Goal: Task Accomplishment & Management: Complete application form

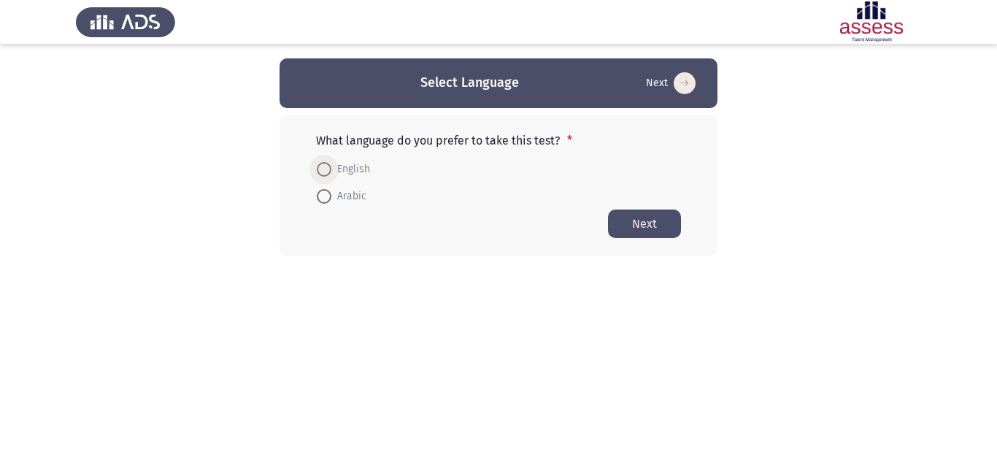
click at [326, 166] on span at bounding box center [324, 169] width 15 height 15
click at [326, 166] on input "English" at bounding box center [324, 169] width 15 height 15
radio input "true"
click at [670, 224] on button "Next" at bounding box center [644, 223] width 73 height 28
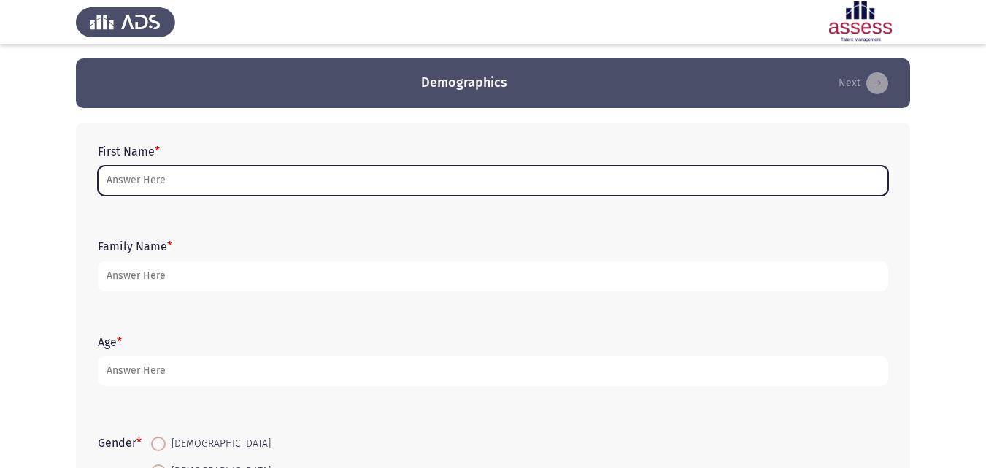
click at [164, 183] on input "First Name *" at bounding box center [493, 181] width 791 height 30
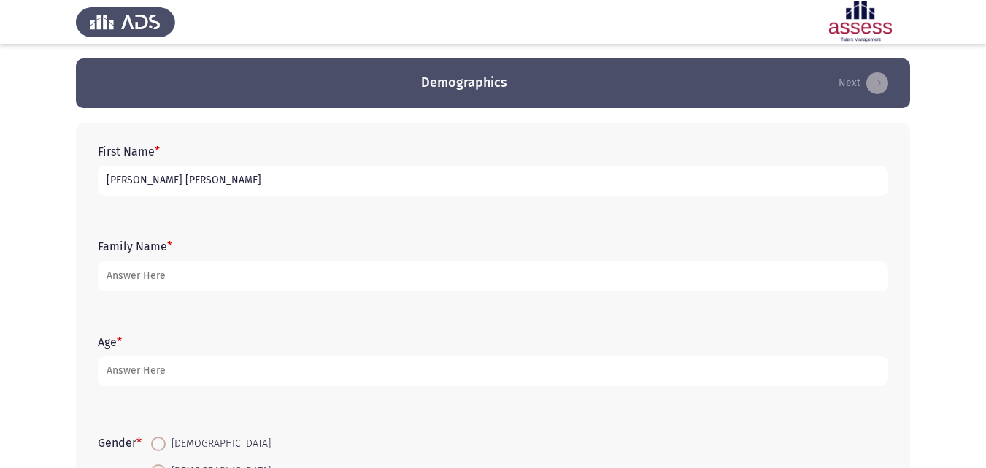
type input "[PERSON_NAME] [PERSON_NAME]"
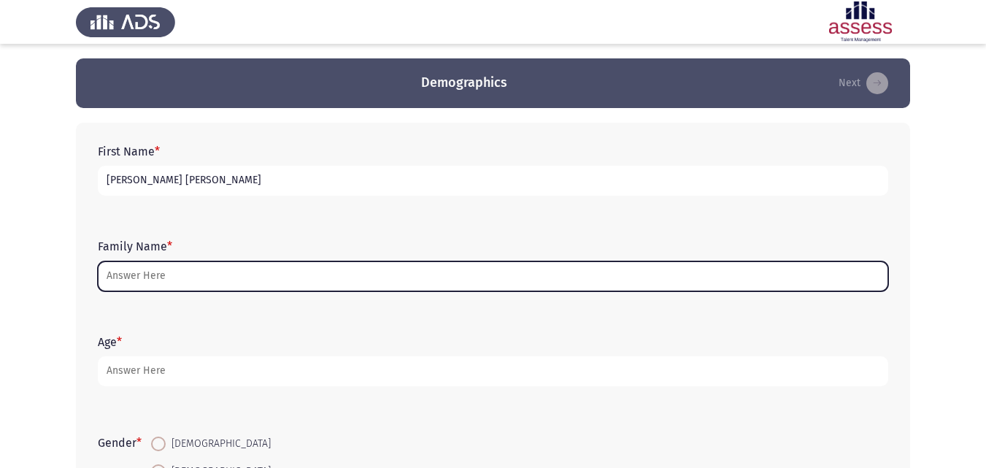
click at [157, 271] on input "Family Name *" at bounding box center [493, 276] width 791 height 30
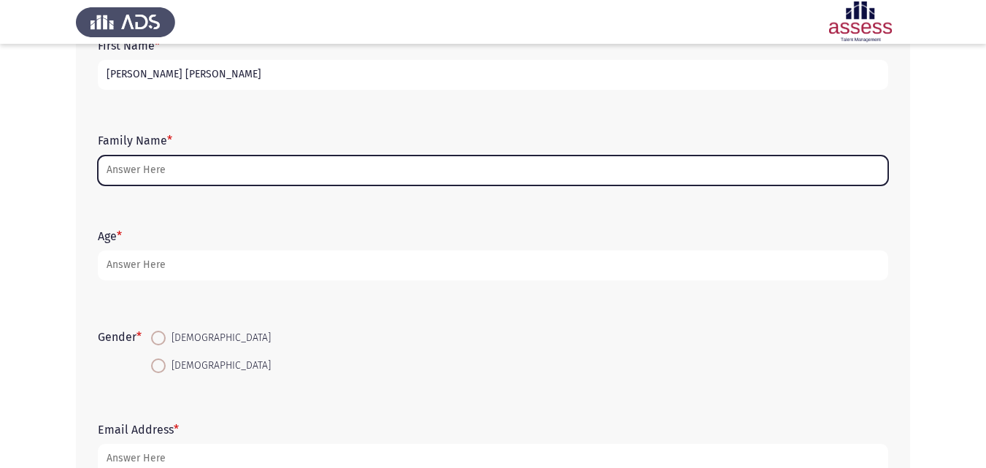
scroll to position [107, 0]
click at [167, 169] on input "Family Name *" at bounding box center [493, 170] width 791 height 30
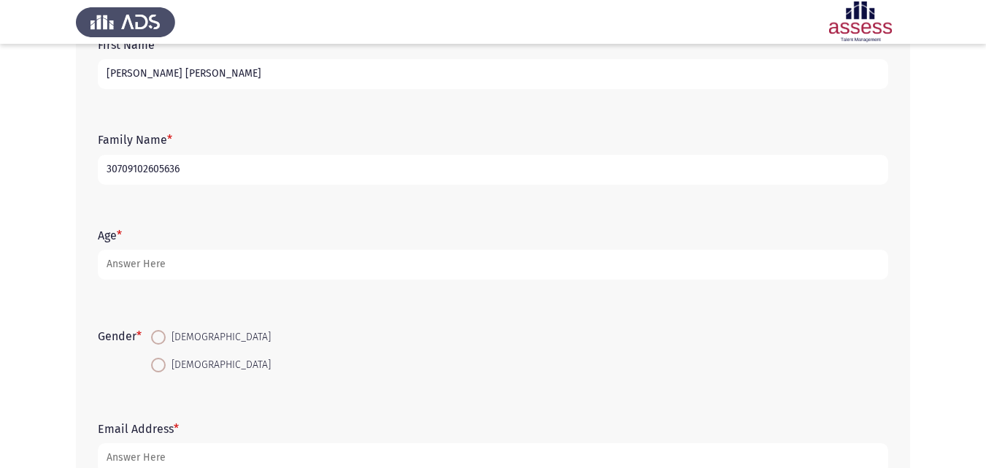
type input "30709102605636"
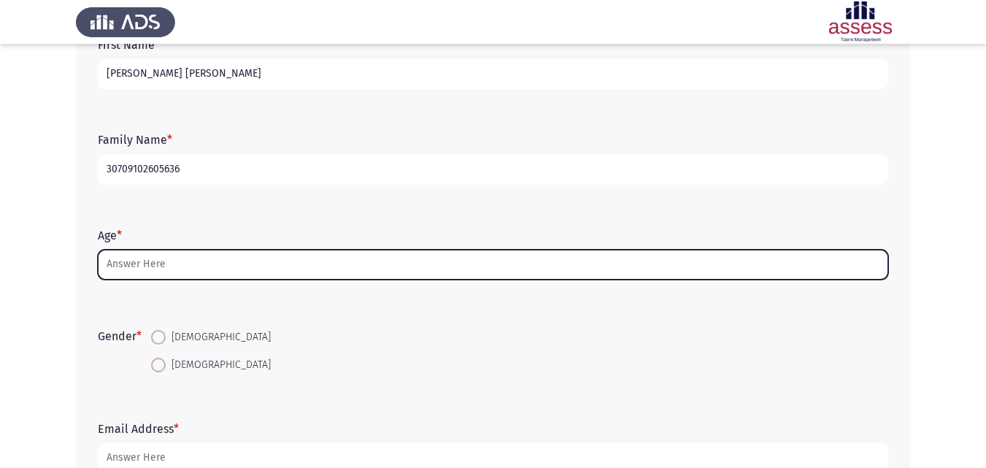
click at [140, 261] on input "Age *" at bounding box center [493, 265] width 791 height 30
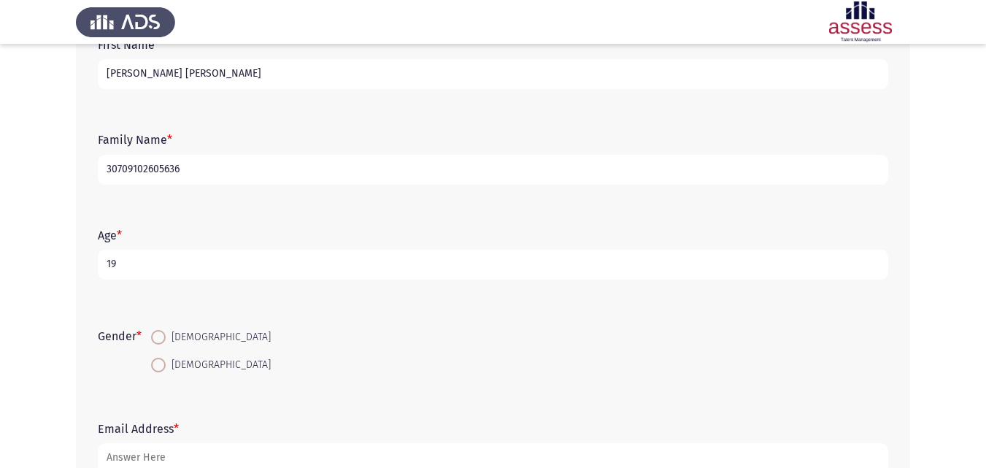
type input "19"
click at [164, 335] on span at bounding box center [158, 337] width 15 height 15
click at [164, 335] on input "[DEMOGRAPHIC_DATA]" at bounding box center [158, 337] width 15 height 15
radio input "true"
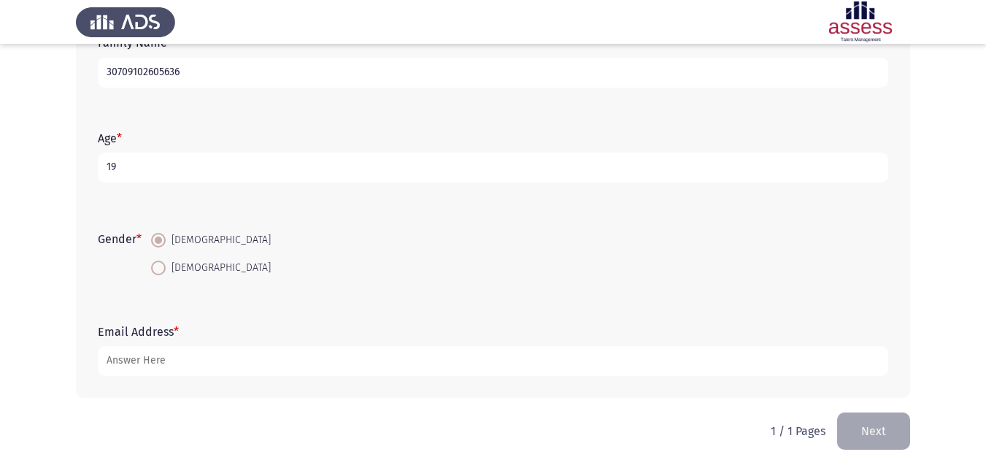
scroll to position [207, 0]
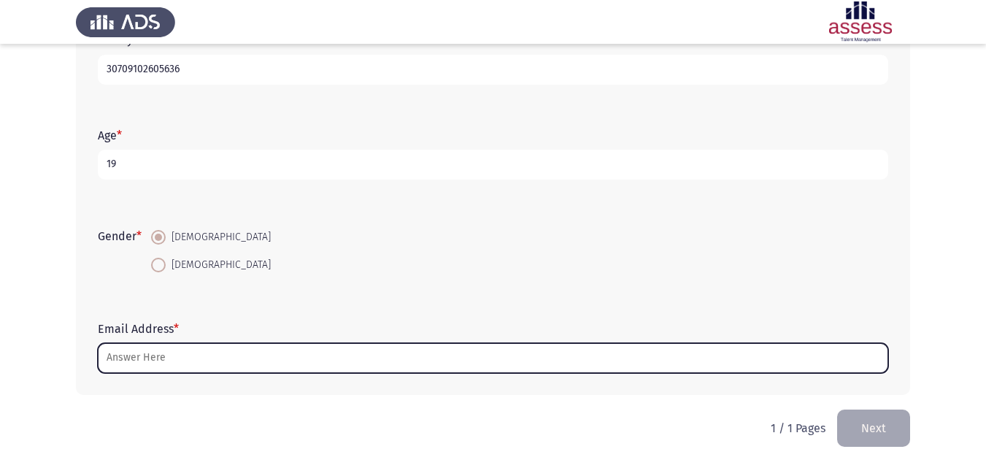
click at [164, 352] on input "Email Address *" at bounding box center [493, 358] width 791 height 30
type input "m"
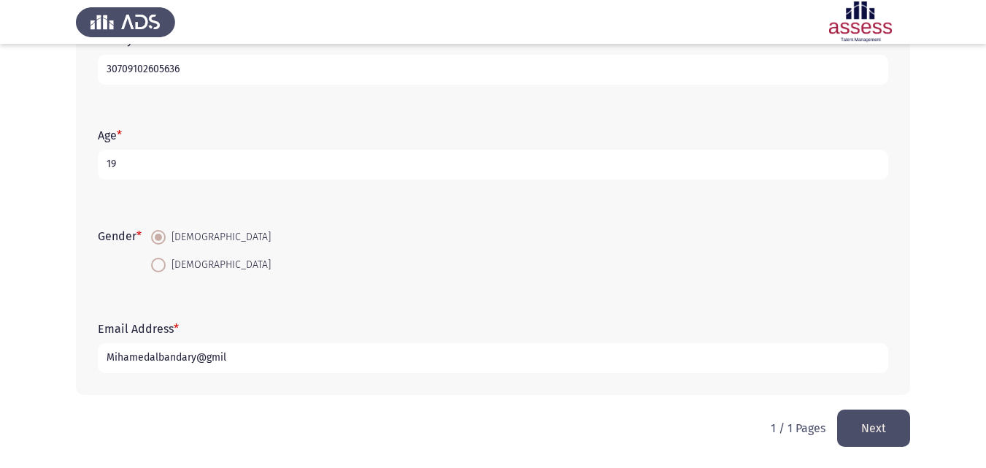
type input "Mihamedalbandary@gmil"
click at [864, 419] on button "Next" at bounding box center [873, 428] width 73 height 37
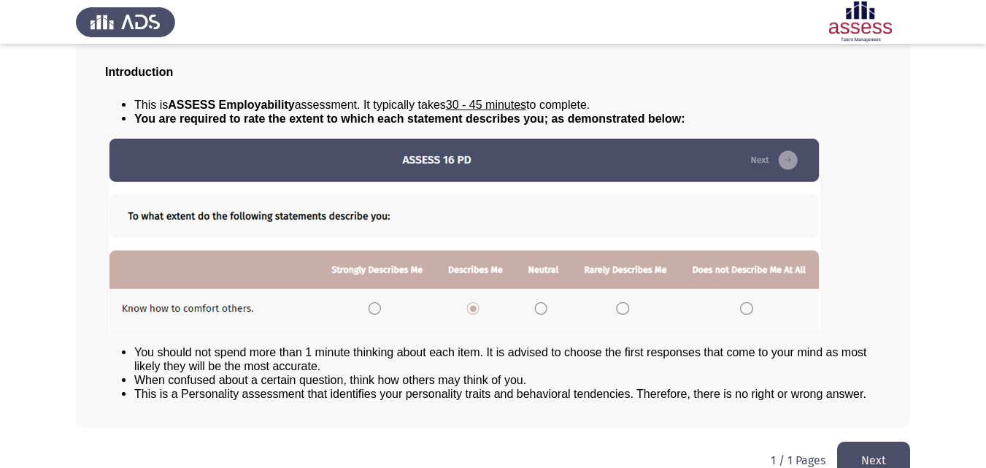
scroll to position [112, 0]
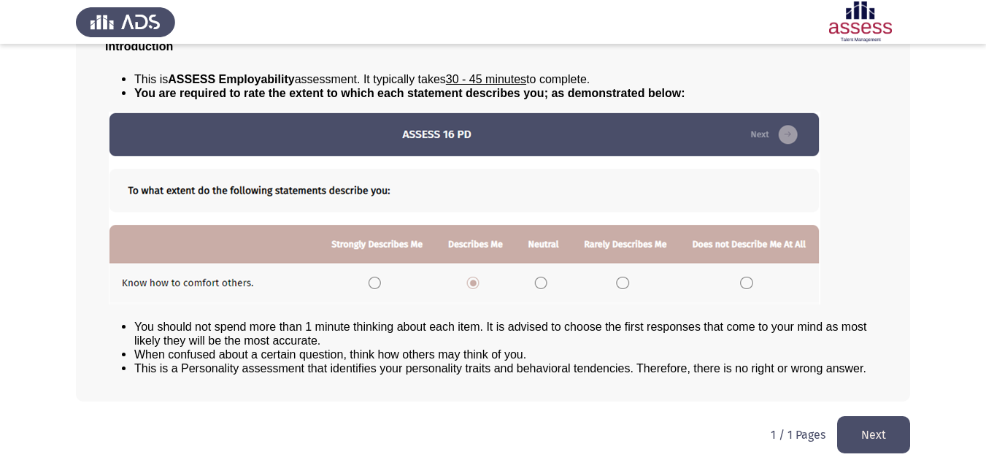
click at [878, 426] on button "Next" at bounding box center [873, 434] width 73 height 37
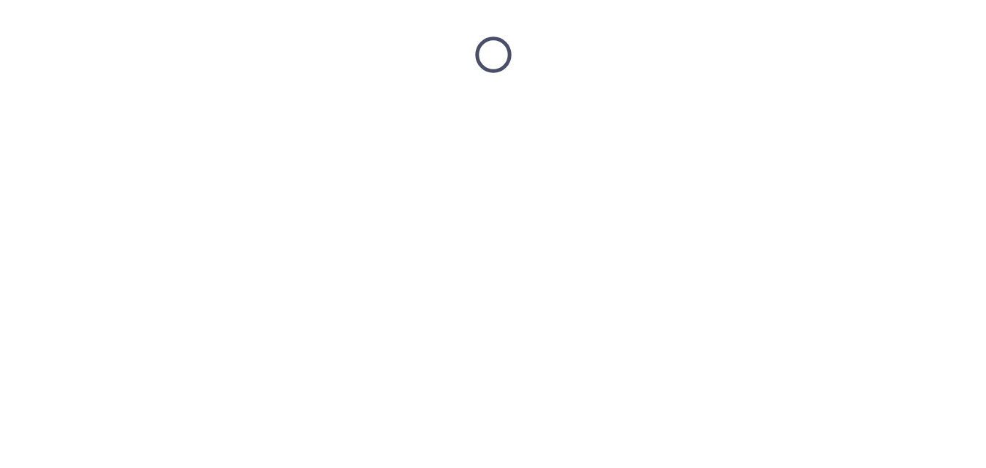
scroll to position [0, 0]
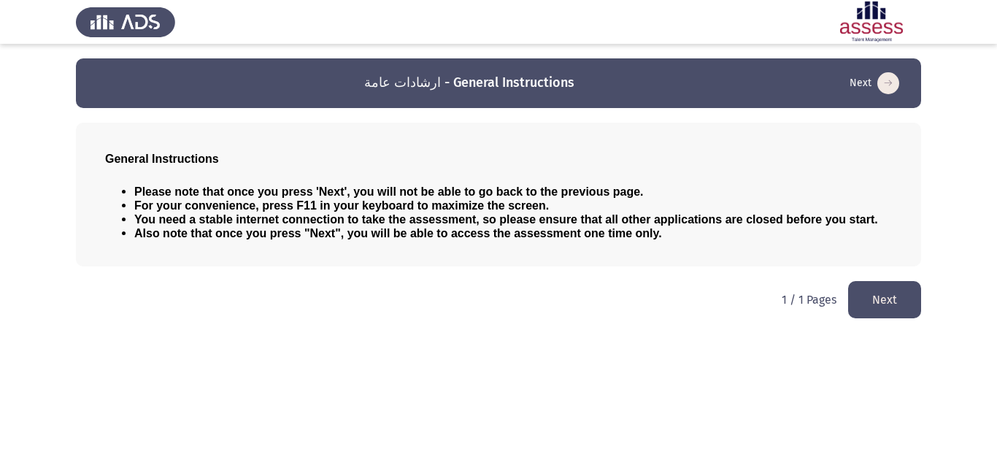
click at [881, 293] on button "Next" at bounding box center [884, 299] width 73 height 37
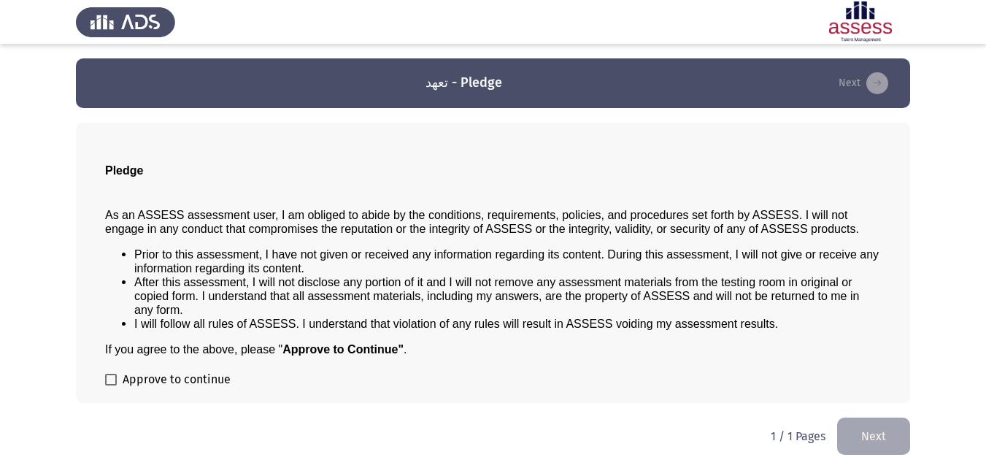
scroll to position [1, 0]
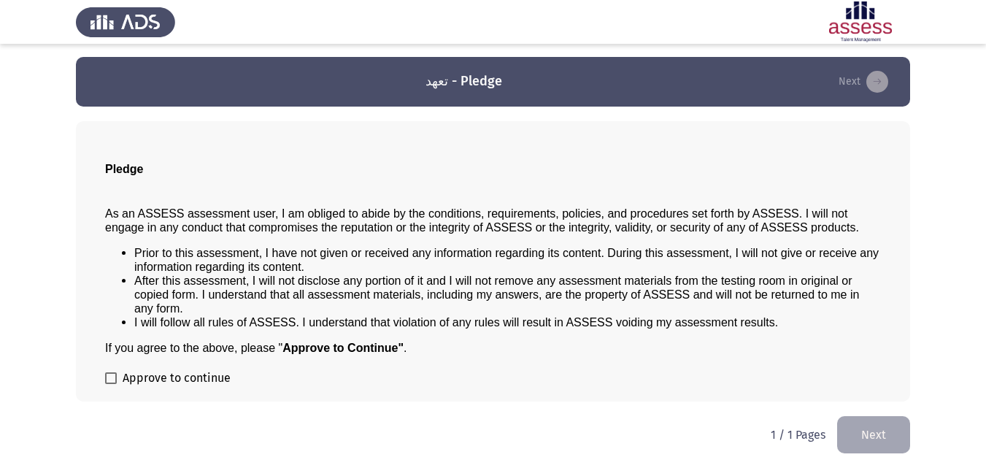
click at [110, 375] on span at bounding box center [111, 378] width 12 height 12
click at [110, 384] on input "Approve to continue" at bounding box center [110, 384] width 1 height 1
checkbox input "true"
click at [875, 440] on button "Next" at bounding box center [873, 434] width 73 height 37
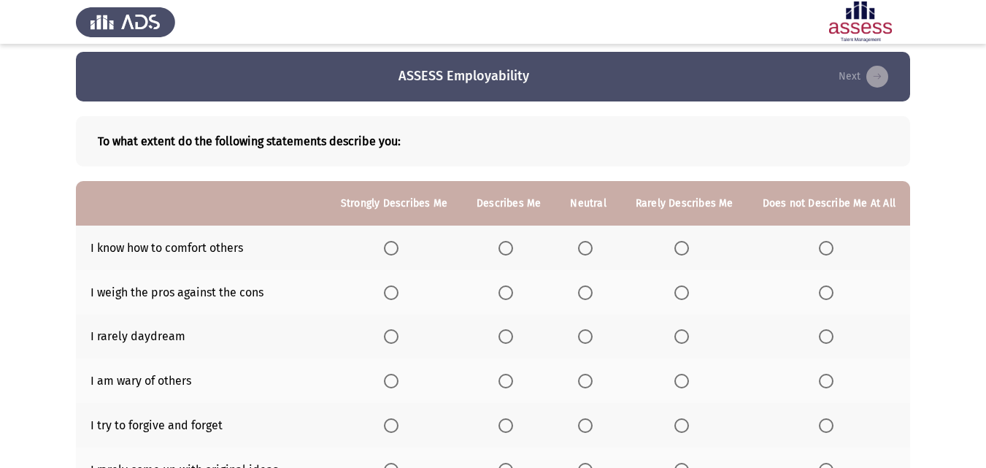
scroll to position [0, 0]
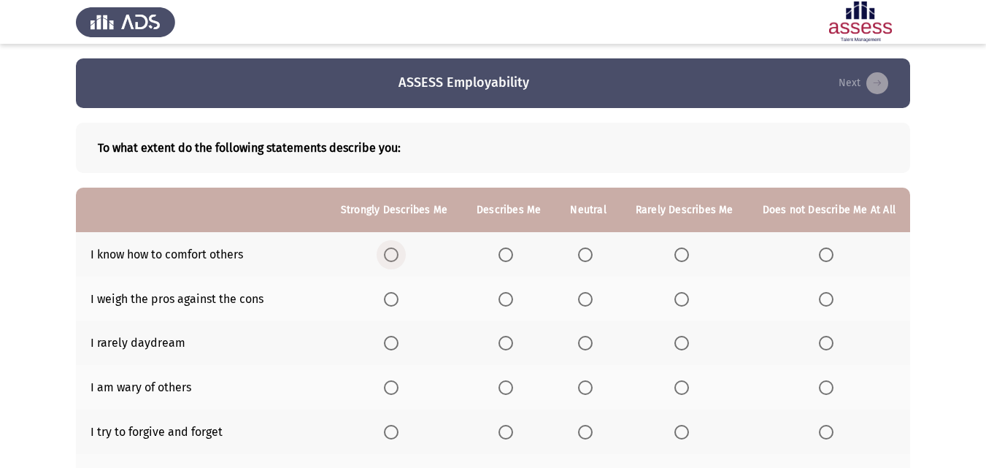
click at [397, 251] on span "Select an option" at bounding box center [391, 255] width 15 height 15
click at [397, 251] on input "Select an option" at bounding box center [391, 255] width 15 height 15
click at [508, 297] on span "Select an option" at bounding box center [506, 299] width 15 height 15
click at [508, 297] on input "Select an option" at bounding box center [506, 299] width 15 height 15
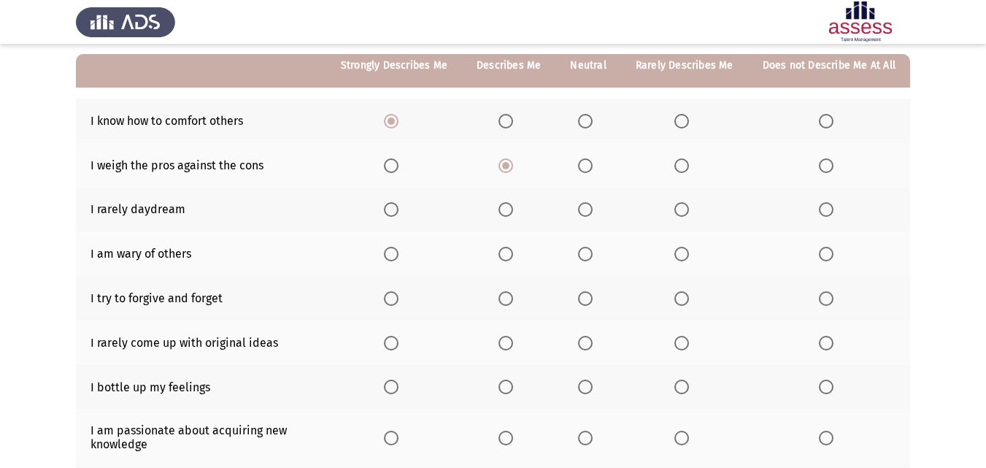
scroll to position [133, 0]
click at [399, 214] on span "Select an option" at bounding box center [391, 210] width 15 height 15
click at [399, 214] on input "Select an option" at bounding box center [391, 210] width 15 height 15
click at [588, 254] on span "Select an option" at bounding box center [585, 255] width 15 height 15
click at [588, 254] on input "Select an option" at bounding box center [585, 255] width 15 height 15
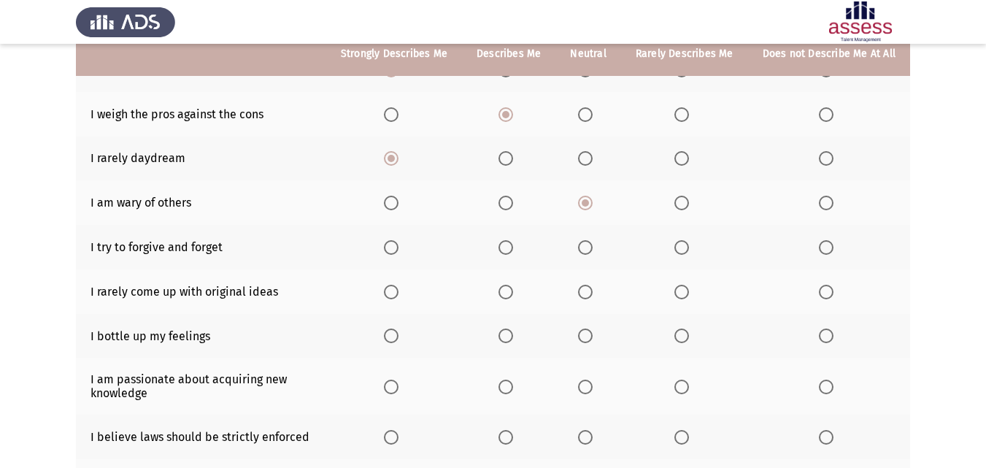
scroll to position [190, 0]
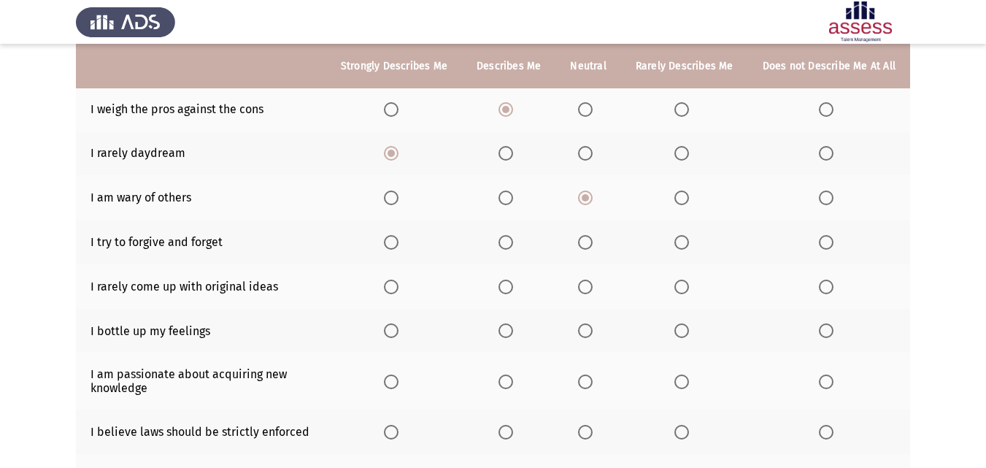
click at [399, 247] on span "Select an option" at bounding box center [391, 242] width 15 height 15
click at [399, 247] on input "Select an option" at bounding box center [391, 242] width 15 height 15
click at [399, 247] on span "Select an option" at bounding box center [391, 242] width 15 height 15
click at [399, 247] on input "Select an option" at bounding box center [391, 242] width 15 height 15
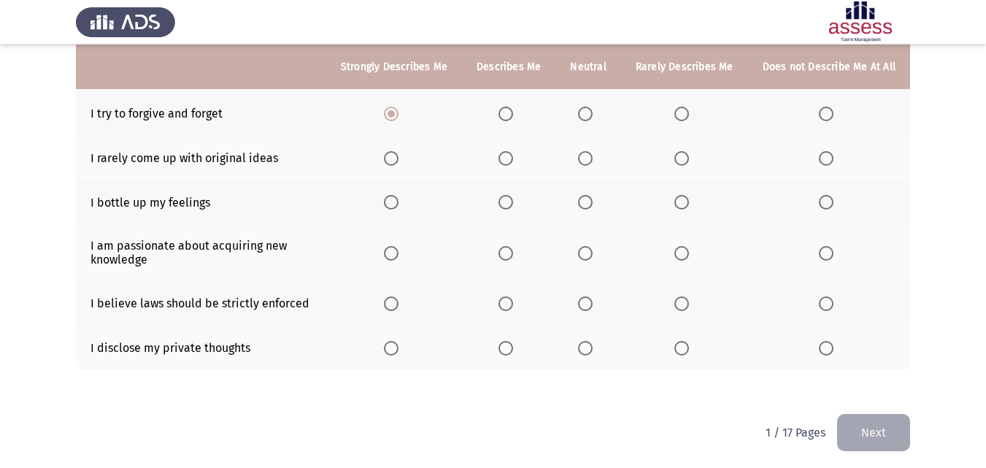
scroll to position [323, 0]
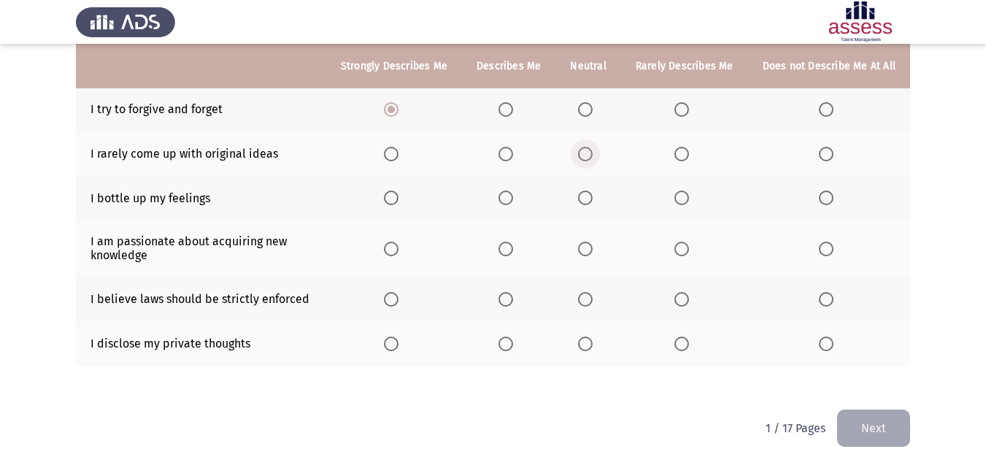
click at [591, 153] on span "Select an option" at bounding box center [585, 154] width 15 height 15
click at [591, 153] on input "Select an option" at bounding box center [585, 154] width 15 height 15
click at [396, 197] on span "Select an option" at bounding box center [391, 198] width 15 height 15
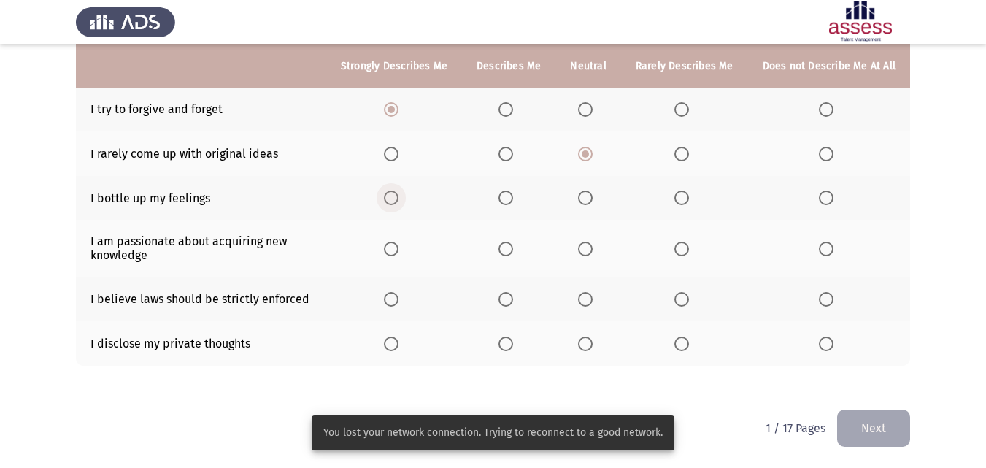
click at [399, 201] on span "Select an option" at bounding box center [391, 198] width 15 height 15
click at [399, 201] on input "Select an option" at bounding box center [391, 198] width 15 height 15
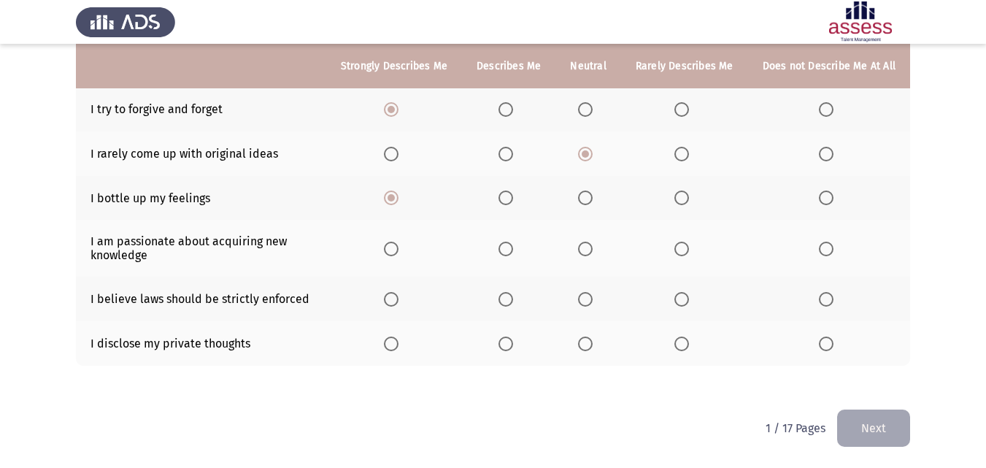
click at [828, 345] on span "Select an option" at bounding box center [826, 344] width 15 height 15
click at [828, 345] on input "Select an option" at bounding box center [826, 344] width 15 height 15
click at [399, 293] on span "Select an option" at bounding box center [391, 299] width 15 height 15
click at [399, 293] on input "Select an option" at bounding box center [391, 299] width 15 height 15
click at [396, 250] on span "Select an option" at bounding box center [391, 249] width 15 height 15
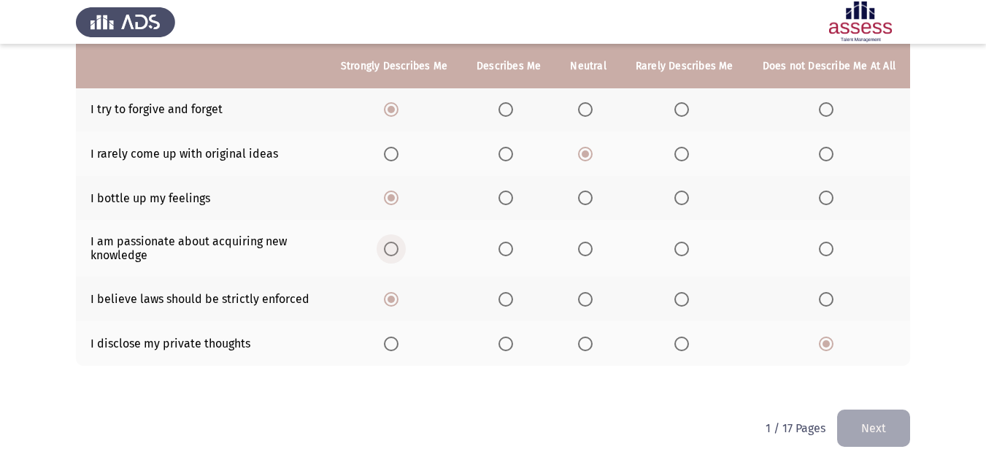
click at [396, 250] on input "Select an option" at bounding box center [391, 249] width 15 height 15
click at [883, 422] on button "Next" at bounding box center [873, 428] width 73 height 37
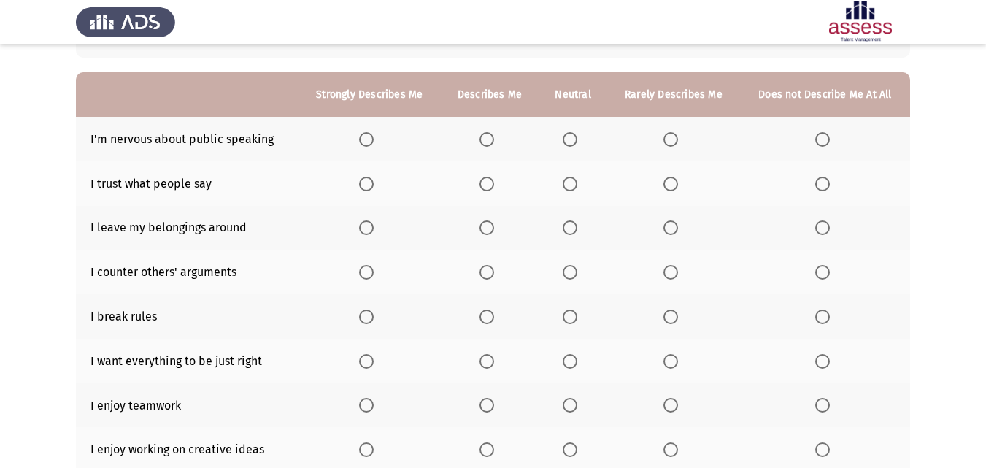
scroll to position [117, 0]
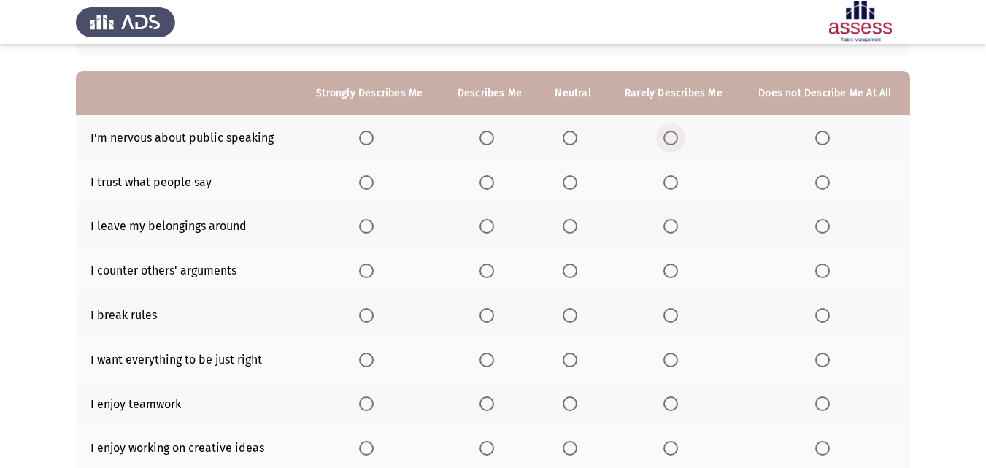
click at [668, 135] on span "Select an option" at bounding box center [671, 138] width 15 height 15
click at [668, 135] on input "Select an option" at bounding box center [671, 138] width 15 height 15
click at [572, 185] on span "Select an option" at bounding box center [570, 182] width 15 height 15
click at [572, 185] on input "Select an option" at bounding box center [570, 182] width 15 height 15
click at [823, 225] on span "Select an option" at bounding box center [823, 226] width 15 height 15
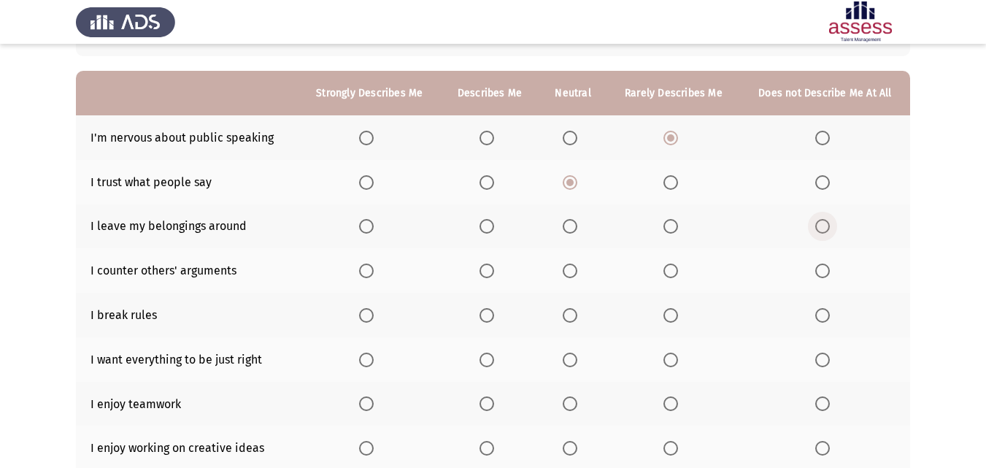
click at [823, 225] on input "Select an option" at bounding box center [823, 226] width 15 height 15
click at [574, 270] on span "Select an option" at bounding box center [570, 271] width 15 height 15
click at [574, 270] on input "Select an option" at bounding box center [570, 271] width 15 height 15
click at [823, 314] on span "Select an option" at bounding box center [823, 315] width 15 height 15
click at [823, 314] on input "Select an option" at bounding box center [823, 315] width 15 height 15
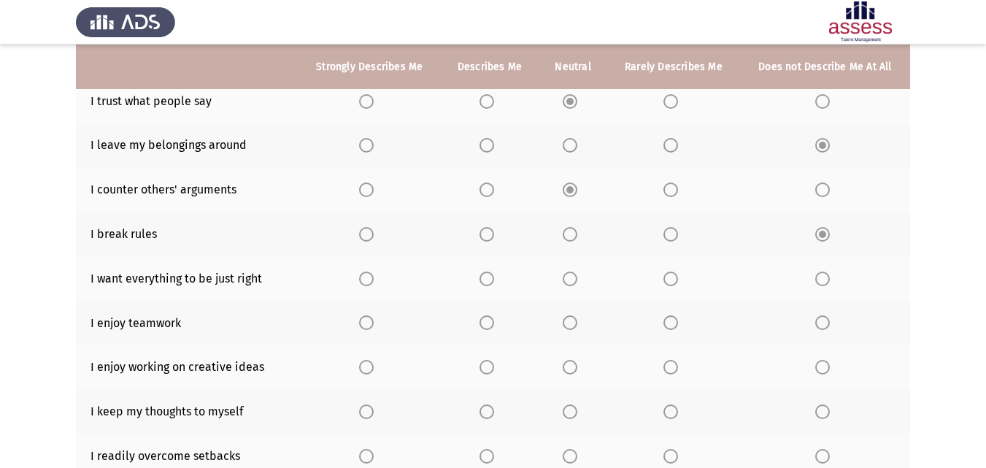
scroll to position [199, 0]
click at [364, 277] on span "Select an option" at bounding box center [366, 278] width 15 height 15
click at [366, 283] on span "Select an option" at bounding box center [366, 278] width 15 height 15
click at [366, 283] on input "Select an option" at bounding box center [366, 278] width 15 height 15
click at [370, 327] on span "Select an option" at bounding box center [366, 322] width 15 height 15
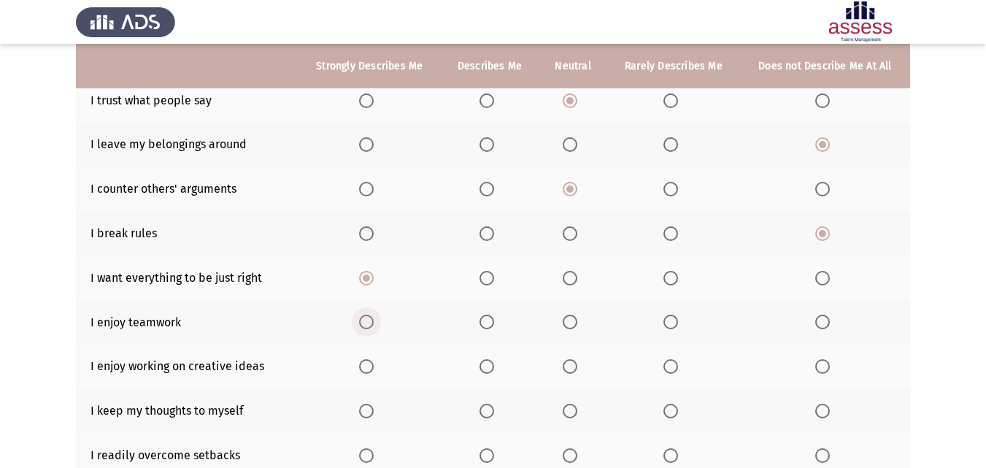
click at [370, 327] on input "Select an option" at bounding box center [366, 322] width 15 height 15
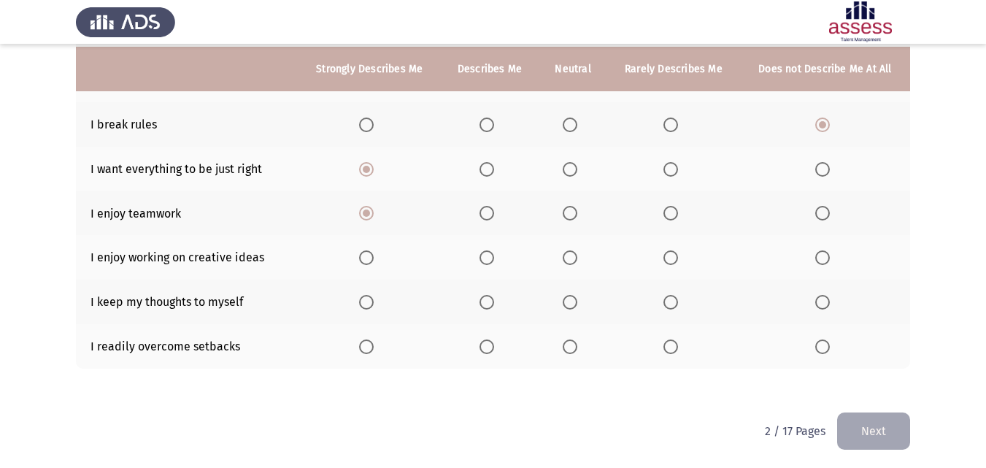
scroll to position [307, 0]
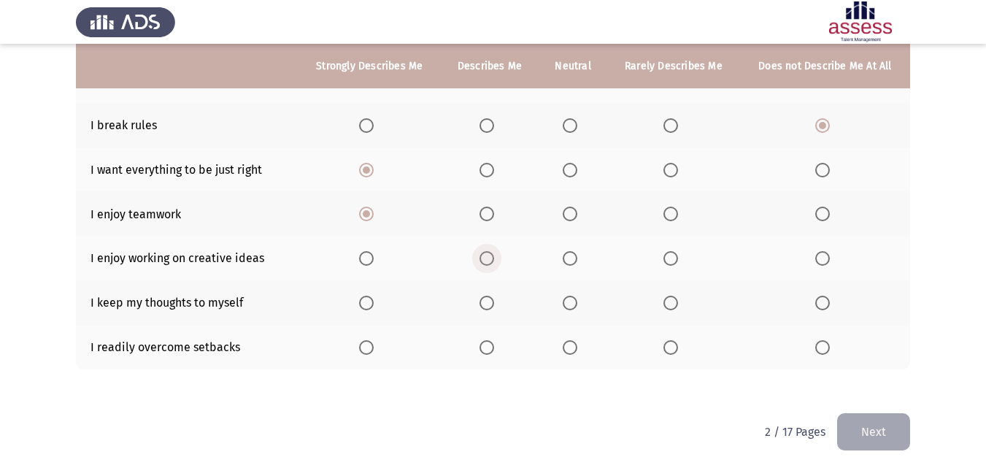
click at [493, 259] on span "Select an option" at bounding box center [487, 258] width 15 height 15
click at [493, 259] on input "Select an option" at bounding box center [487, 258] width 15 height 15
click at [575, 303] on span "Select an option" at bounding box center [570, 303] width 15 height 15
click at [575, 303] on input "Select an option" at bounding box center [570, 303] width 15 height 15
click at [492, 349] on span "Select an option" at bounding box center [487, 347] width 15 height 15
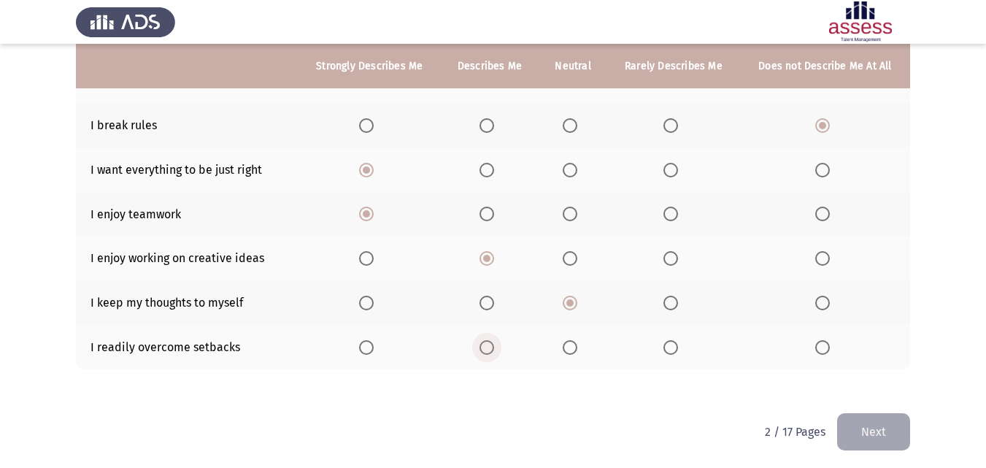
click at [492, 349] on input "Select an option" at bounding box center [487, 347] width 15 height 15
click at [894, 426] on button "Next" at bounding box center [873, 431] width 73 height 37
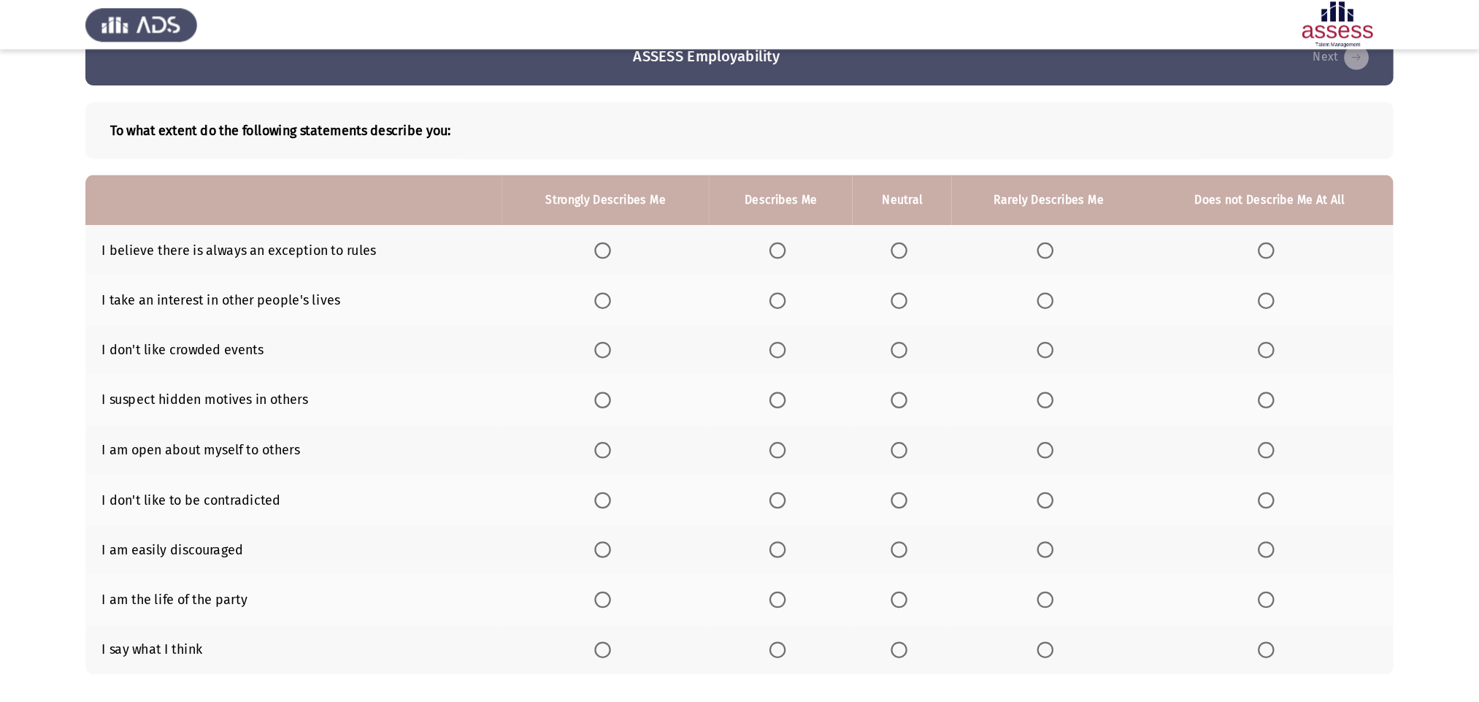
scroll to position [0, 0]
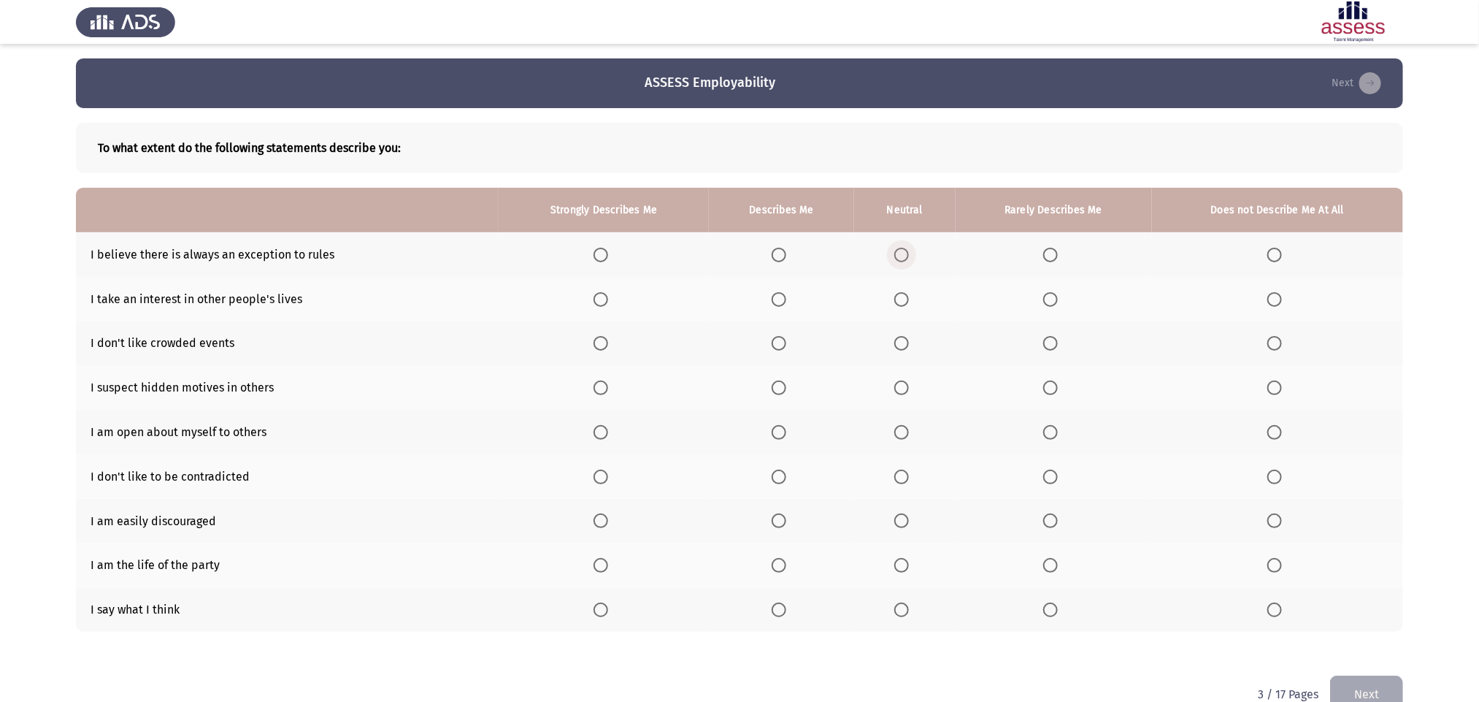
click at [907, 255] on span "Select an option" at bounding box center [901, 255] width 15 height 15
click at [907, 255] on input "Select an option" at bounding box center [901, 255] width 15 height 15
click at [997, 296] on span "Select an option" at bounding box center [1275, 299] width 15 height 15
click at [997, 296] on input "Select an option" at bounding box center [1275, 299] width 15 height 15
click at [997, 342] on span "Select an option" at bounding box center [1275, 343] width 15 height 15
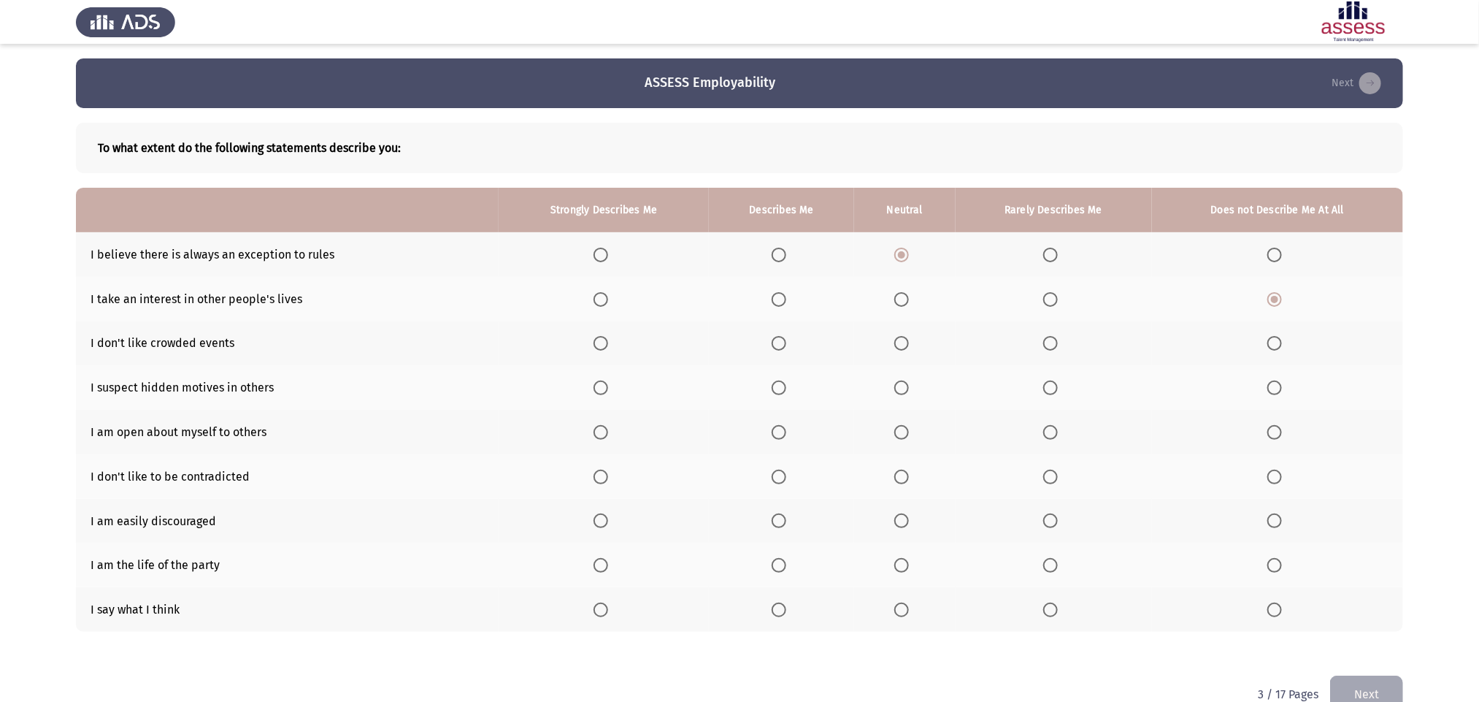
click at [997, 342] on input "Select an option" at bounding box center [1275, 343] width 15 height 15
click at [784, 388] on span "Select an option" at bounding box center [779, 387] width 15 height 15
click at [784, 388] on input "Select an option" at bounding box center [779, 387] width 15 height 15
click at [783, 436] on span "Select an option" at bounding box center [779, 432] width 15 height 15
click at [783, 436] on input "Select an option" at bounding box center [779, 432] width 15 height 15
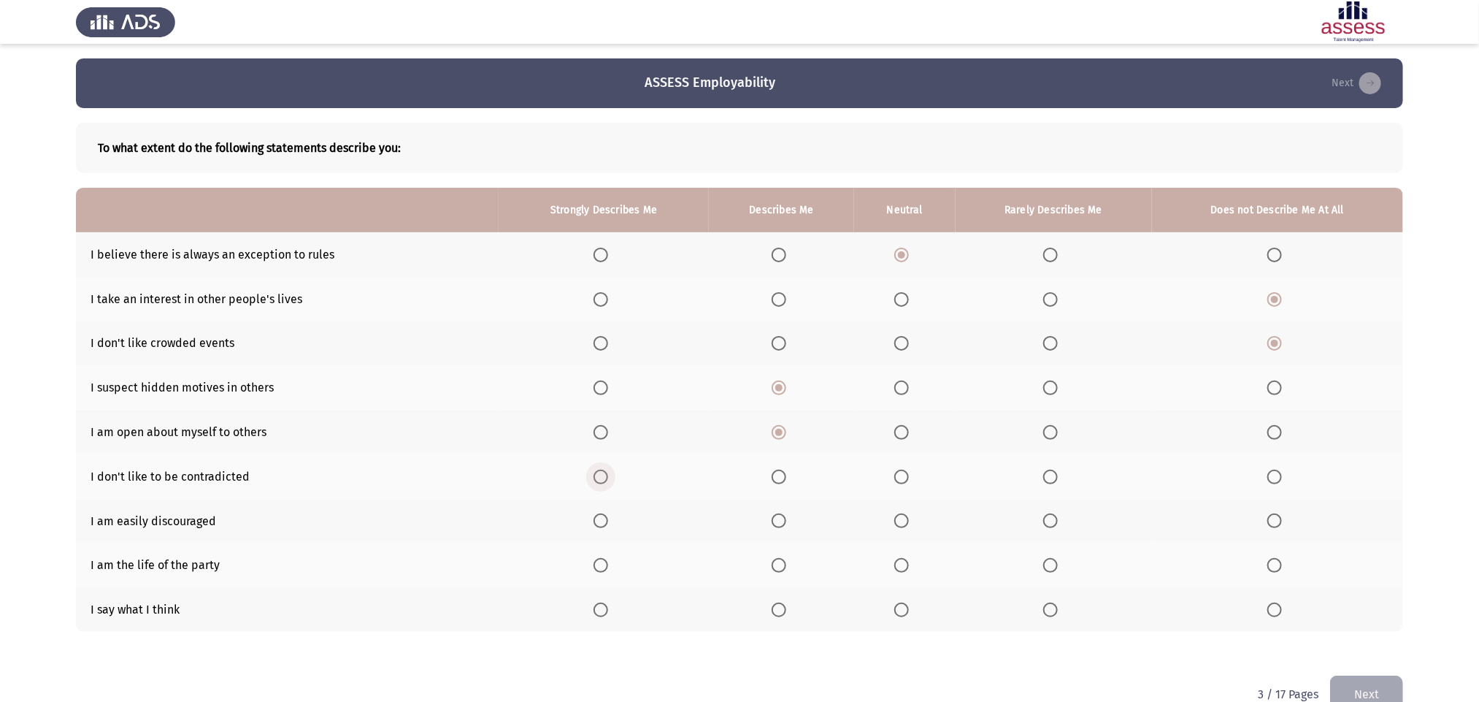
click at [596, 467] on span "Select an option" at bounding box center [601, 476] width 15 height 15
click at [596, 467] on input "Select an option" at bounding box center [601, 476] width 15 height 15
click at [997, 467] on span "Select an option" at bounding box center [1275, 520] width 15 height 15
click at [997, 467] on input "Select an option" at bounding box center [1275, 520] width 15 height 15
click at [776, 467] on span "Select an option" at bounding box center [779, 609] width 15 height 15
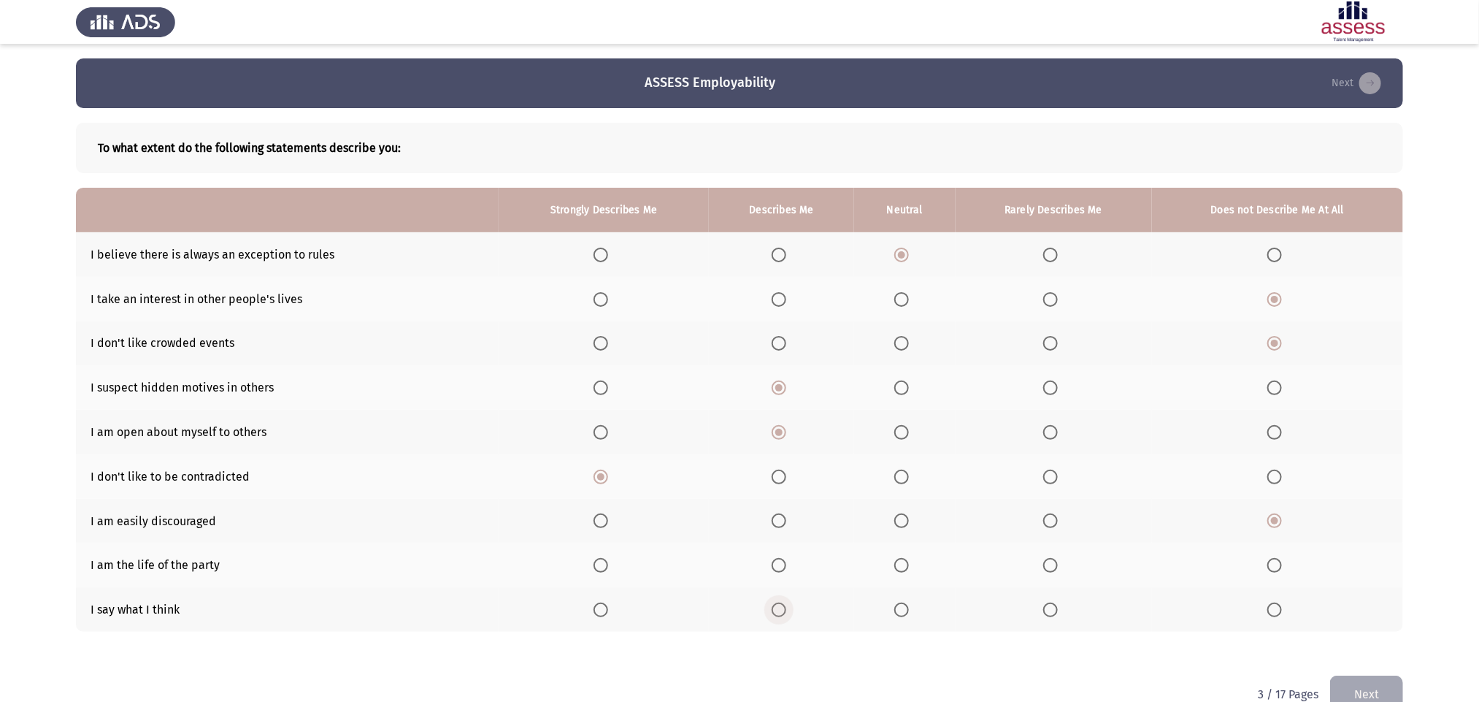
click at [776, 467] on input "Select an option" at bounding box center [779, 609] width 15 height 15
click at [902, 467] on span "Select an option" at bounding box center [901, 565] width 15 height 15
click at [902, 467] on input "Select an option" at bounding box center [901, 565] width 15 height 15
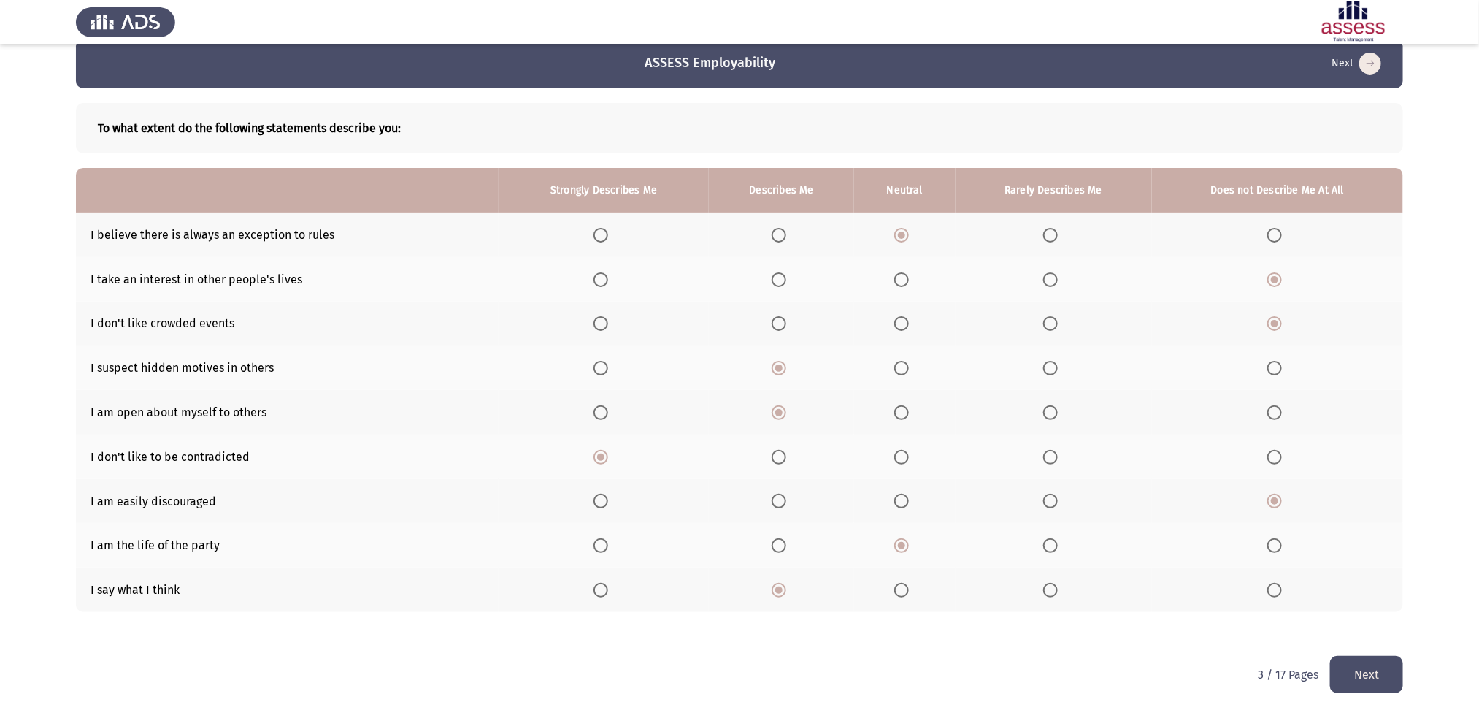
scroll to position [31, 0]
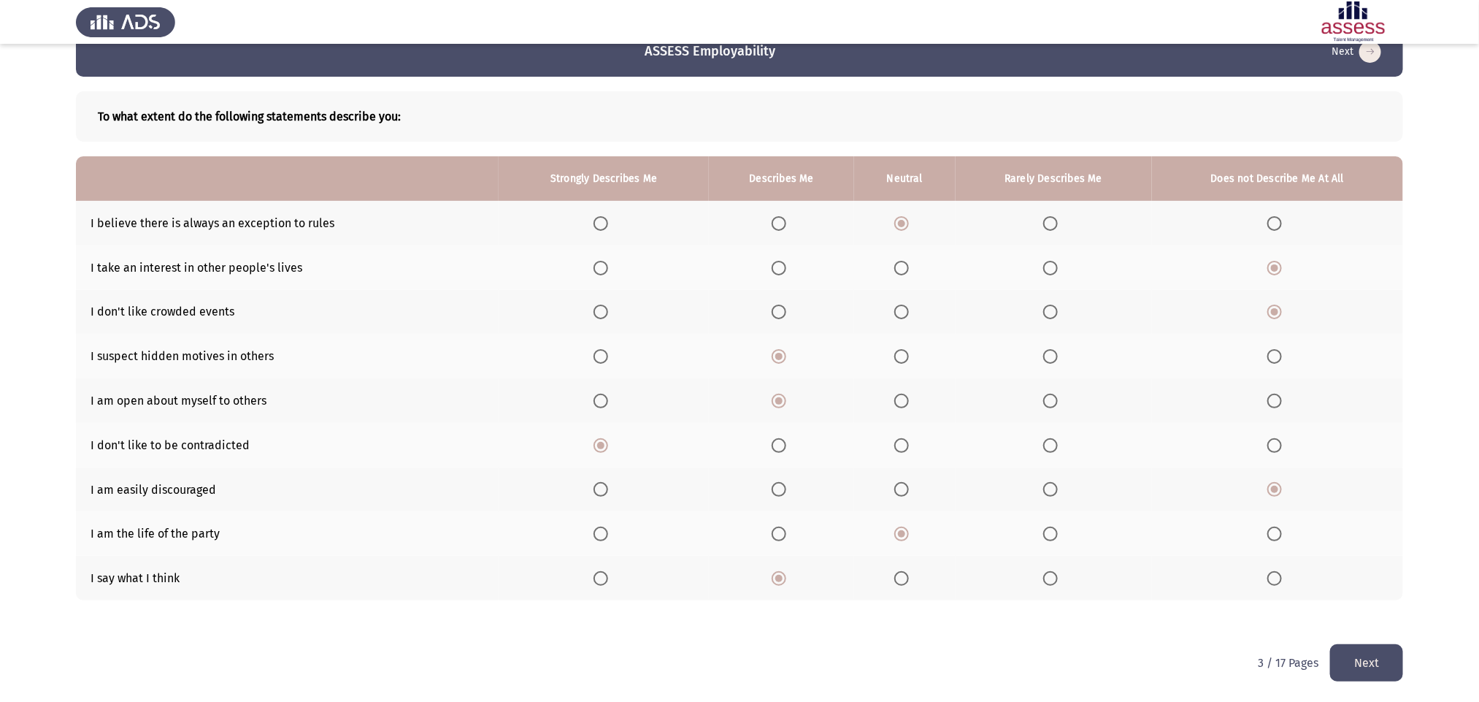
click at [997, 467] on button "Next" at bounding box center [1366, 662] width 73 height 37
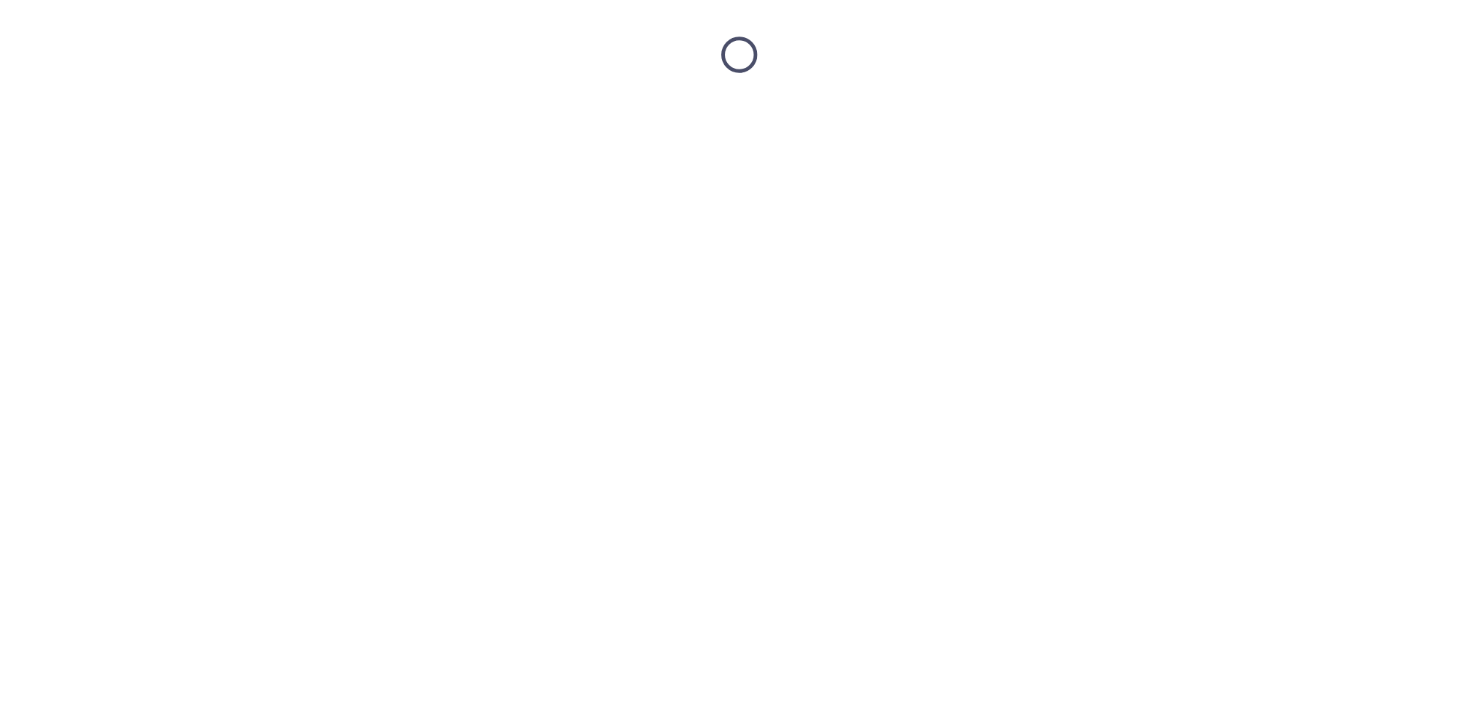
scroll to position [0, 0]
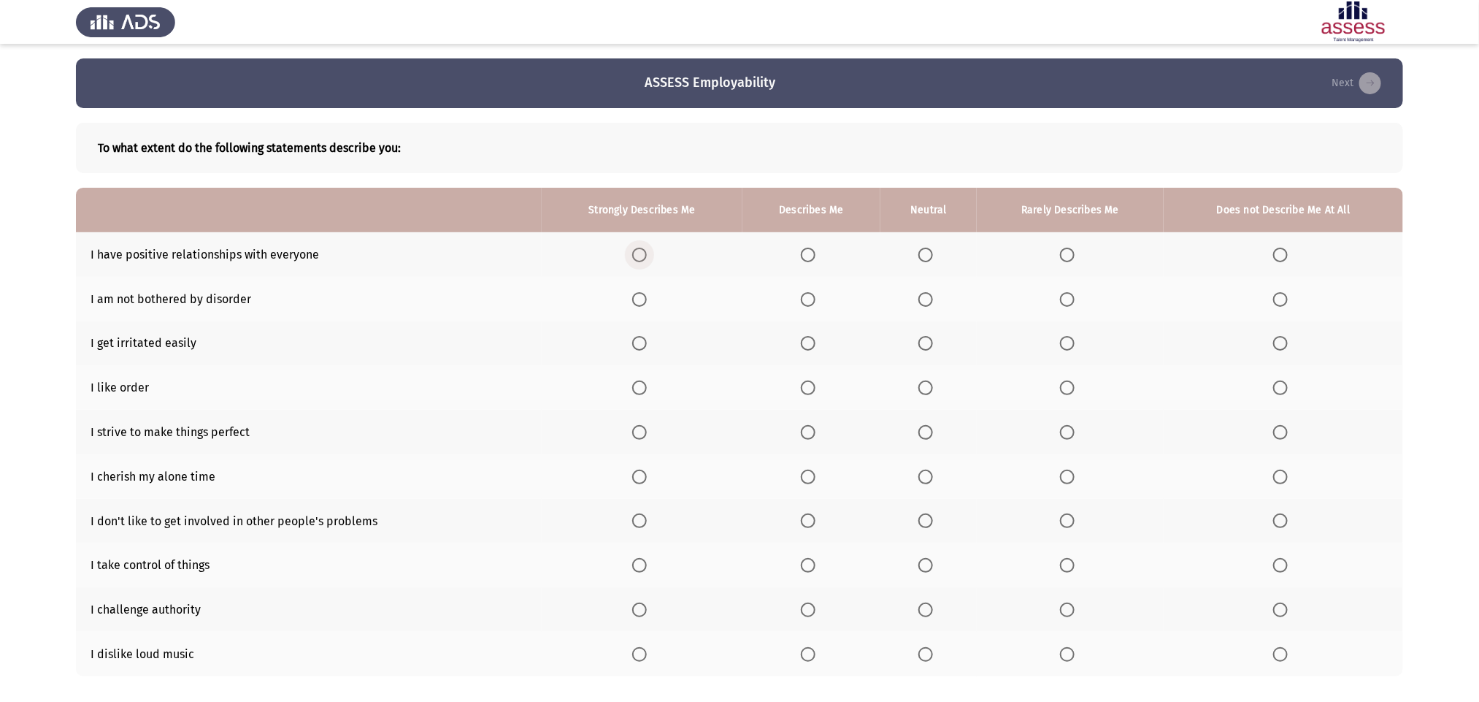
click at [644, 257] on span "Select an option" at bounding box center [639, 255] width 15 height 15
click at [644, 257] on input "Select an option" at bounding box center [639, 255] width 15 height 15
click at [997, 296] on span "Select an option" at bounding box center [1280, 299] width 15 height 15
click at [997, 296] on input "Select an option" at bounding box center [1280, 299] width 15 height 15
click at [922, 340] on span "Select an option" at bounding box center [926, 343] width 15 height 15
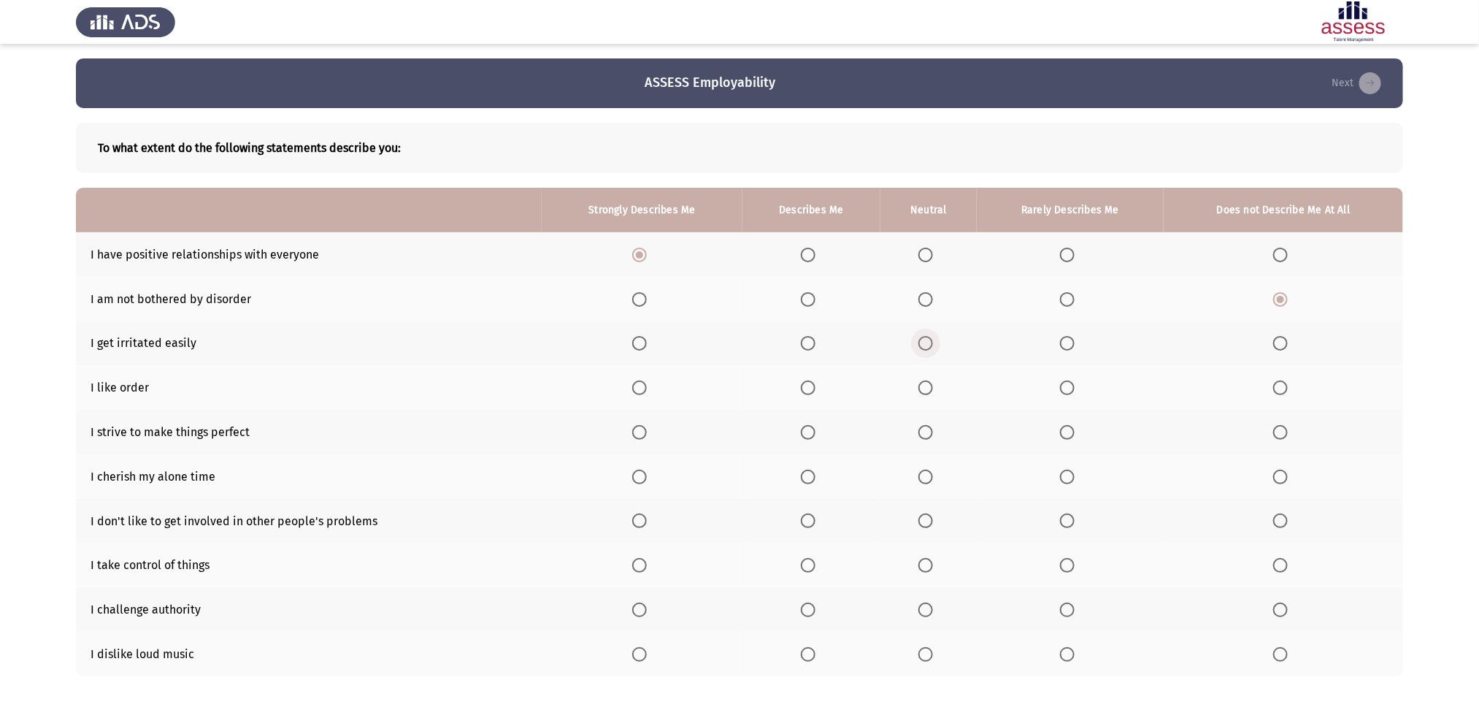
click at [922, 340] on input "Select an option" at bounding box center [926, 343] width 15 height 15
click at [636, 388] on span "Select an option" at bounding box center [639, 387] width 15 height 15
click at [636, 388] on input "Select an option" at bounding box center [639, 387] width 15 height 15
click at [640, 438] on span "Select an option" at bounding box center [639, 432] width 15 height 15
click at [640, 438] on input "Select an option" at bounding box center [639, 432] width 15 height 15
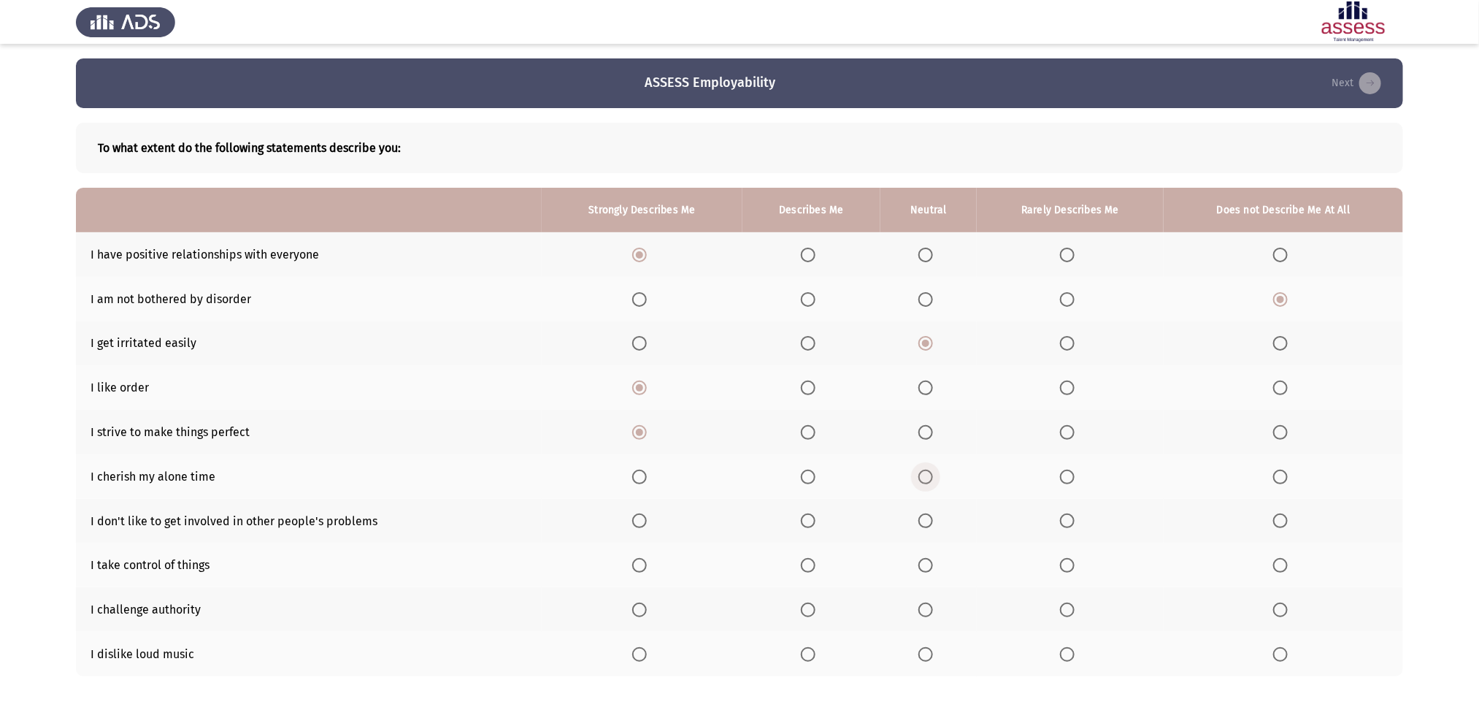
click at [927, 467] on span "Select an option" at bounding box center [926, 476] width 15 height 15
click at [927, 467] on input "Select an option" at bounding box center [926, 476] width 15 height 15
click at [807, 467] on span "Select an option" at bounding box center [808, 520] width 15 height 15
click at [807, 467] on input "Select an option" at bounding box center [808, 520] width 15 height 15
click at [636, 467] on span "Select an option" at bounding box center [639, 565] width 15 height 15
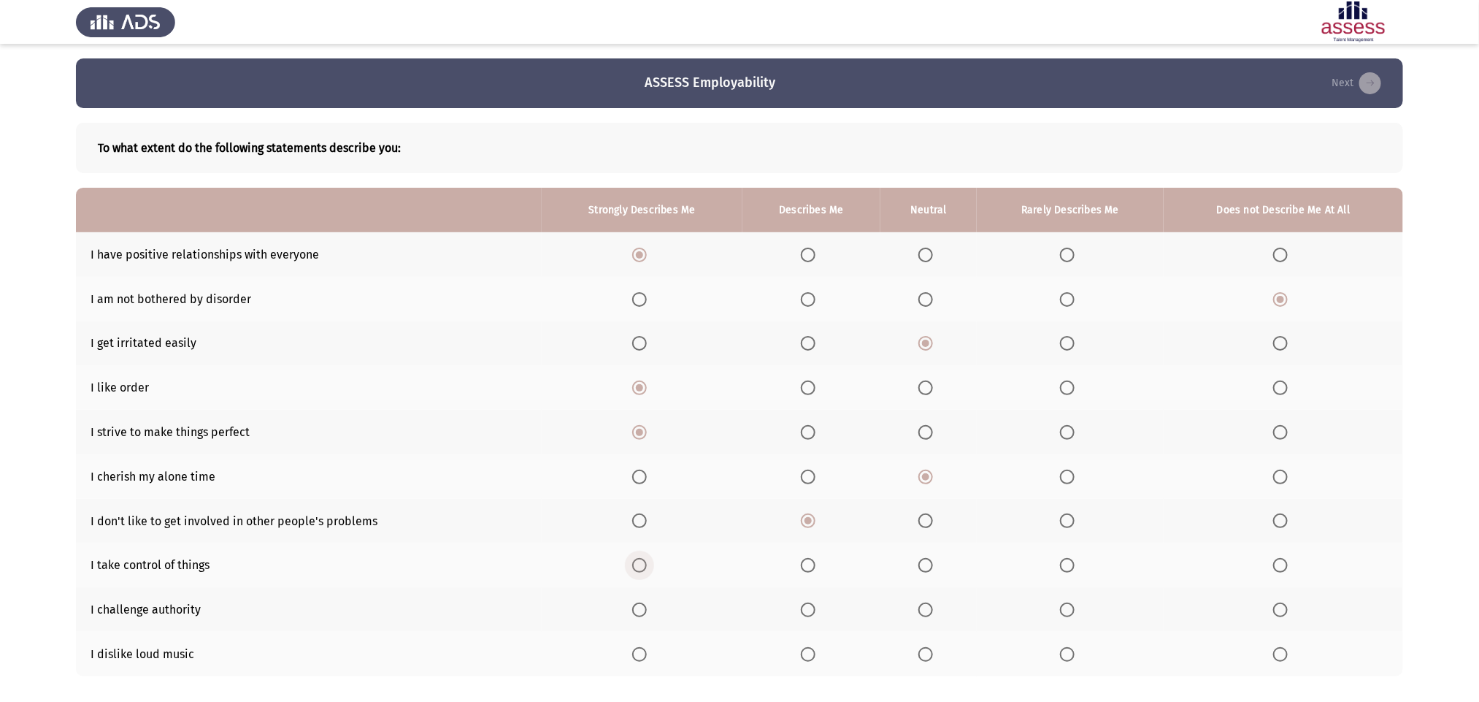
click at [636, 467] on input "Select an option" at bounding box center [639, 565] width 15 height 15
click at [997, 467] on span "Select an option" at bounding box center [1280, 609] width 15 height 15
click at [997, 467] on input "Select an option" at bounding box center [1280, 609] width 15 height 15
click at [810, 467] on span "Select an option" at bounding box center [808, 654] width 15 height 15
click at [810, 467] on input "Select an option" at bounding box center [808, 654] width 15 height 15
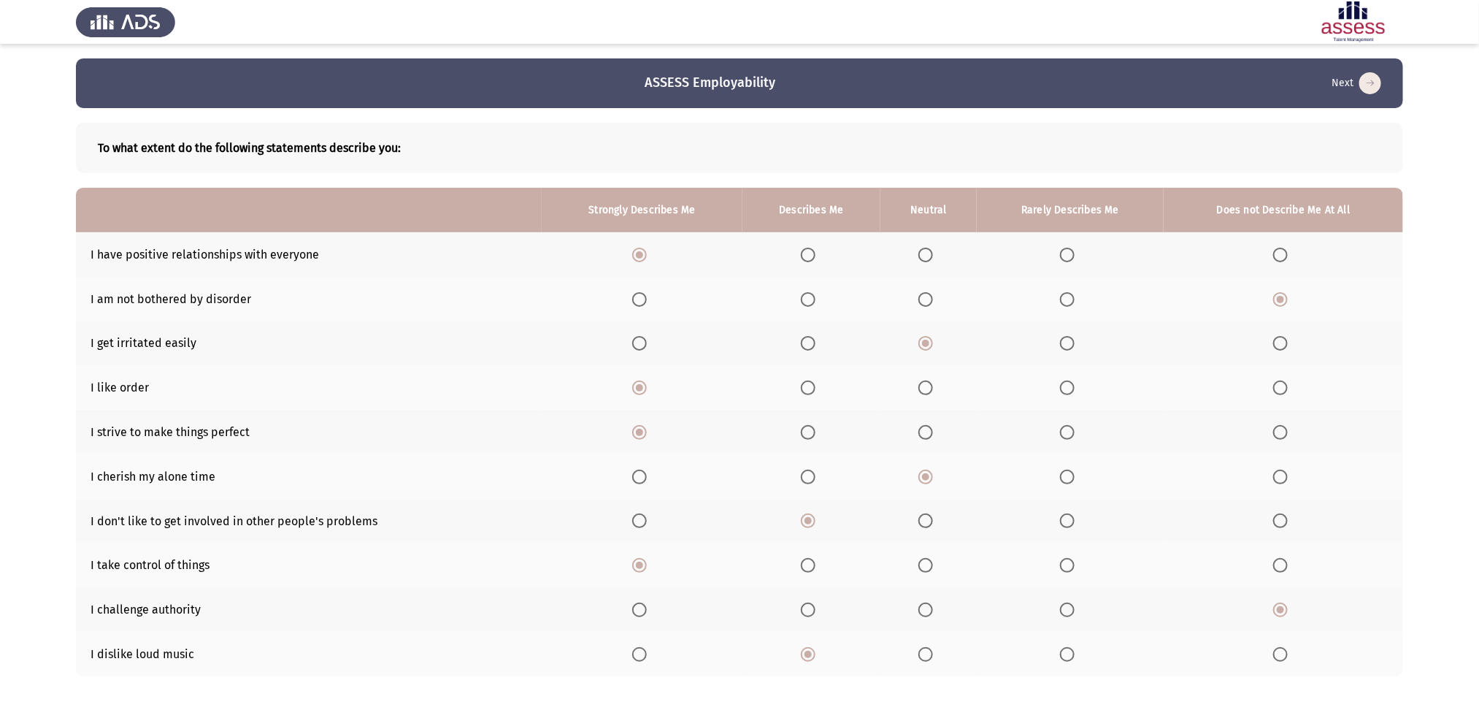
scroll to position [77, 0]
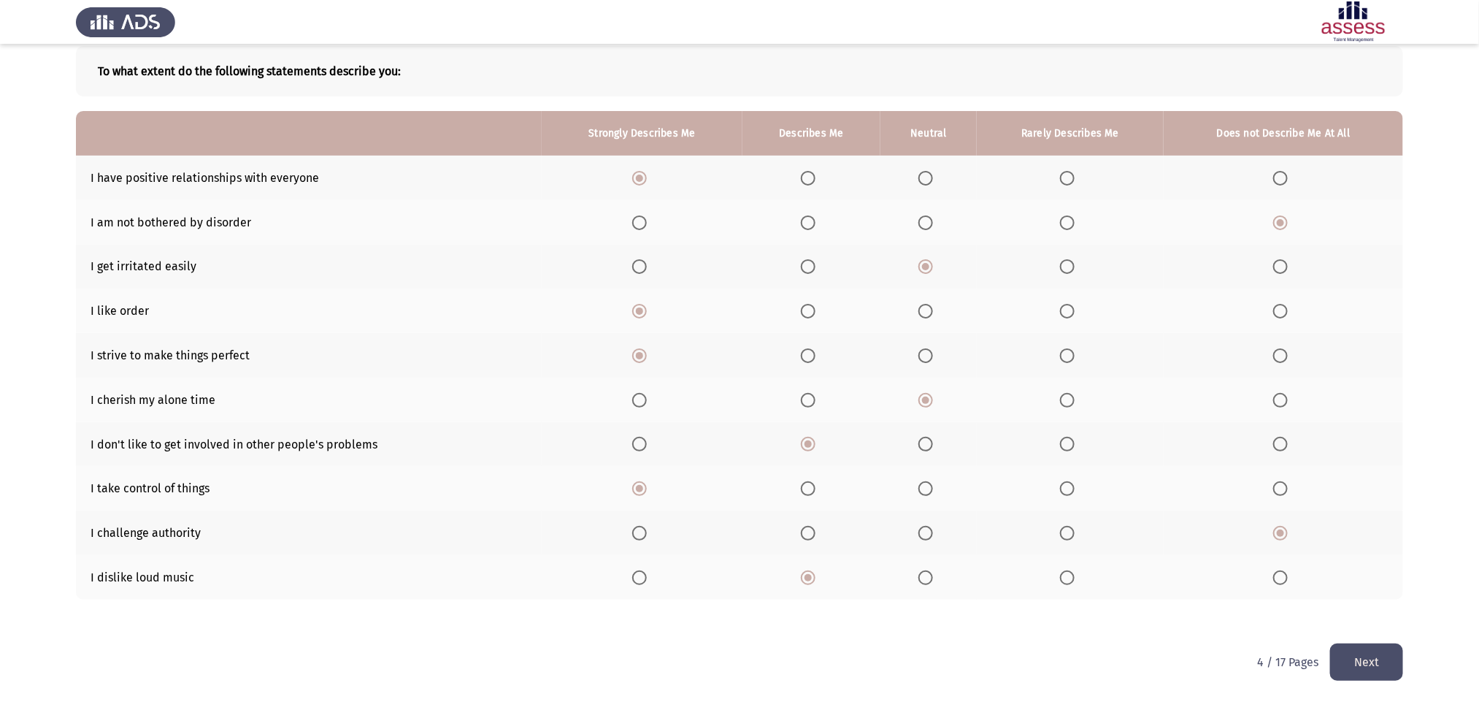
click at [997, 467] on button "Next" at bounding box center [1366, 661] width 73 height 37
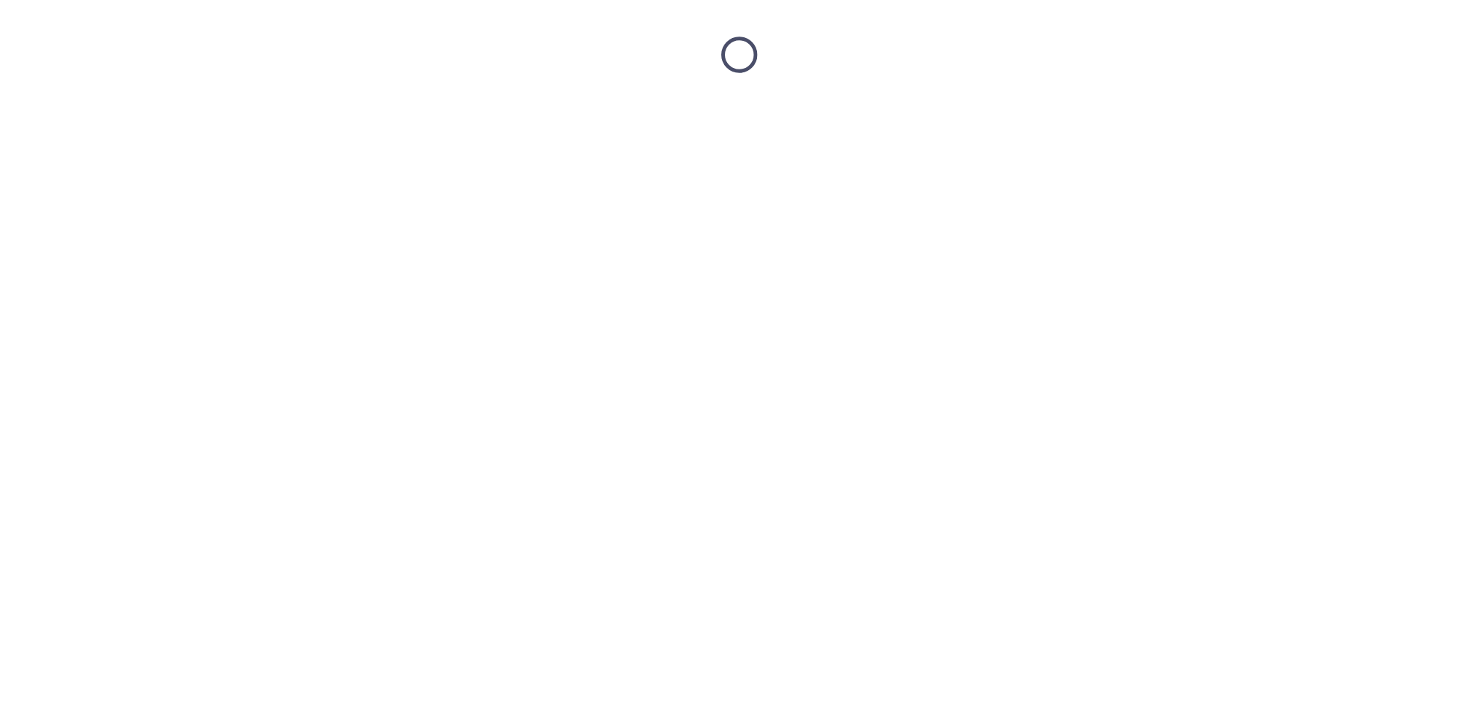
scroll to position [0, 0]
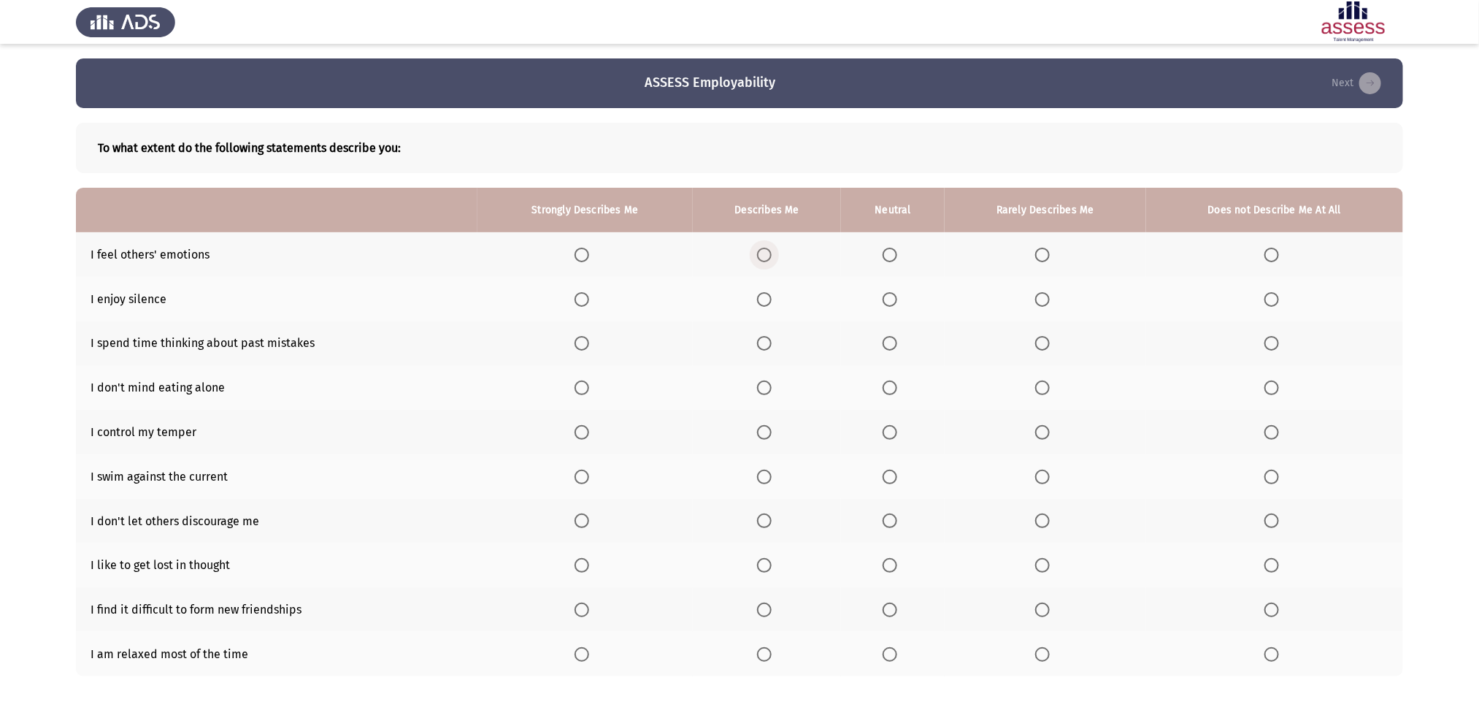
click at [769, 259] on span "Select an option" at bounding box center [764, 255] width 15 height 15
click at [769, 259] on input "Select an option" at bounding box center [764, 255] width 15 height 15
click at [586, 302] on span "Select an option" at bounding box center [582, 299] width 15 height 15
click at [586, 302] on input "Select an option" at bounding box center [582, 299] width 15 height 15
click at [587, 348] on span "Select an option" at bounding box center [582, 343] width 15 height 15
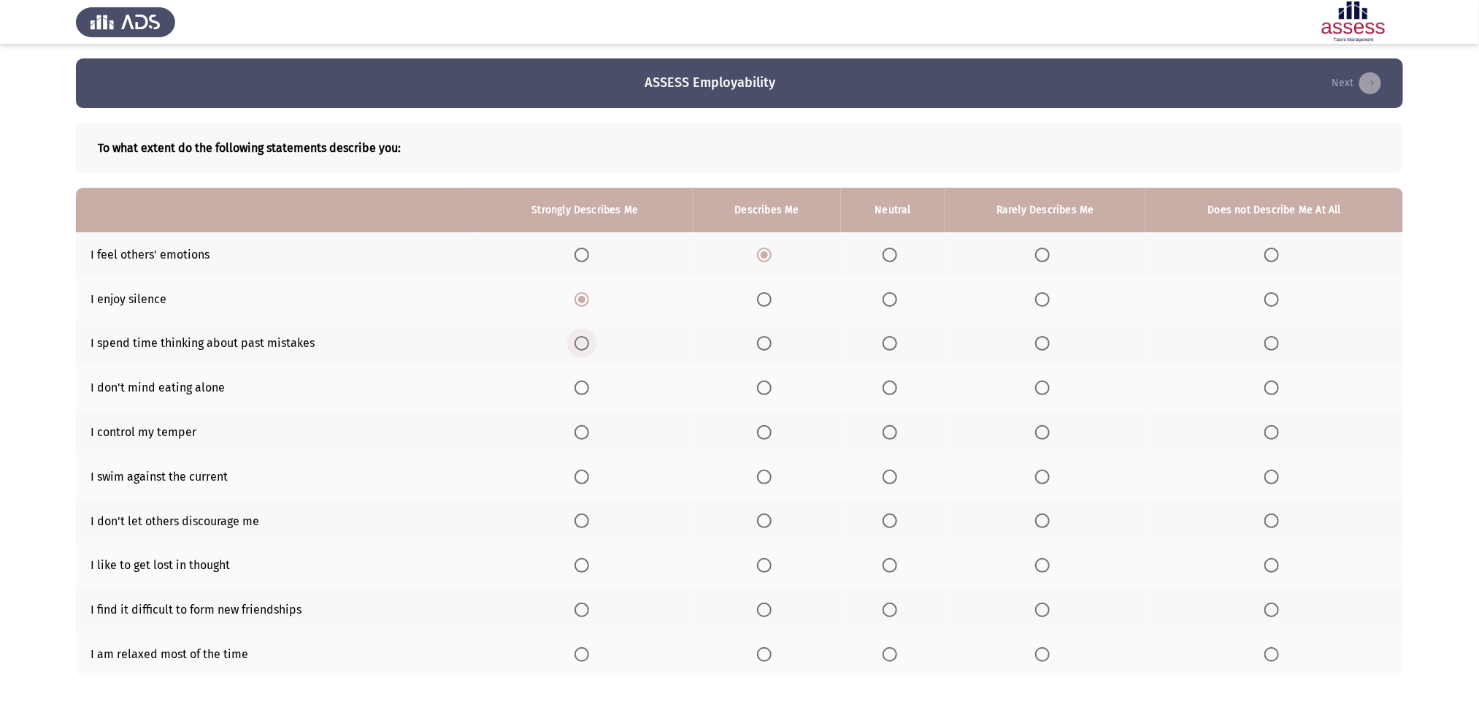
click at [587, 348] on input "Select an option" at bounding box center [582, 343] width 15 height 15
click at [763, 386] on span "Select an option" at bounding box center [764, 387] width 15 height 15
click at [763, 386] on input "Select an option" at bounding box center [764, 387] width 15 height 15
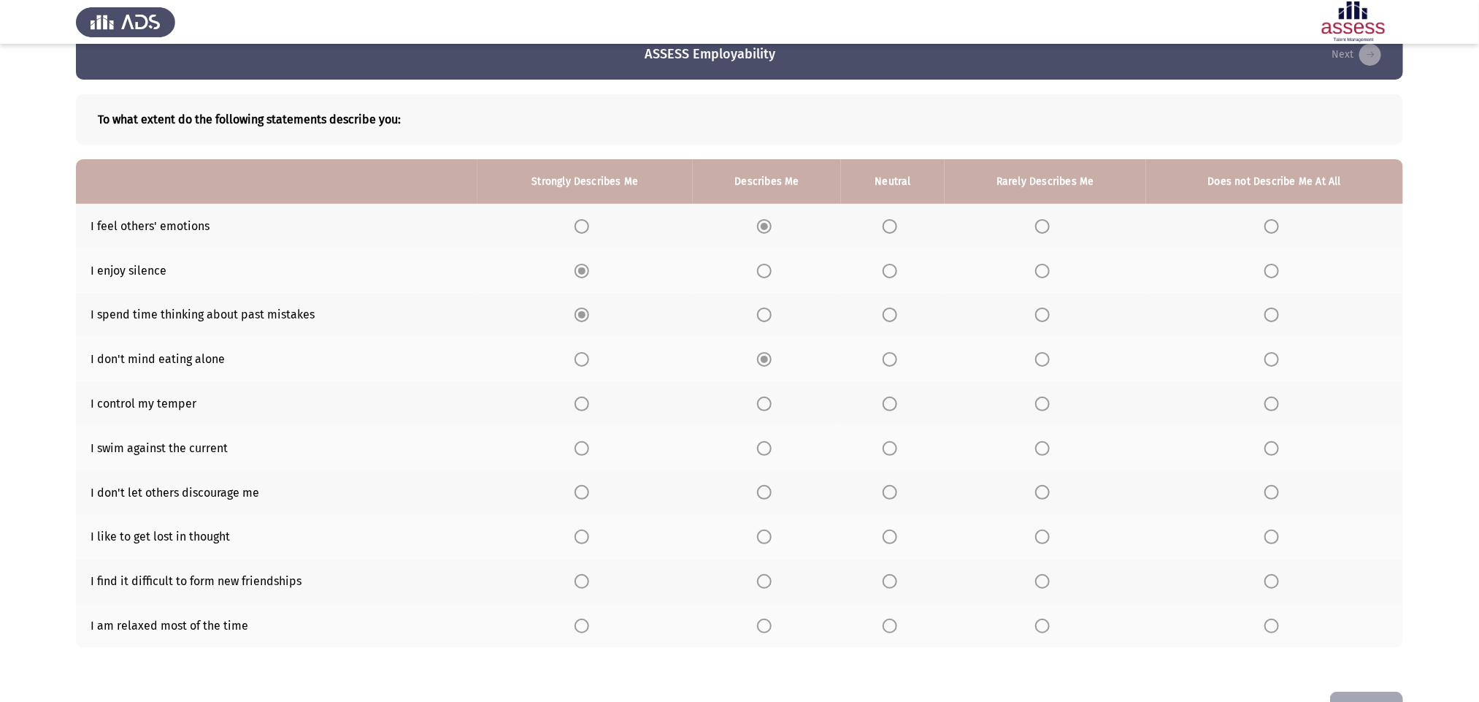
scroll to position [77, 0]
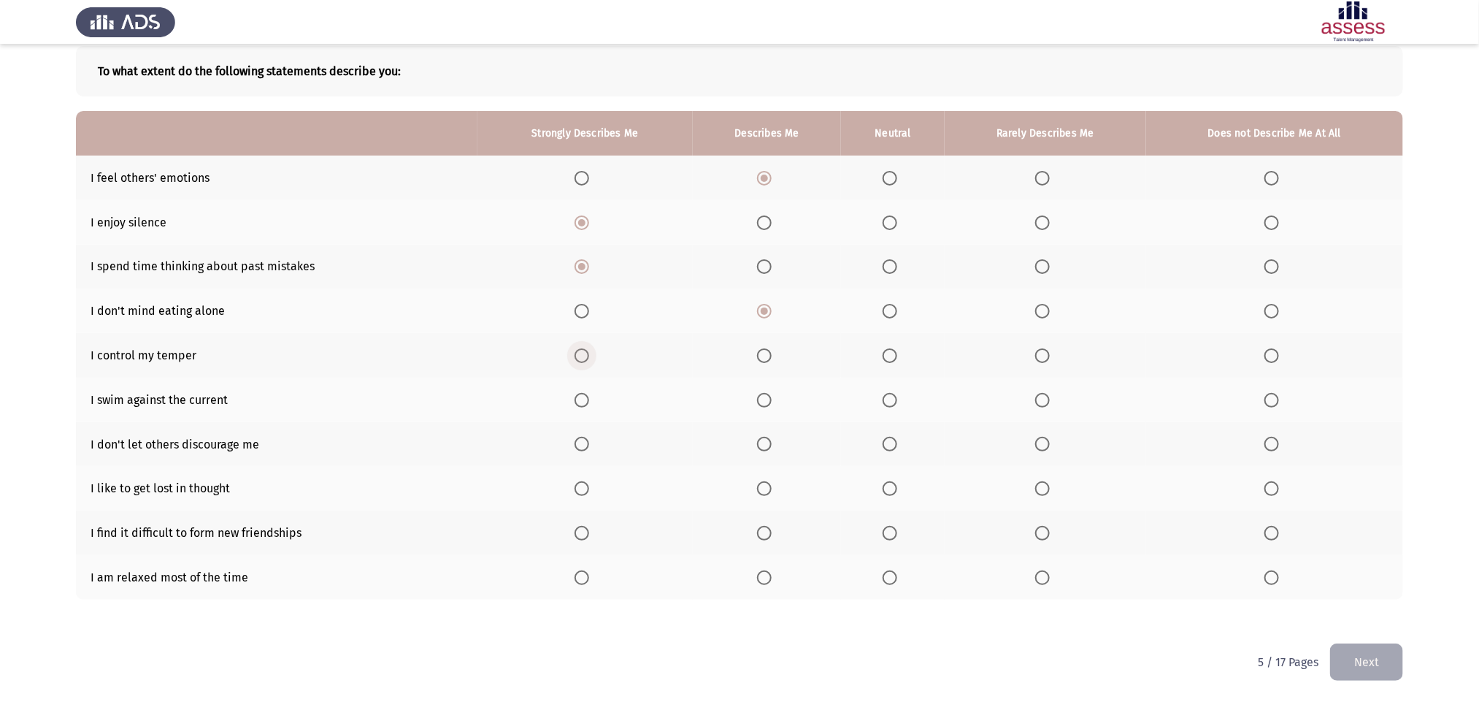
click at [589, 353] on span "Select an option" at bounding box center [582, 355] width 15 height 15
click at [589, 353] on input "Select an option" at bounding box center [582, 355] width 15 height 15
click at [894, 402] on span "Select an option" at bounding box center [890, 400] width 15 height 15
click at [894, 402] on input "Select an option" at bounding box center [890, 400] width 15 height 15
click at [579, 439] on span "Select an option" at bounding box center [582, 444] width 15 height 15
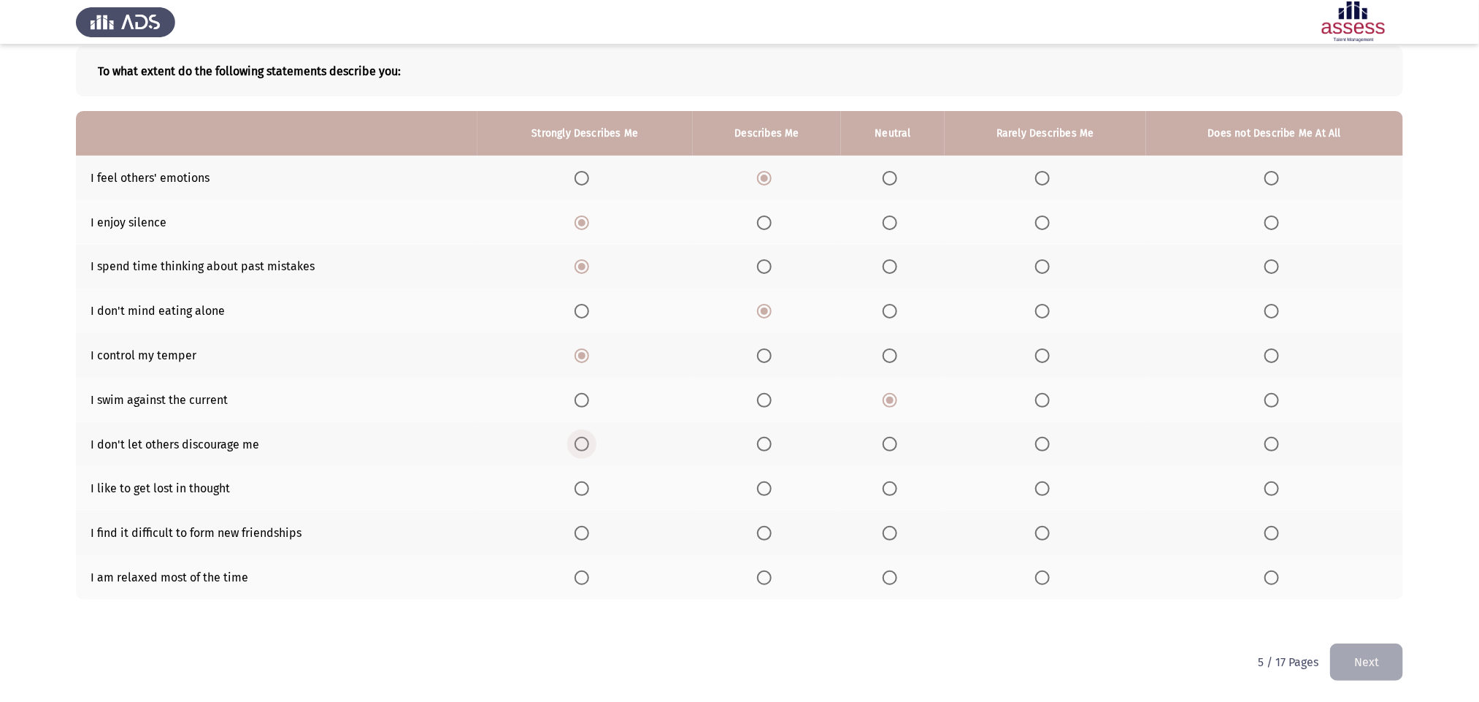
click at [579, 439] on input "Select an option" at bounding box center [582, 444] width 15 height 15
click at [770, 467] on span "Select an option" at bounding box center [764, 488] width 15 height 15
click at [770, 467] on input "Select an option" at bounding box center [764, 488] width 15 height 15
click at [997, 467] on span "Select an option" at bounding box center [1272, 533] width 15 height 15
click at [997, 467] on input "Select an option" at bounding box center [1272, 533] width 15 height 15
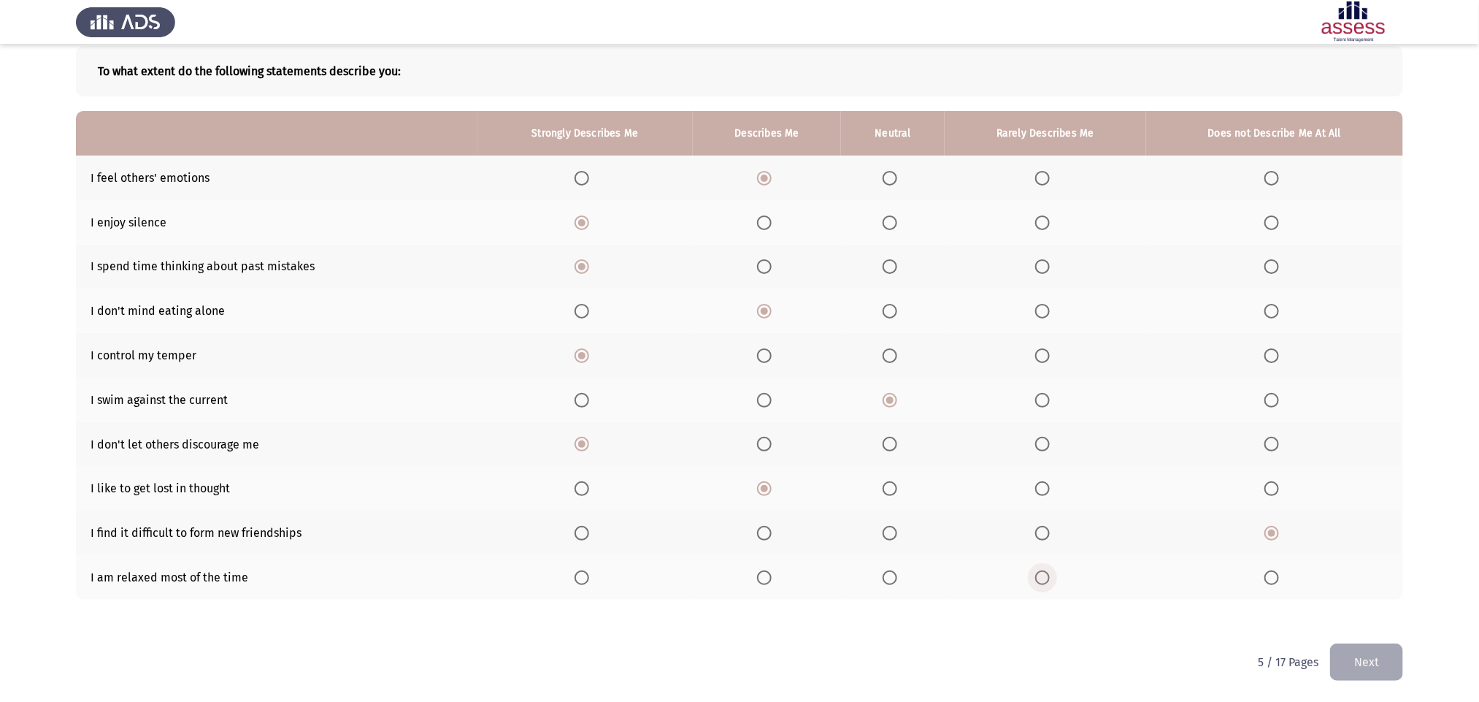
click at [997, 467] on span "Select an option" at bounding box center [1042, 577] width 15 height 15
click at [997, 467] on input "Select an option" at bounding box center [1042, 577] width 15 height 15
click at [997, 467] on button "Next" at bounding box center [1366, 661] width 73 height 37
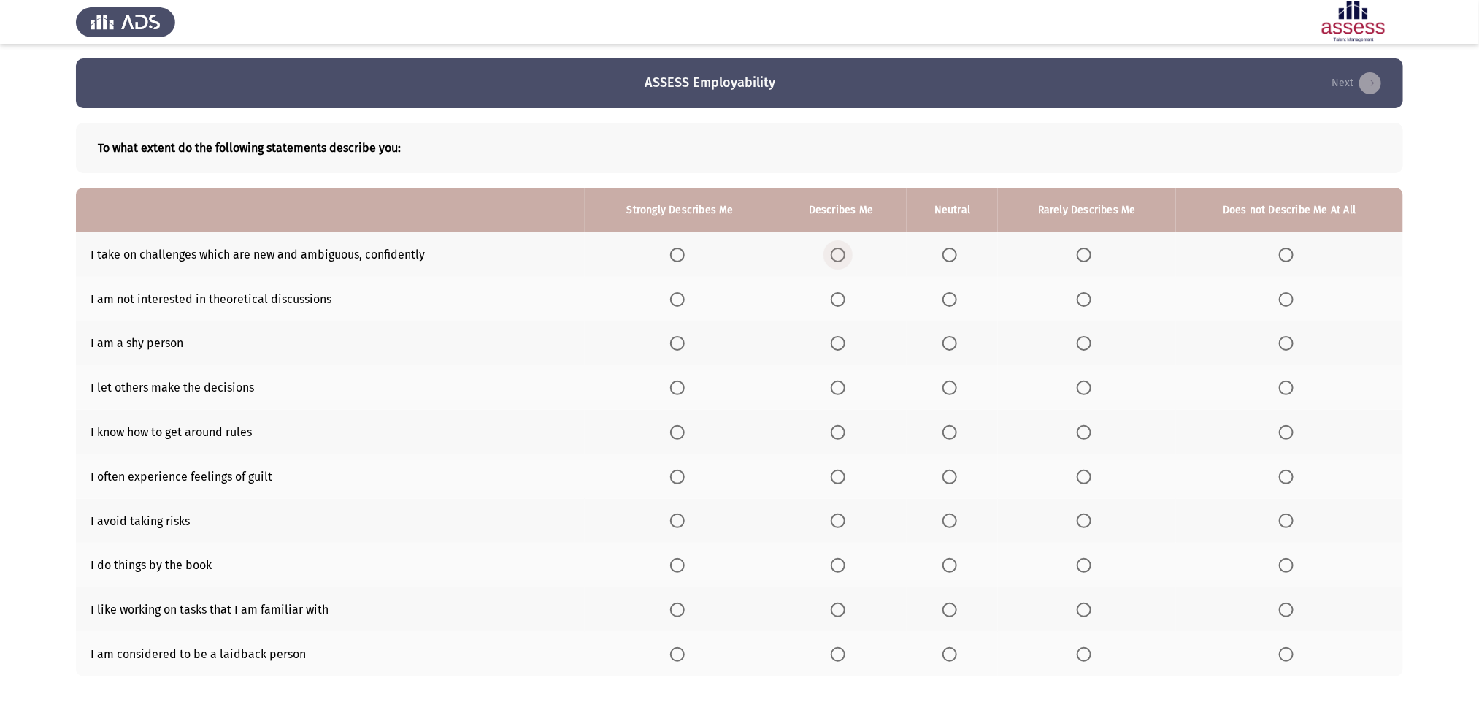
click at [840, 248] on span "Select an option" at bounding box center [838, 255] width 15 height 15
click at [840, 248] on input "Select an option" at bounding box center [838, 255] width 15 height 15
click at [950, 299] on span "Select an option" at bounding box center [950, 299] width 0 height 0
click at [951, 299] on input "Select an option" at bounding box center [950, 299] width 15 height 15
click at [951, 342] on span "Select an option" at bounding box center [950, 343] width 15 height 15
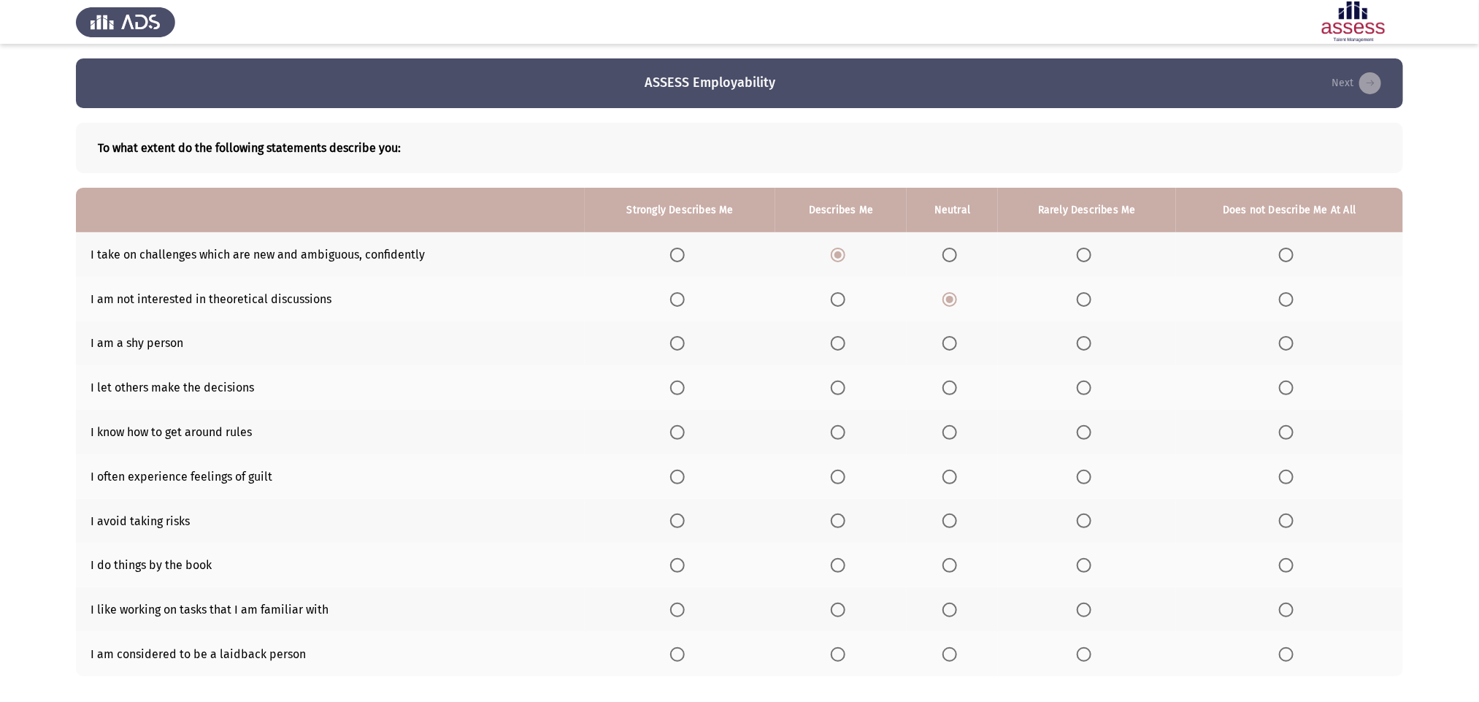
click at [951, 342] on input "Select an option" at bounding box center [950, 343] width 15 height 15
click at [997, 380] on span "Select an option" at bounding box center [1084, 387] width 15 height 15
click at [997, 380] on input "Select an option" at bounding box center [1084, 387] width 15 height 15
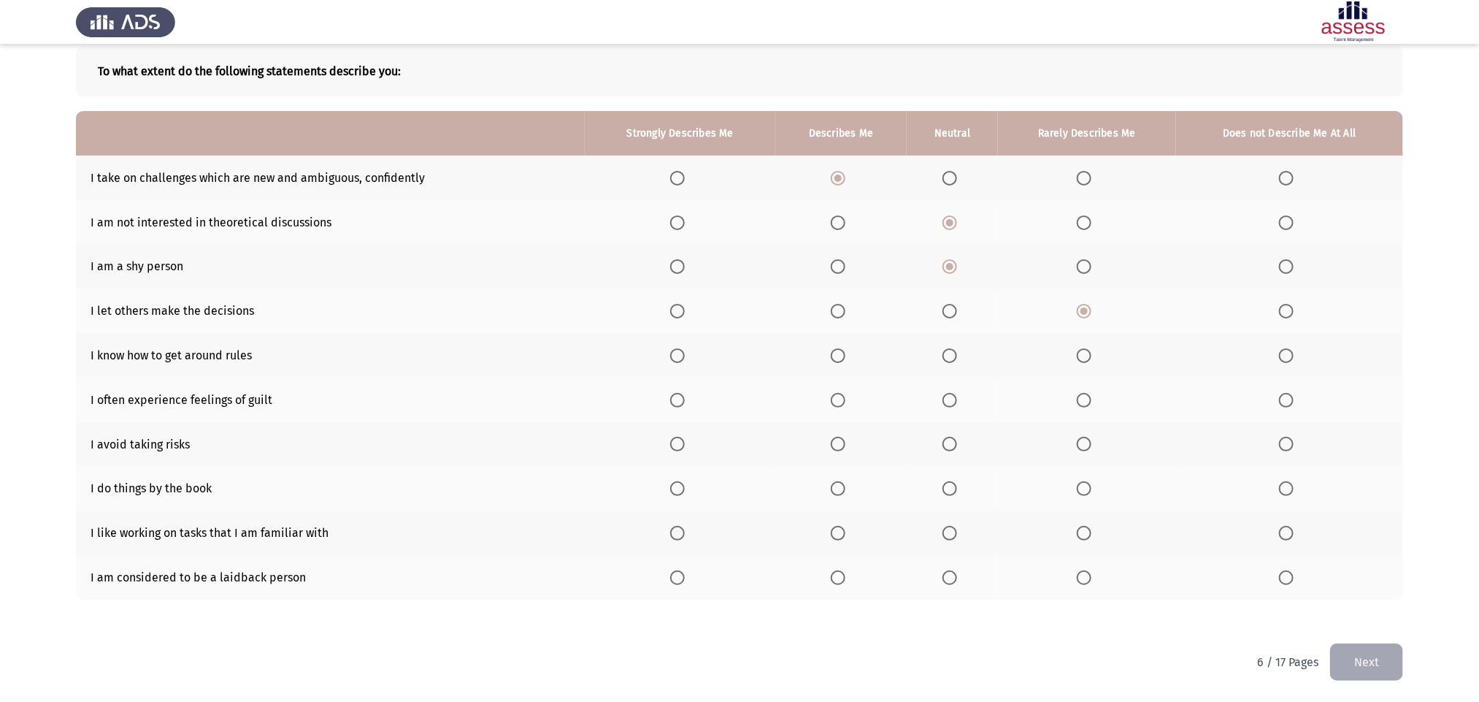
scroll to position [75, 0]
click at [997, 356] on span "Select an option" at bounding box center [1286, 357] width 15 height 15
click at [997, 356] on input "Select an option" at bounding box center [1286, 357] width 15 height 15
click at [840, 405] on span "Select an option" at bounding box center [838, 401] width 15 height 15
click at [840, 405] on input "Select an option" at bounding box center [838, 401] width 15 height 15
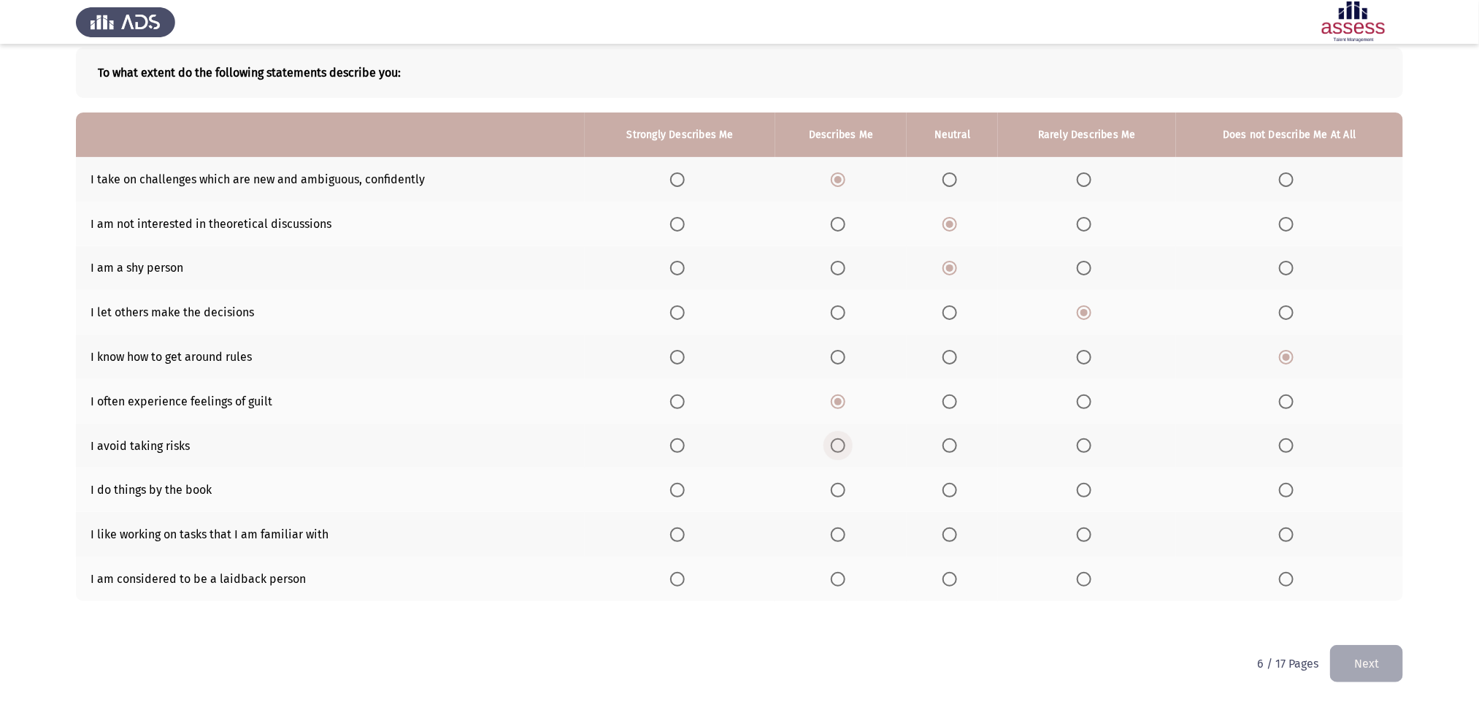
click at [837, 442] on span "Select an option" at bounding box center [838, 445] width 15 height 15
click at [837, 442] on input "Select an option" at bounding box center [838, 445] width 15 height 15
click at [837, 467] on span "Select an option" at bounding box center [838, 490] width 15 height 15
click at [837, 467] on input "Select an option" at bounding box center [838, 490] width 15 height 15
click at [691, 467] on label "Select an option" at bounding box center [680, 534] width 20 height 15
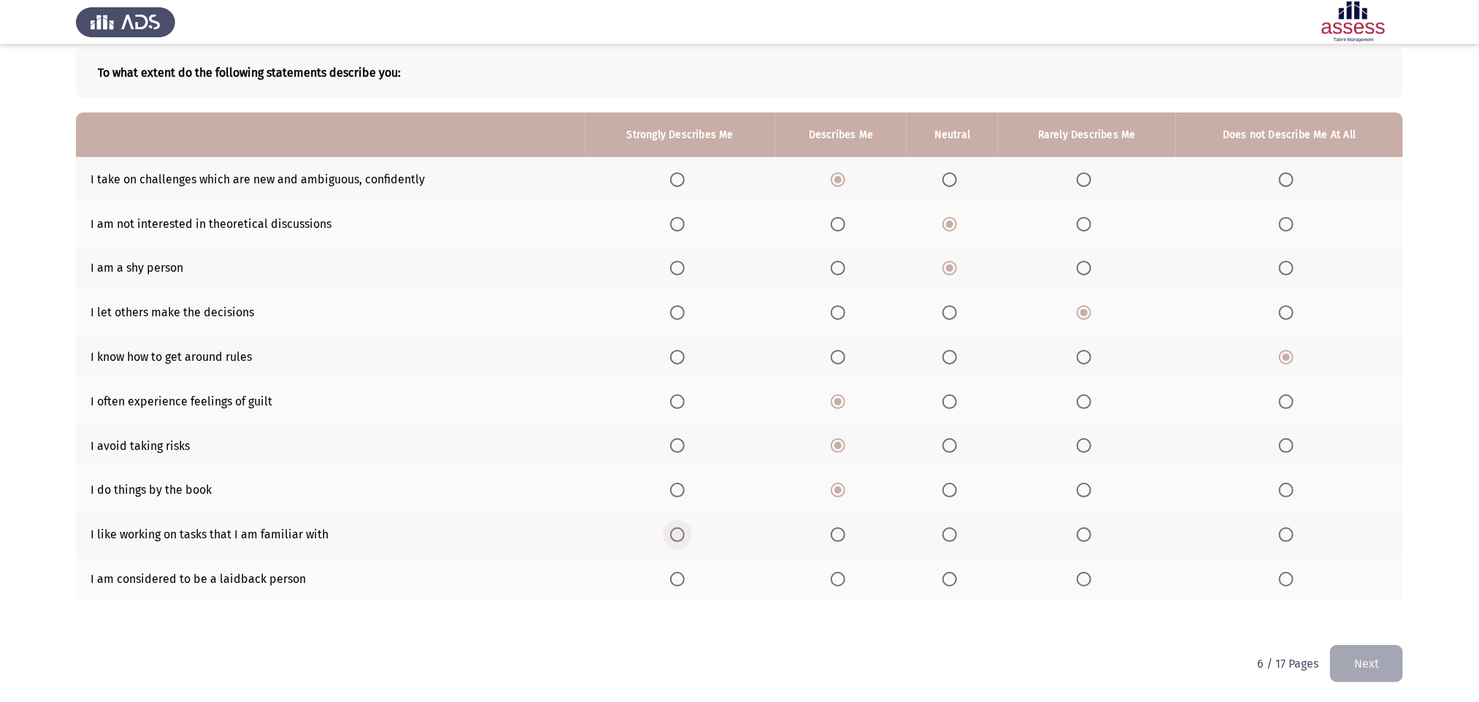
click at [685, 467] on input "Select an option" at bounding box center [677, 534] width 15 height 15
click at [685, 467] on span "Select an option" at bounding box center [677, 579] width 15 height 15
click at [685, 467] on input "Select an option" at bounding box center [677, 579] width 15 height 15
click at [997, 467] on button "Next" at bounding box center [1366, 663] width 73 height 37
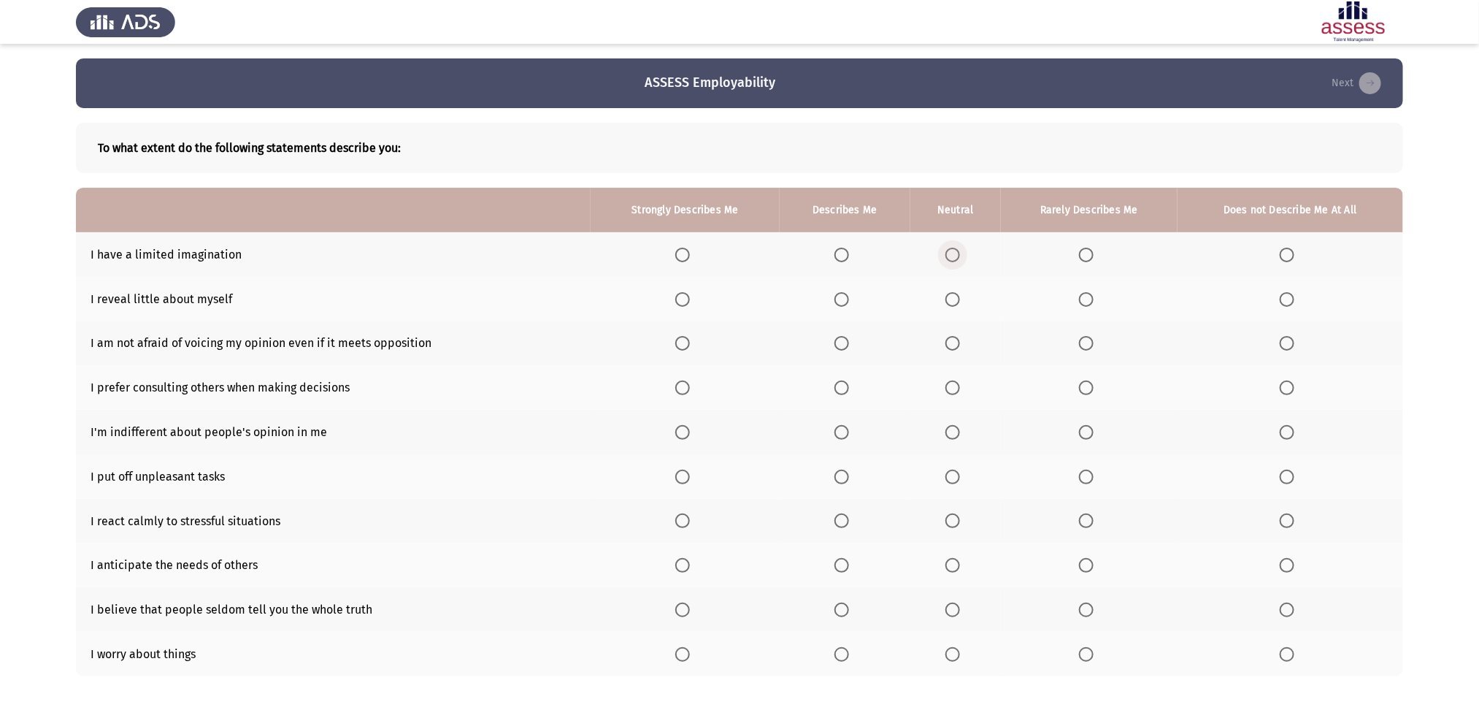
click at [957, 252] on span "Select an option" at bounding box center [953, 255] width 15 height 15
click at [957, 252] on input "Select an option" at bounding box center [953, 255] width 15 height 15
click at [955, 298] on span "Select an option" at bounding box center [953, 299] width 15 height 15
click at [955, 298] on input "Select an option" at bounding box center [953, 299] width 15 height 15
click at [839, 344] on span "Select an option" at bounding box center [842, 343] width 15 height 15
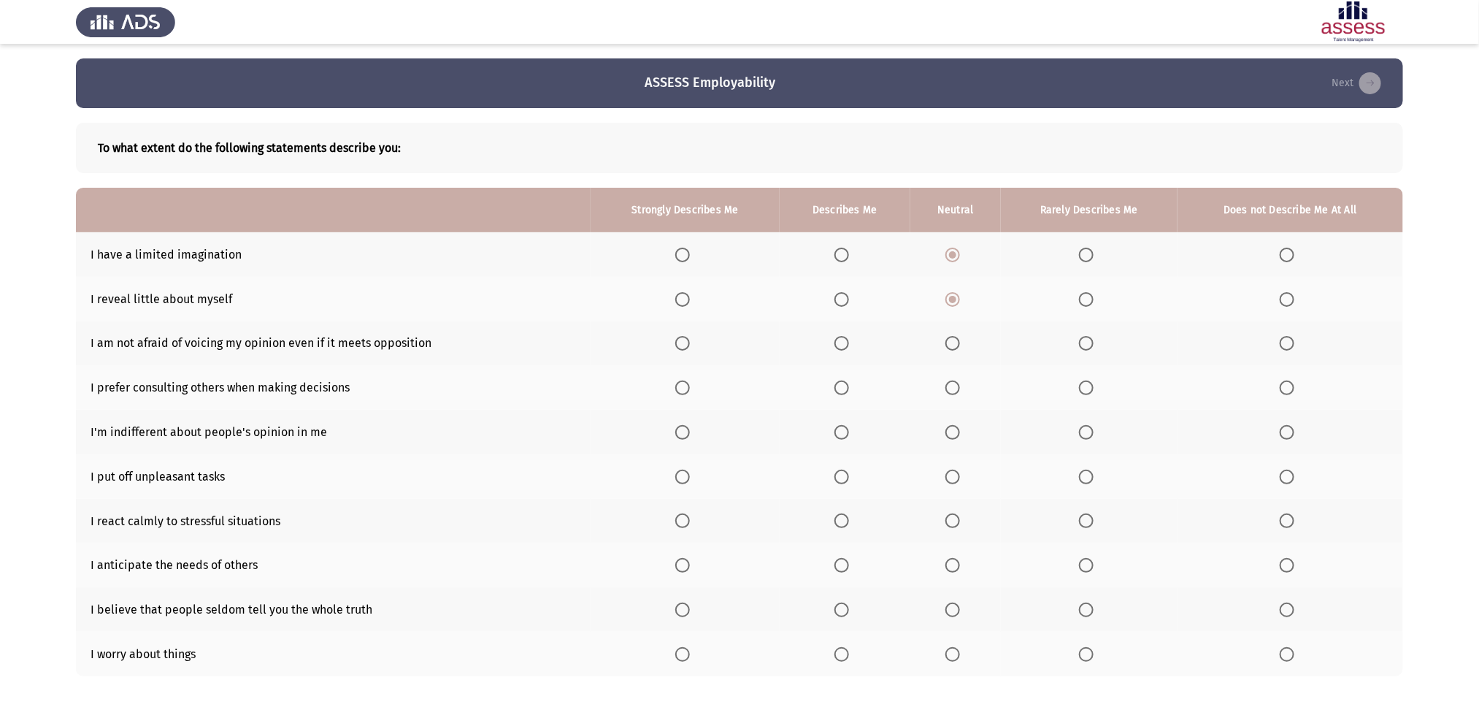
click at [839, 344] on input "Select an option" at bounding box center [842, 343] width 15 height 15
click at [842, 386] on span "Select an option" at bounding box center [842, 387] width 15 height 15
click at [842, 386] on input "Select an option" at bounding box center [842, 387] width 15 height 15
click at [853, 430] on label "Select an option" at bounding box center [845, 432] width 20 height 15
click at [849, 430] on input "Select an option" at bounding box center [842, 432] width 15 height 15
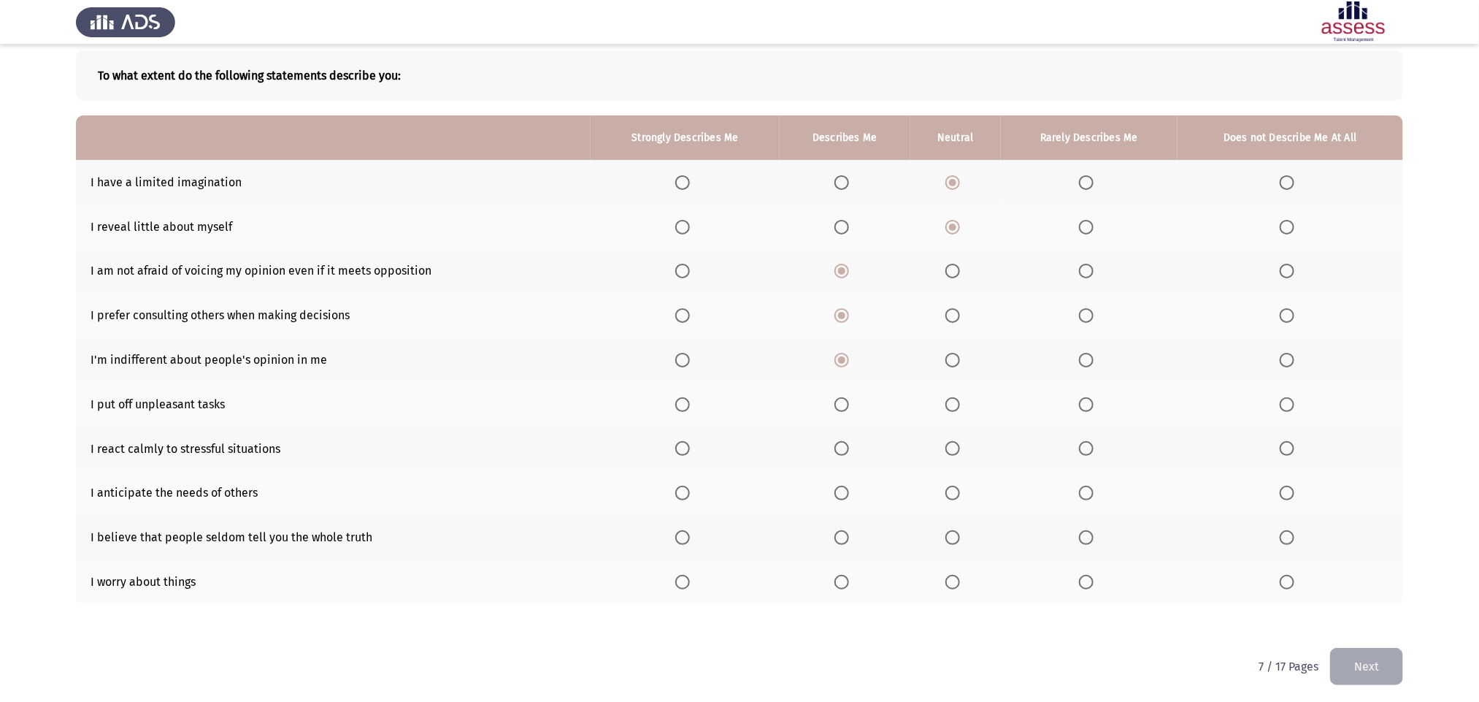
scroll to position [77, 0]
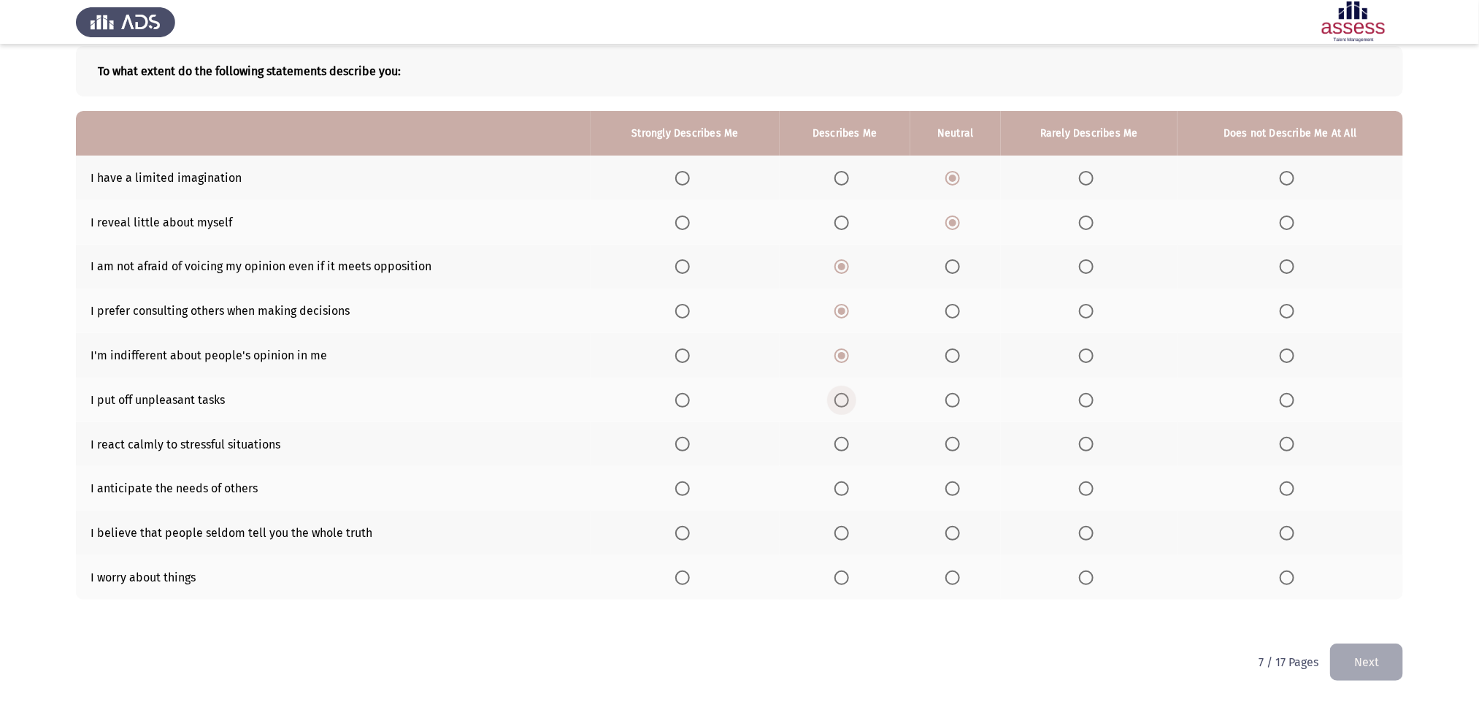
click at [843, 401] on span "Select an option" at bounding box center [842, 400] width 15 height 15
click at [843, 401] on input "Select an option" at bounding box center [842, 400] width 15 height 15
click at [684, 443] on span "Select an option" at bounding box center [682, 444] width 15 height 15
click at [684, 443] on input "Select an option" at bounding box center [682, 444] width 15 height 15
click at [690, 467] on span "Select an option" at bounding box center [682, 488] width 15 height 15
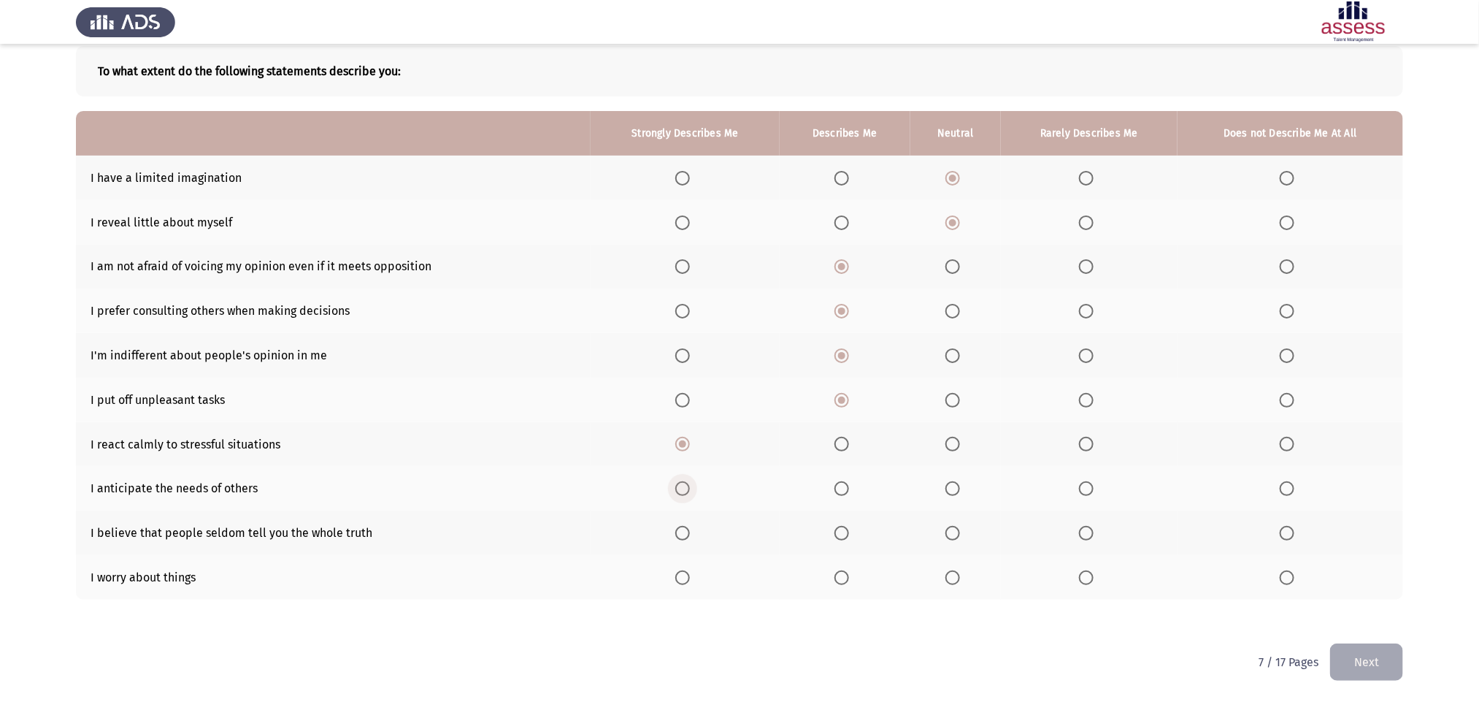
click at [690, 467] on input "Select an option" at bounding box center [682, 488] width 15 height 15
click at [682, 467] on span "Select an option" at bounding box center [682, 533] width 15 height 15
click at [682, 467] on input "Select an option" at bounding box center [682, 533] width 15 height 15
click at [955, 467] on span "Select an option" at bounding box center [953, 577] width 15 height 15
click at [955, 467] on input "Select an option" at bounding box center [953, 577] width 15 height 15
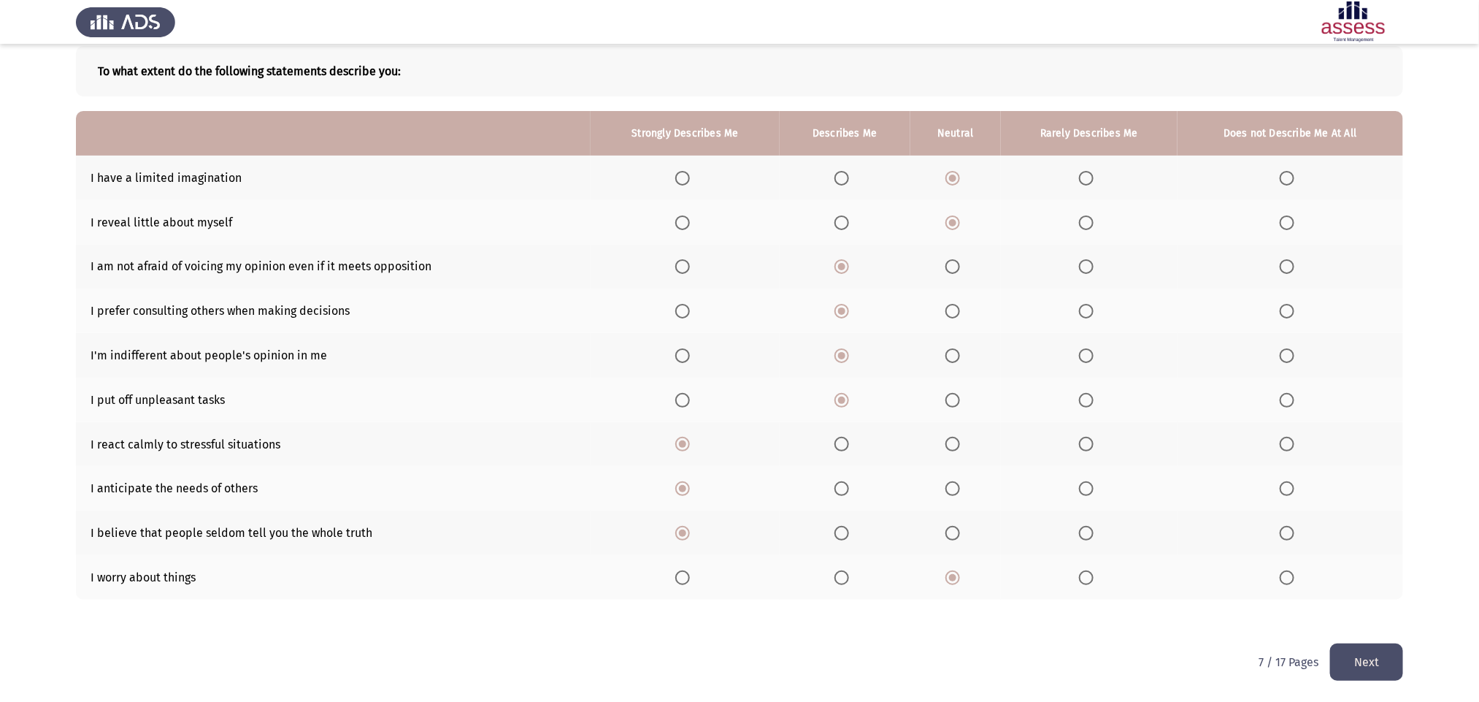
click at [997, 467] on button "Next" at bounding box center [1366, 661] width 73 height 37
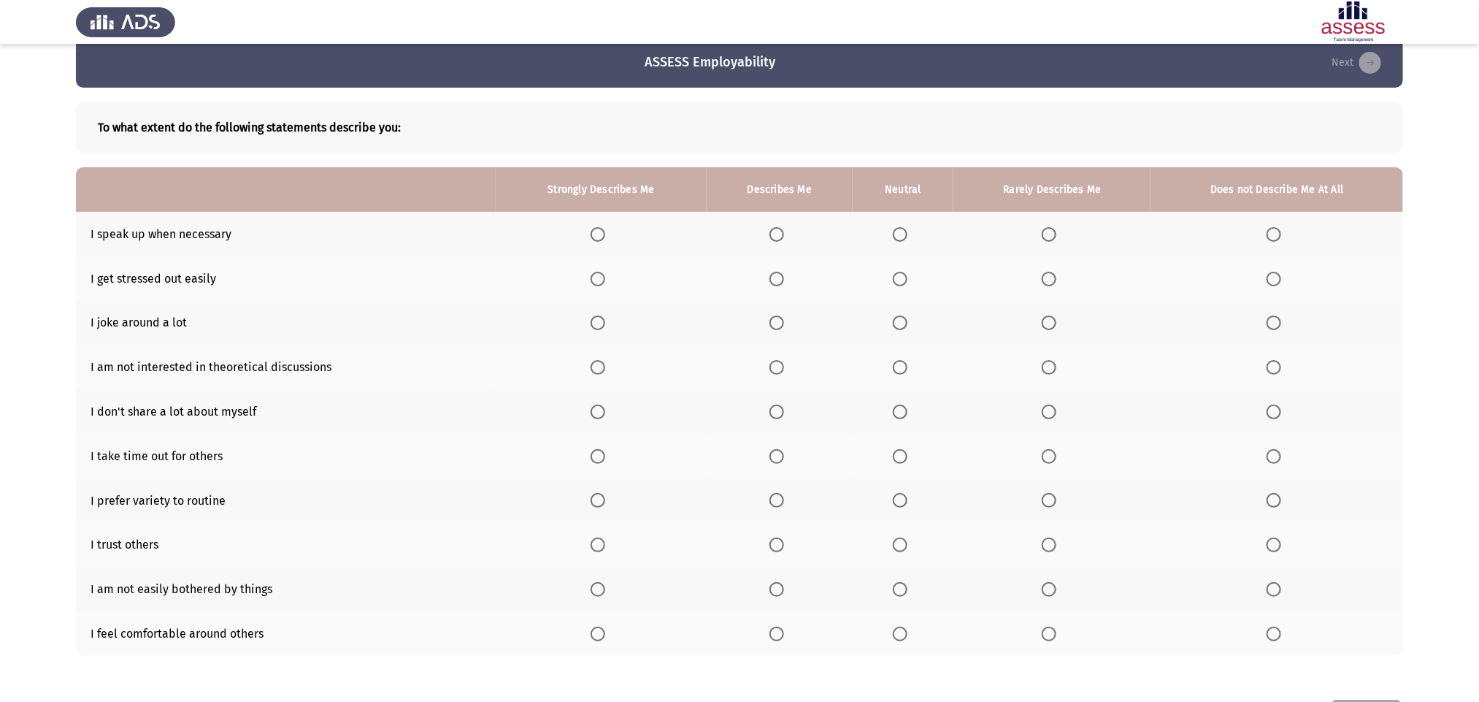
scroll to position [13, 0]
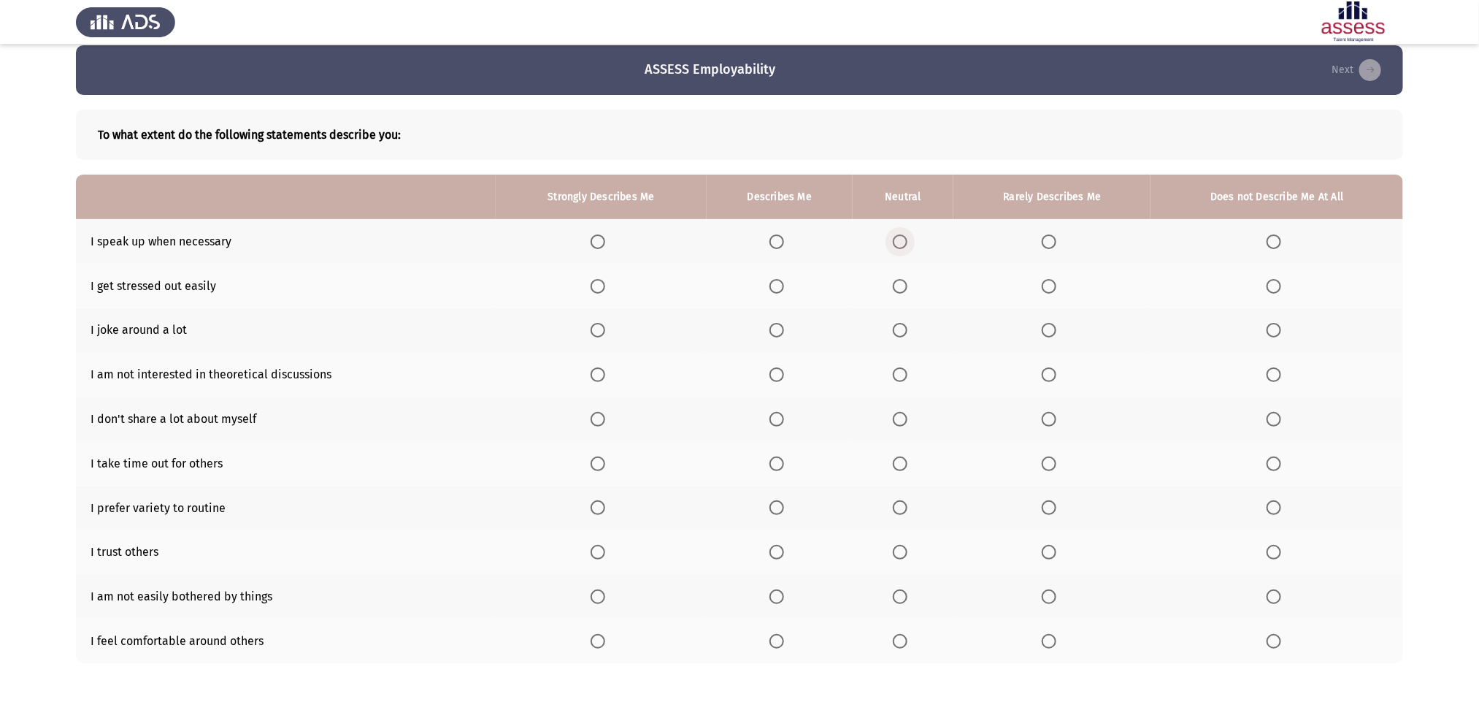
click at [898, 237] on span "Select an option" at bounding box center [900, 241] width 15 height 15
click at [898, 237] on input "Select an option" at bounding box center [900, 241] width 15 height 15
click at [902, 288] on span "Select an option" at bounding box center [900, 286] width 15 height 15
click at [902, 288] on input "Select an option" at bounding box center [900, 286] width 15 height 15
click at [784, 325] on span "Select an option" at bounding box center [777, 330] width 15 height 15
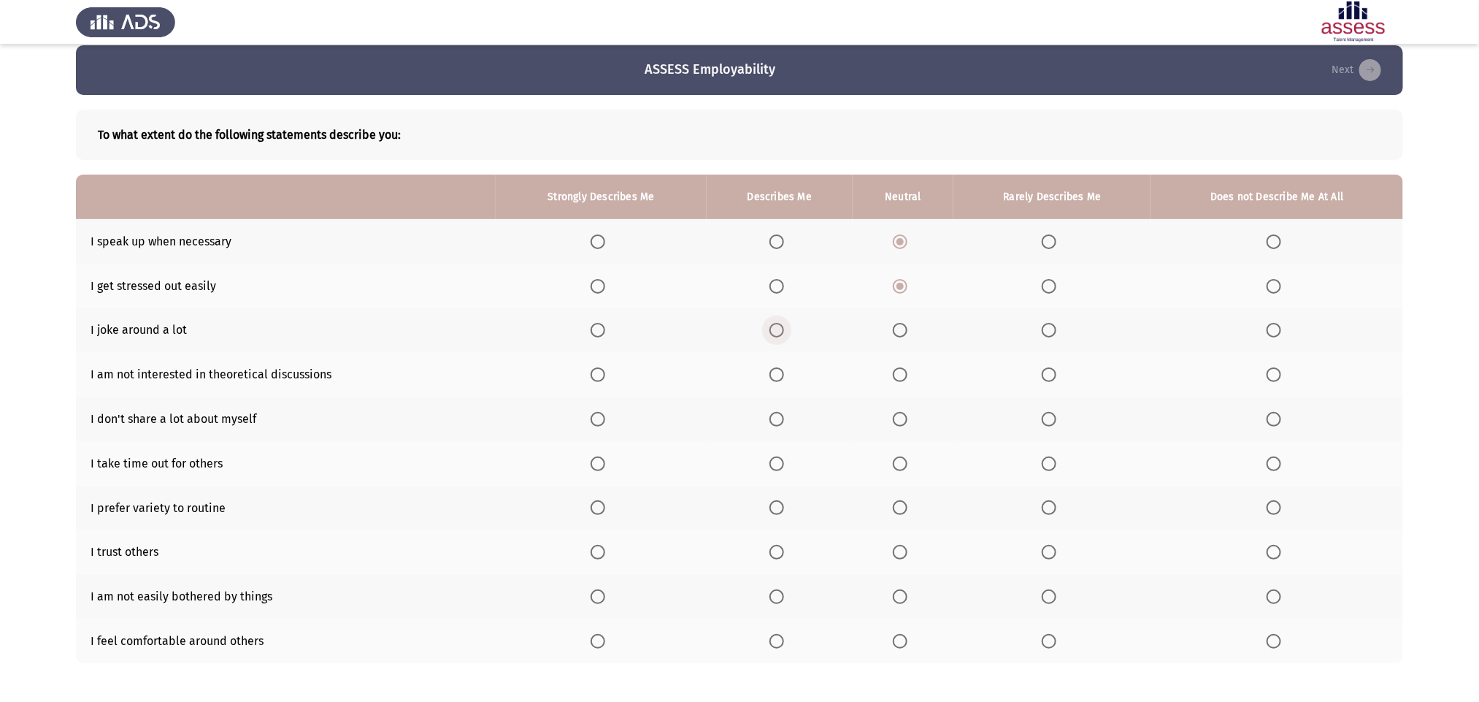
click at [784, 325] on input "Select an option" at bounding box center [777, 330] width 15 height 15
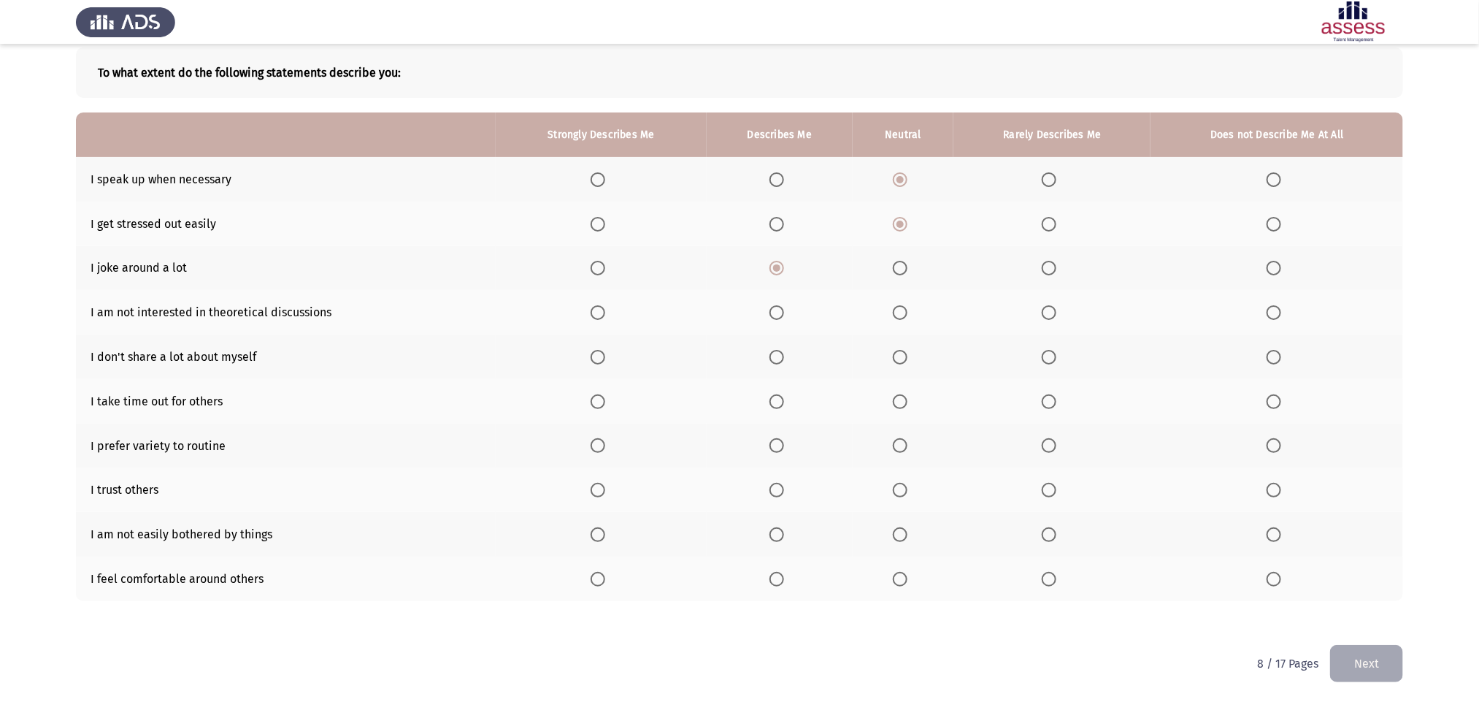
scroll to position [77, 0]
click at [778, 313] on span "Select an option" at bounding box center [777, 311] width 15 height 15
click at [778, 313] on input "Select an option" at bounding box center [777, 311] width 15 height 15
click at [901, 349] on span "Select an option" at bounding box center [900, 355] width 15 height 15
click at [901, 349] on input "Select an option" at bounding box center [900, 355] width 15 height 15
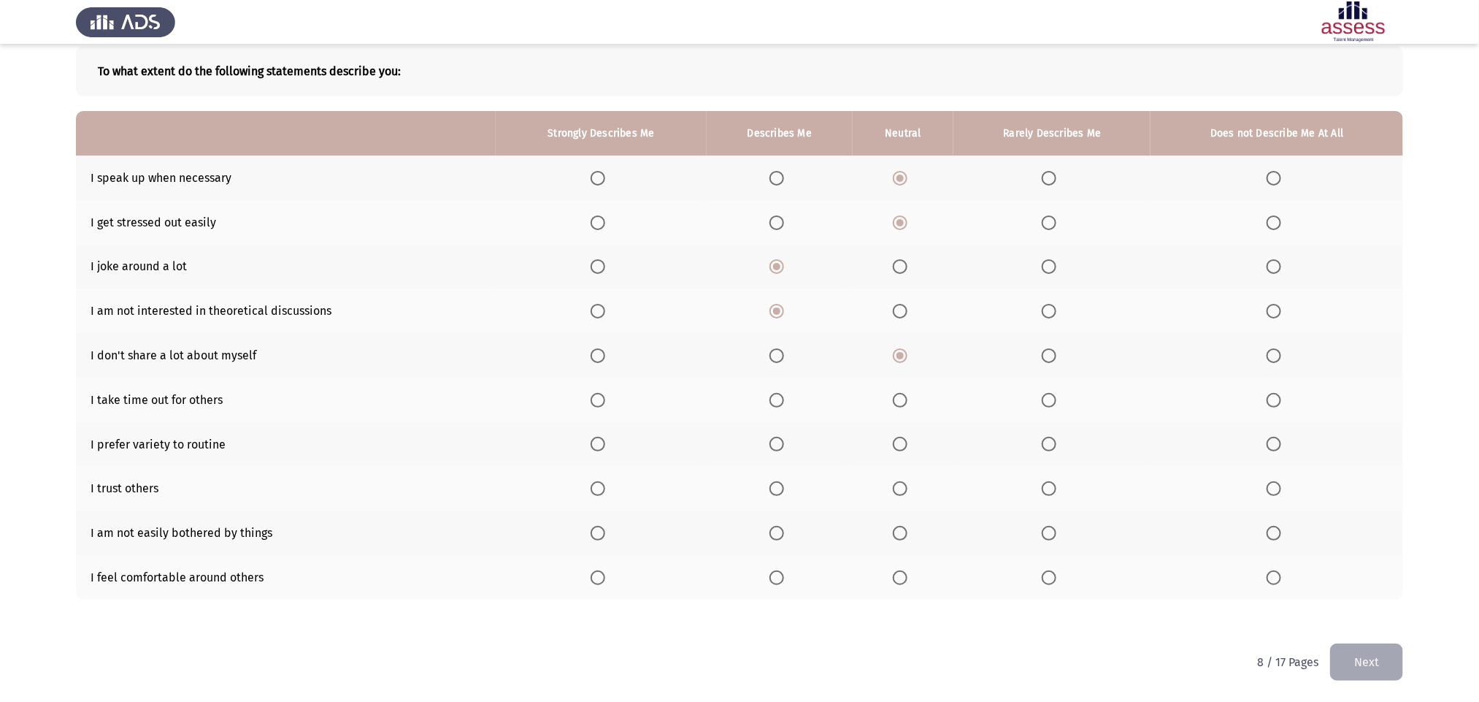
click at [903, 404] on label "Select an option" at bounding box center [903, 400] width 20 height 15
click at [903, 404] on input "Select an option" at bounding box center [900, 400] width 15 height 15
click at [903, 404] on span "Select an option" at bounding box center [900, 400] width 15 height 15
click at [903, 404] on input "Select an option" at bounding box center [900, 400] width 15 height 15
click at [905, 445] on span "Select an option" at bounding box center [900, 444] width 15 height 15
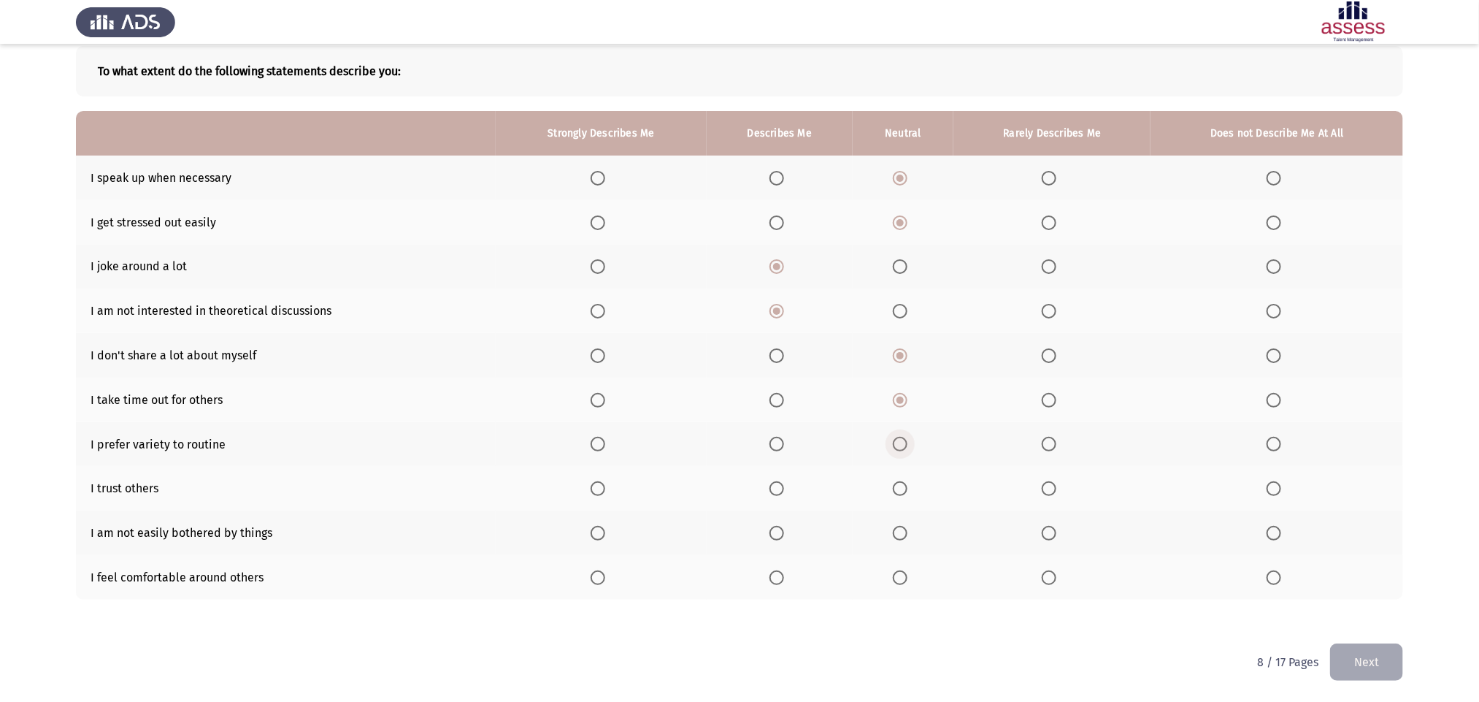
click at [905, 445] on input "Select an option" at bounding box center [900, 444] width 15 height 15
click at [903, 467] on span "Select an option" at bounding box center [900, 488] width 15 height 15
click at [903, 467] on input "Select an option" at bounding box center [900, 488] width 15 height 15
click at [902, 467] on span "Select an option" at bounding box center [900, 533] width 15 height 15
click at [902, 467] on input "Select an option" at bounding box center [900, 533] width 15 height 15
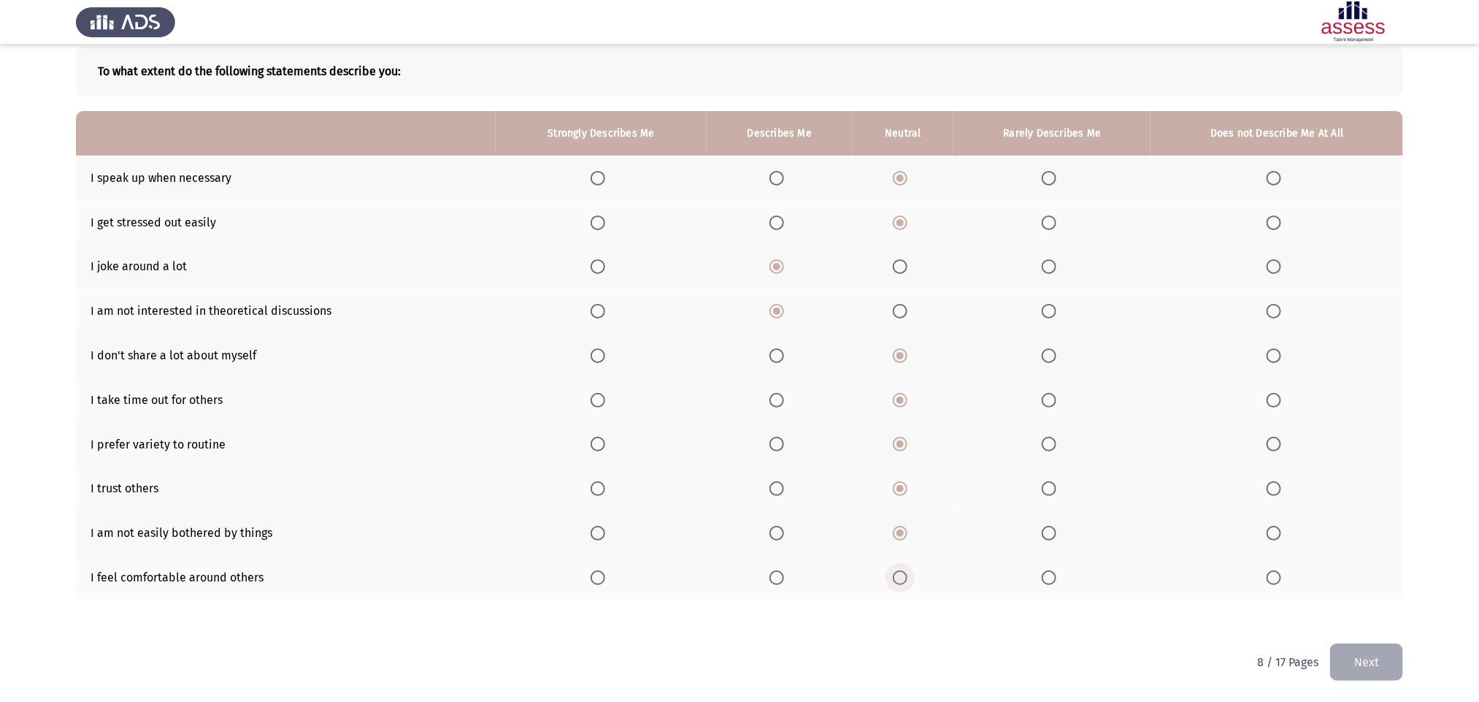
click at [900, 467] on span "Select an option" at bounding box center [900, 577] width 15 height 15
click at [900, 467] on input "Select an option" at bounding box center [900, 577] width 15 height 15
click at [997, 467] on button "Next" at bounding box center [1366, 661] width 73 height 37
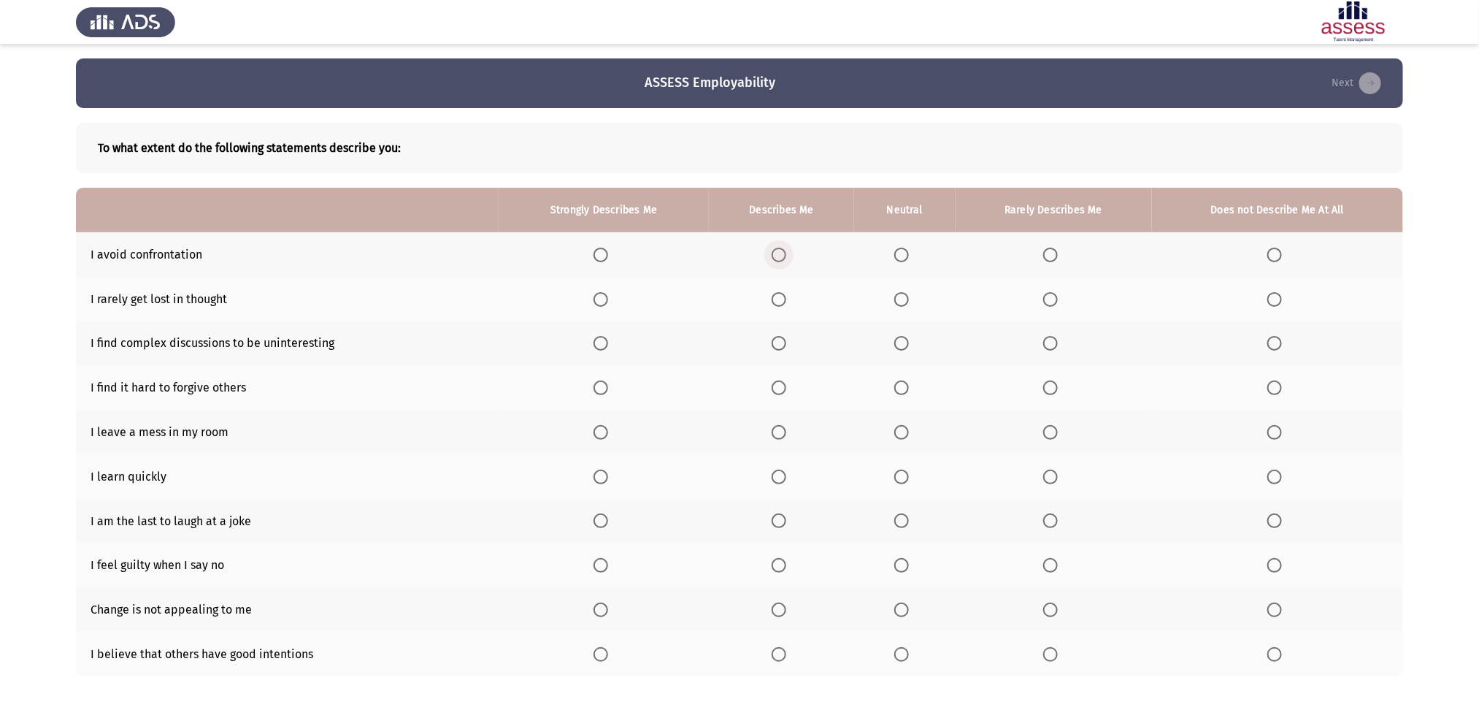
click at [784, 257] on span "Select an option" at bounding box center [779, 255] width 15 height 15
click at [784, 257] on input "Select an option" at bounding box center [779, 255] width 15 height 15
click at [902, 296] on span "Select an option" at bounding box center [901, 299] width 15 height 15
click at [902, 296] on input "Select an option" at bounding box center [901, 299] width 15 height 15
click at [909, 346] on span "Select an option" at bounding box center [901, 343] width 15 height 15
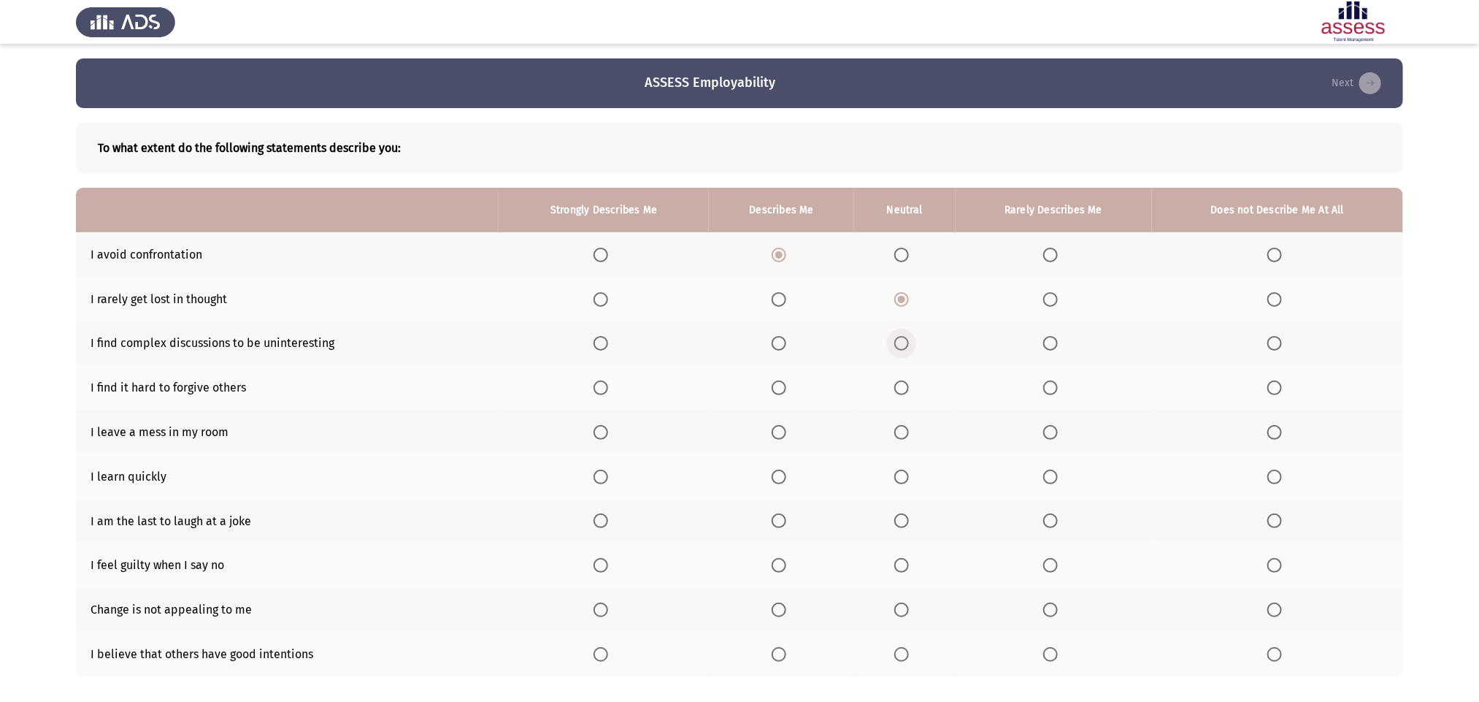
click at [909, 346] on input "Select an option" at bounding box center [901, 343] width 15 height 15
click at [997, 256] on span "Select an option" at bounding box center [1275, 255] width 15 height 15
click at [997, 256] on input "Select an option" at bounding box center [1275, 255] width 15 height 15
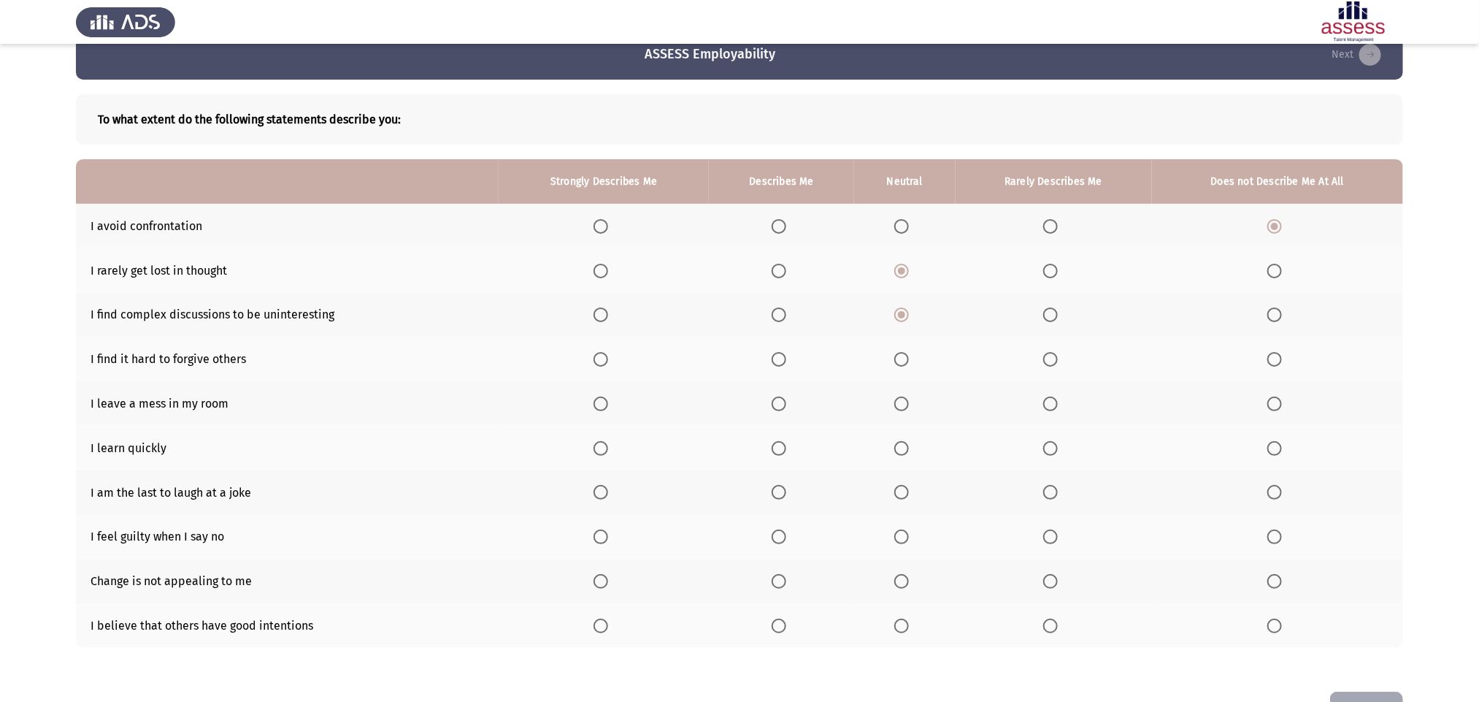
scroll to position [24, 0]
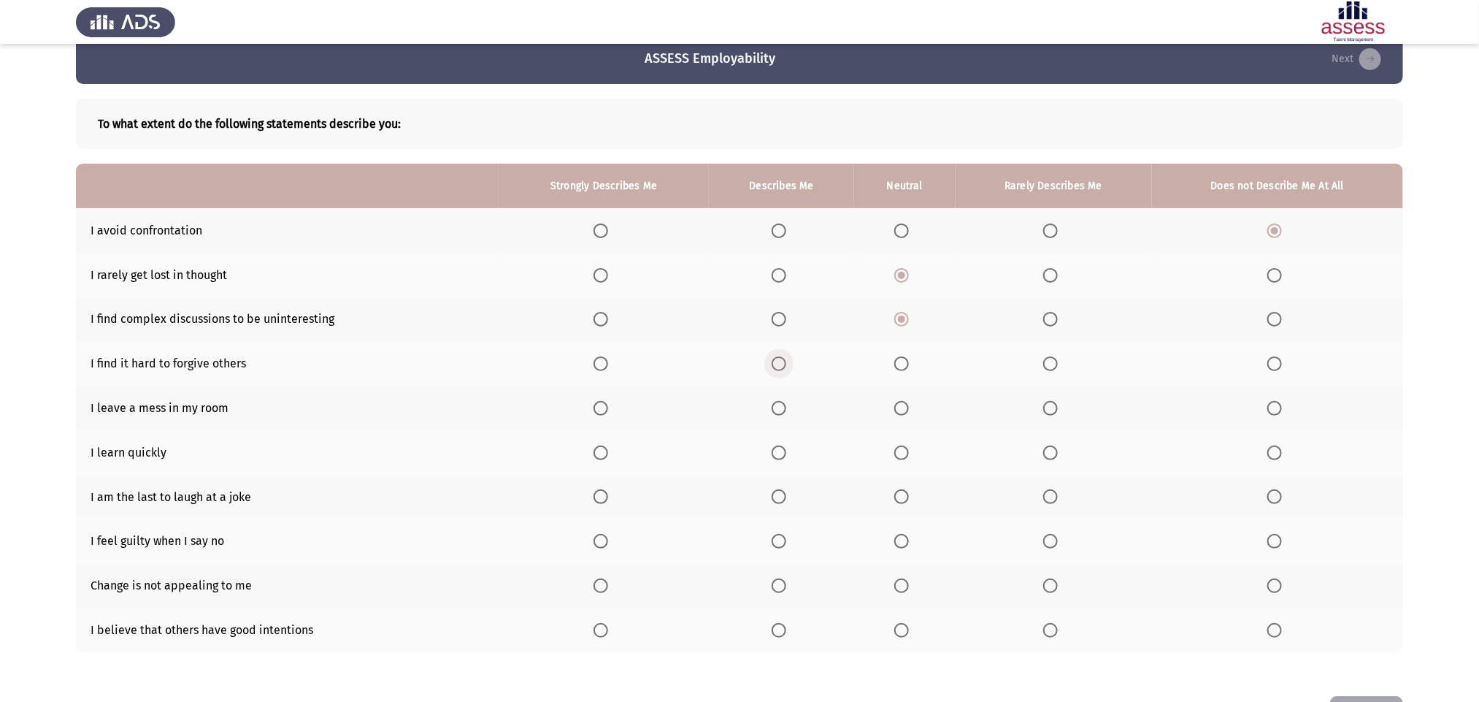
click at [780, 357] on span "Select an option" at bounding box center [779, 363] width 15 height 15
click at [780, 357] on input "Select an option" at bounding box center [779, 363] width 15 height 15
click at [997, 405] on span "Select an option" at bounding box center [1050, 408] width 15 height 15
click at [997, 405] on input "Select an option" at bounding box center [1050, 408] width 15 height 15
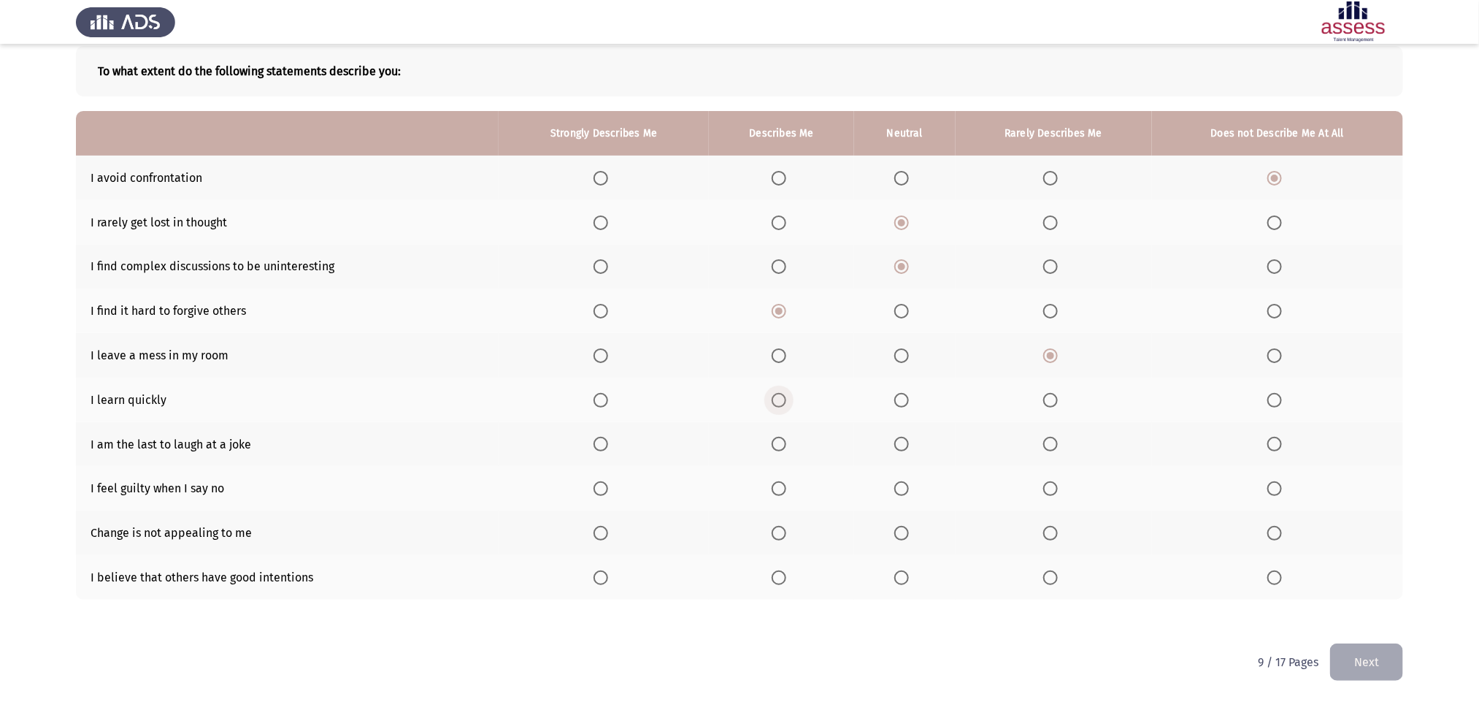
click at [778, 396] on span "Select an option" at bounding box center [779, 400] width 15 height 15
click at [778, 396] on input "Select an option" at bounding box center [779, 400] width 15 height 15
click at [905, 448] on span "Select an option" at bounding box center [901, 444] width 15 height 15
click at [905, 448] on input "Select an option" at bounding box center [901, 444] width 15 height 15
click at [776, 467] on span "Select an option" at bounding box center [779, 488] width 15 height 15
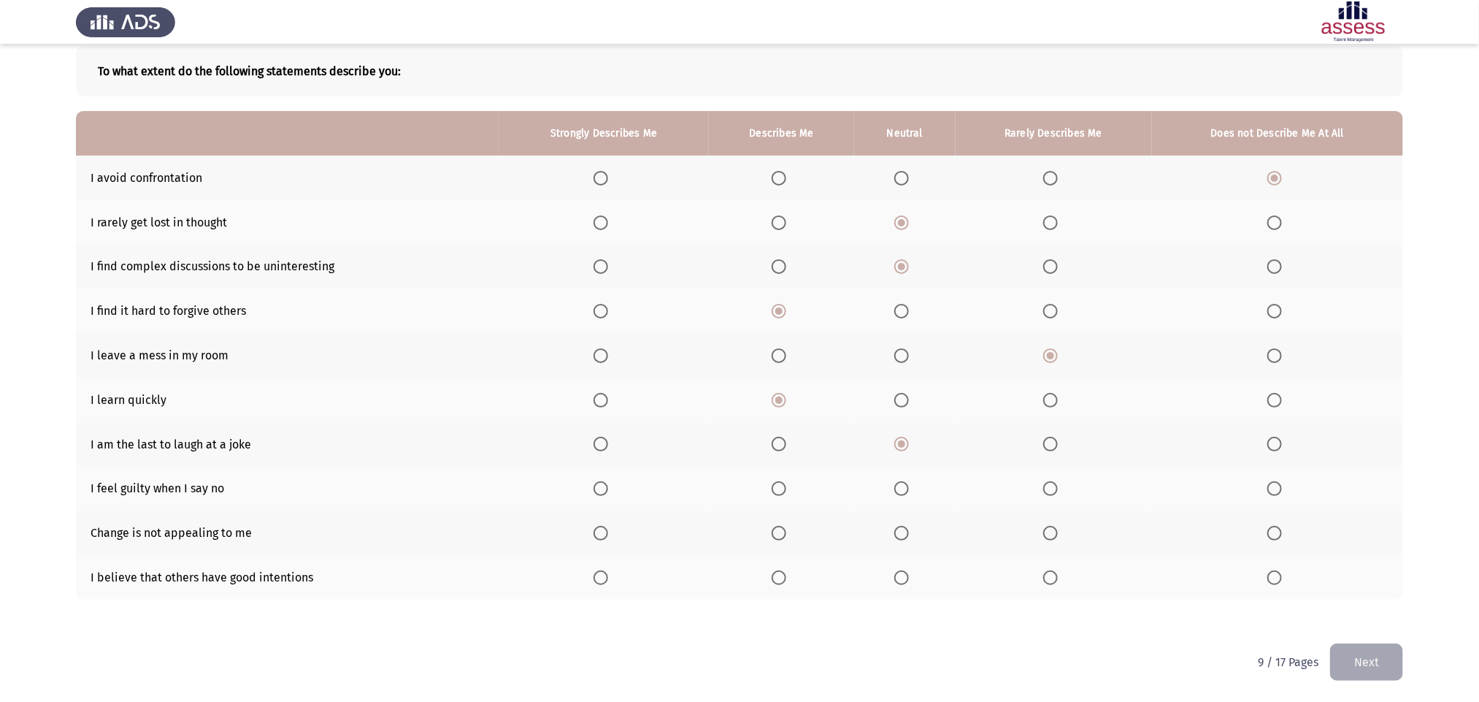
click at [776, 467] on input "Select an option" at bounding box center [779, 488] width 15 height 15
click at [778, 467] on span "Select an option" at bounding box center [779, 533] width 15 height 15
click at [778, 467] on input "Select an option" at bounding box center [779, 533] width 15 height 15
click at [905, 467] on span "Select an option" at bounding box center [901, 577] width 15 height 15
click at [905, 467] on input "Select an option" at bounding box center [901, 577] width 15 height 15
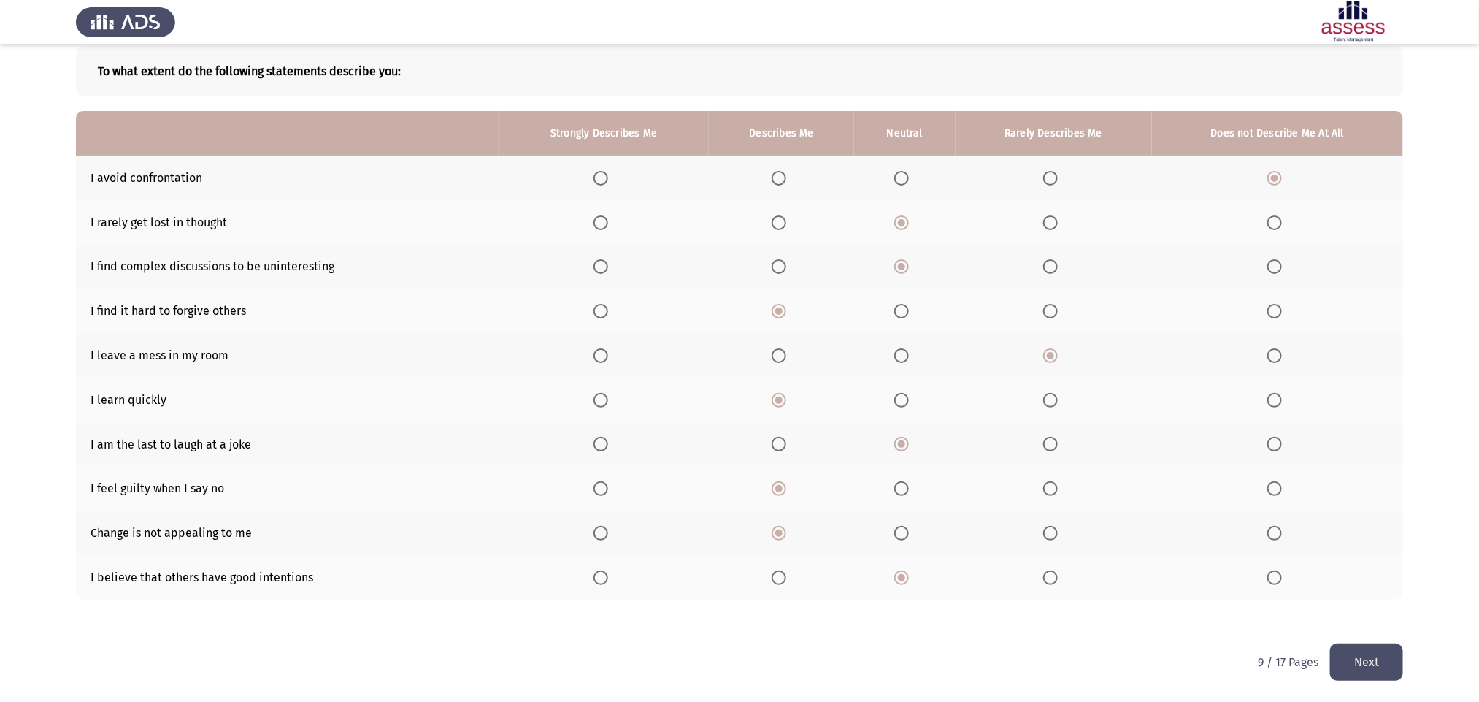
click at [997, 467] on button "Next" at bounding box center [1366, 661] width 73 height 37
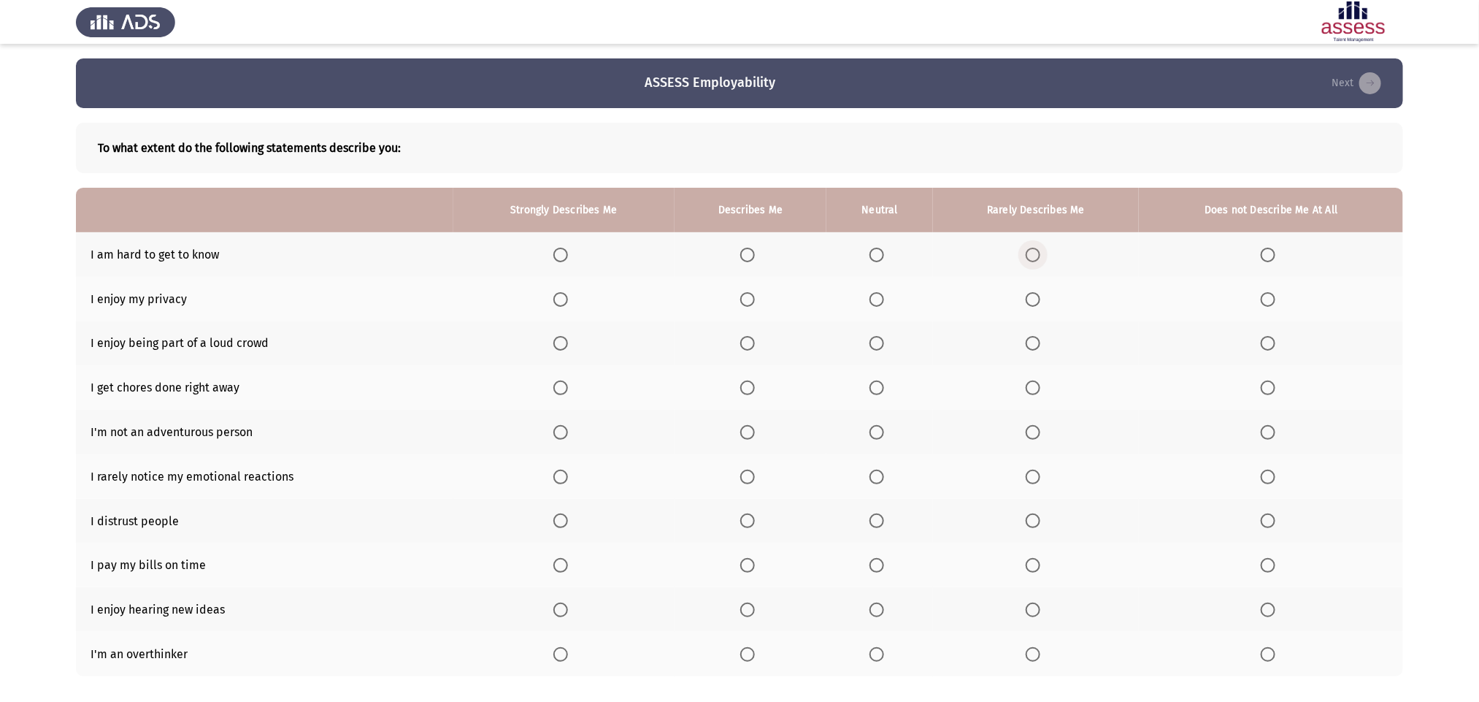
click at [997, 261] on span "Select an option" at bounding box center [1033, 255] width 15 height 15
click at [997, 261] on input "Select an option" at bounding box center [1033, 255] width 15 height 15
click at [740, 298] on span "Select an option" at bounding box center [747, 299] width 15 height 15
click at [740, 298] on input "Select an option" at bounding box center [747, 299] width 15 height 15
click at [748, 347] on span "Select an option" at bounding box center [747, 343] width 15 height 15
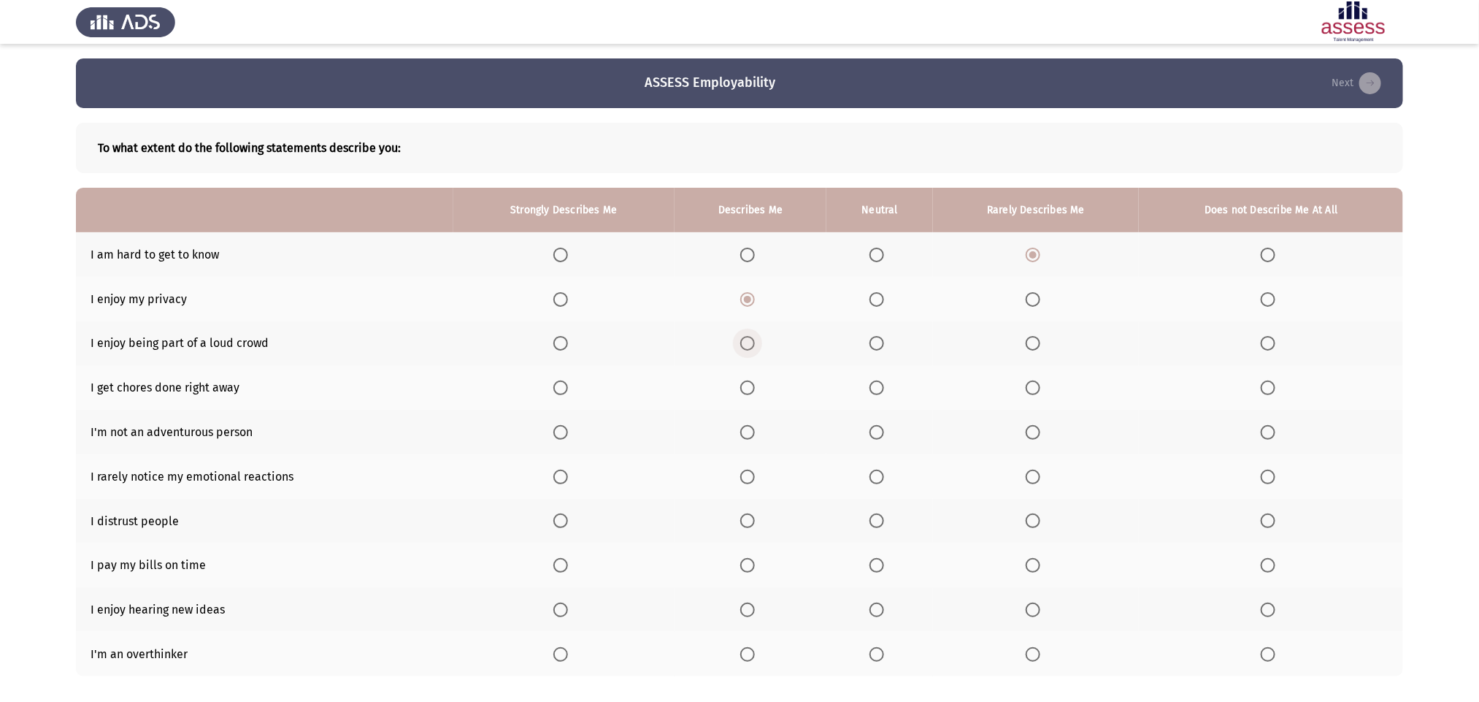
click at [748, 347] on input "Select an option" at bounding box center [747, 343] width 15 height 15
click at [754, 382] on span "Select an option" at bounding box center [747, 387] width 15 height 15
click at [754, 382] on input "Select an option" at bounding box center [747, 387] width 15 height 15
click at [884, 429] on span "Select an option" at bounding box center [877, 432] width 15 height 15
click at [884, 429] on input "Select an option" at bounding box center [877, 432] width 15 height 15
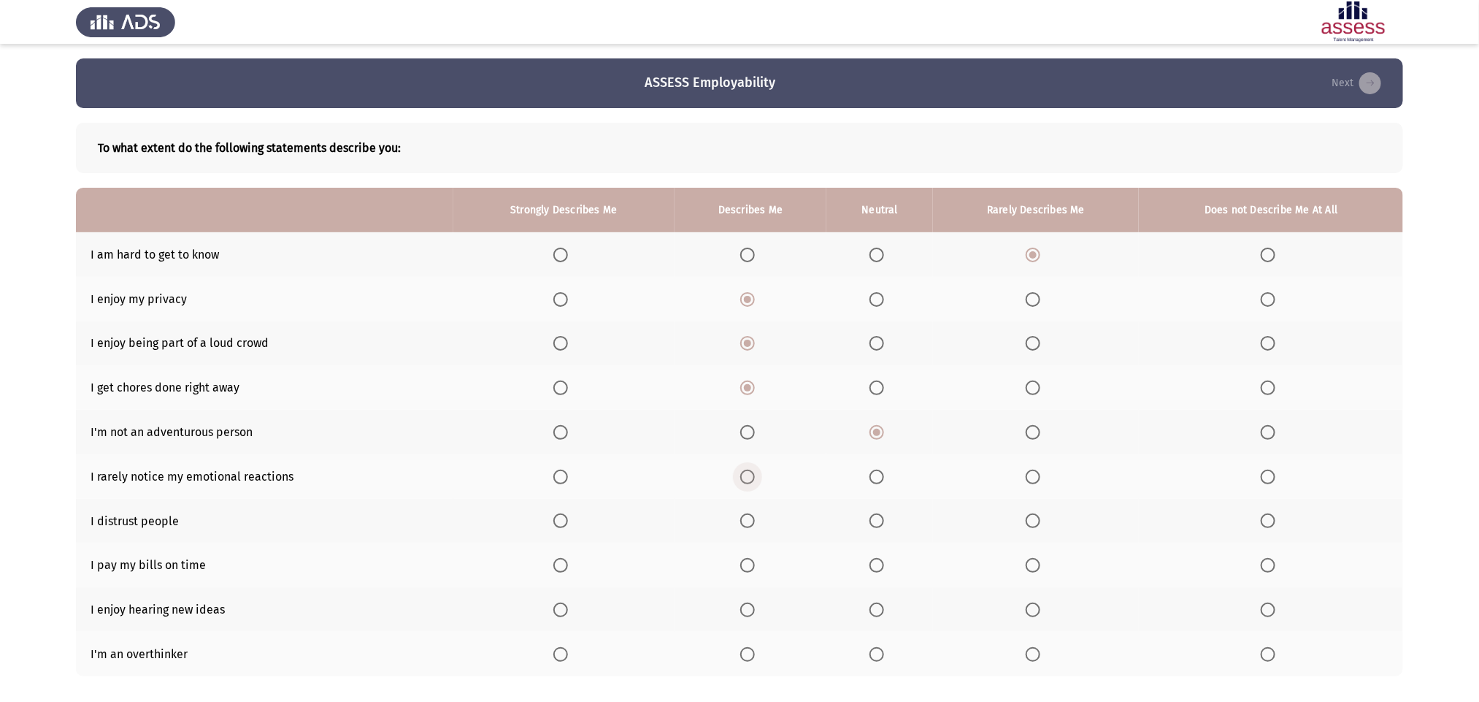
click at [748, 467] on span "Select an option" at bounding box center [747, 476] width 15 height 15
click at [748, 467] on input "Select an option" at bounding box center [747, 476] width 15 height 15
click at [884, 467] on span "Select an option" at bounding box center [877, 520] width 15 height 15
click at [884, 467] on input "Select an option" at bounding box center [877, 520] width 15 height 15
click at [752, 467] on span "Select an option" at bounding box center [747, 565] width 15 height 15
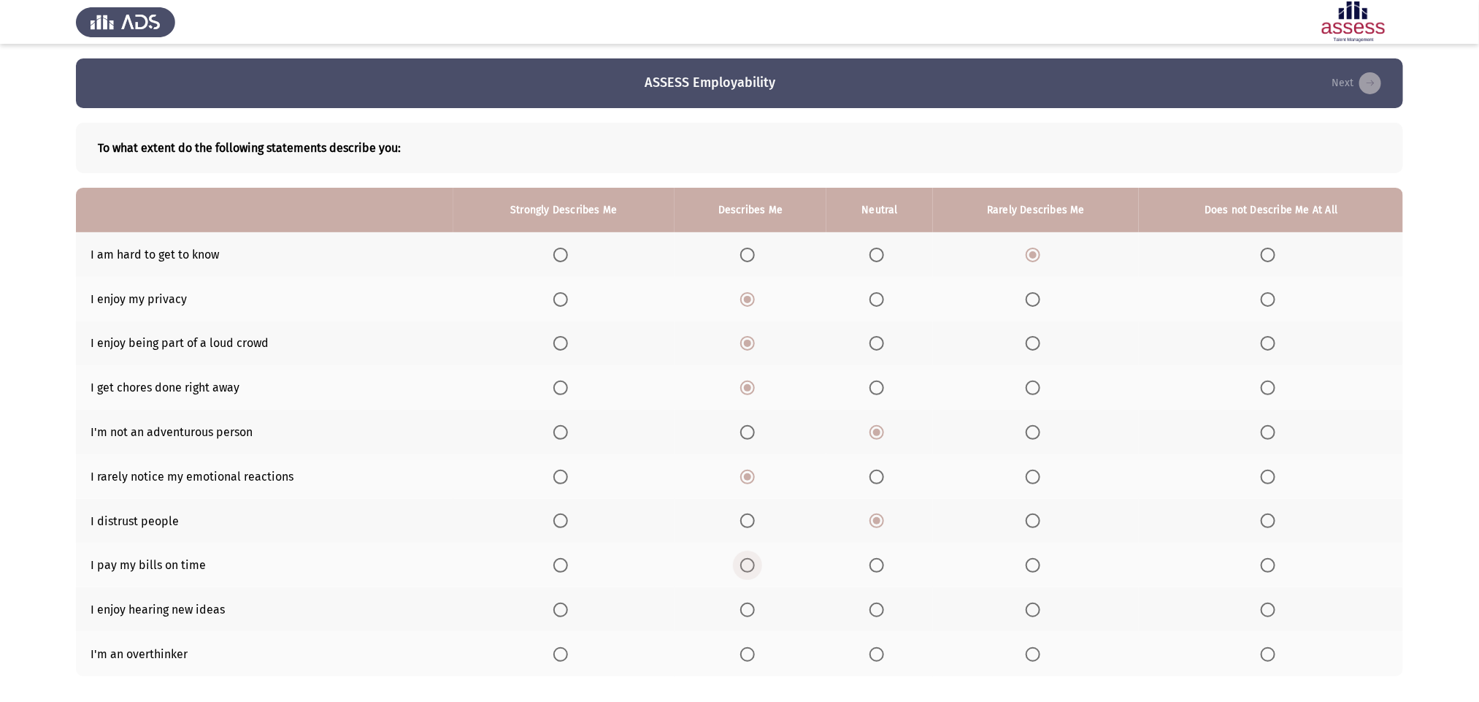
click at [752, 467] on input "Select an option" at bounding box center [747, 565] width 15 height 15
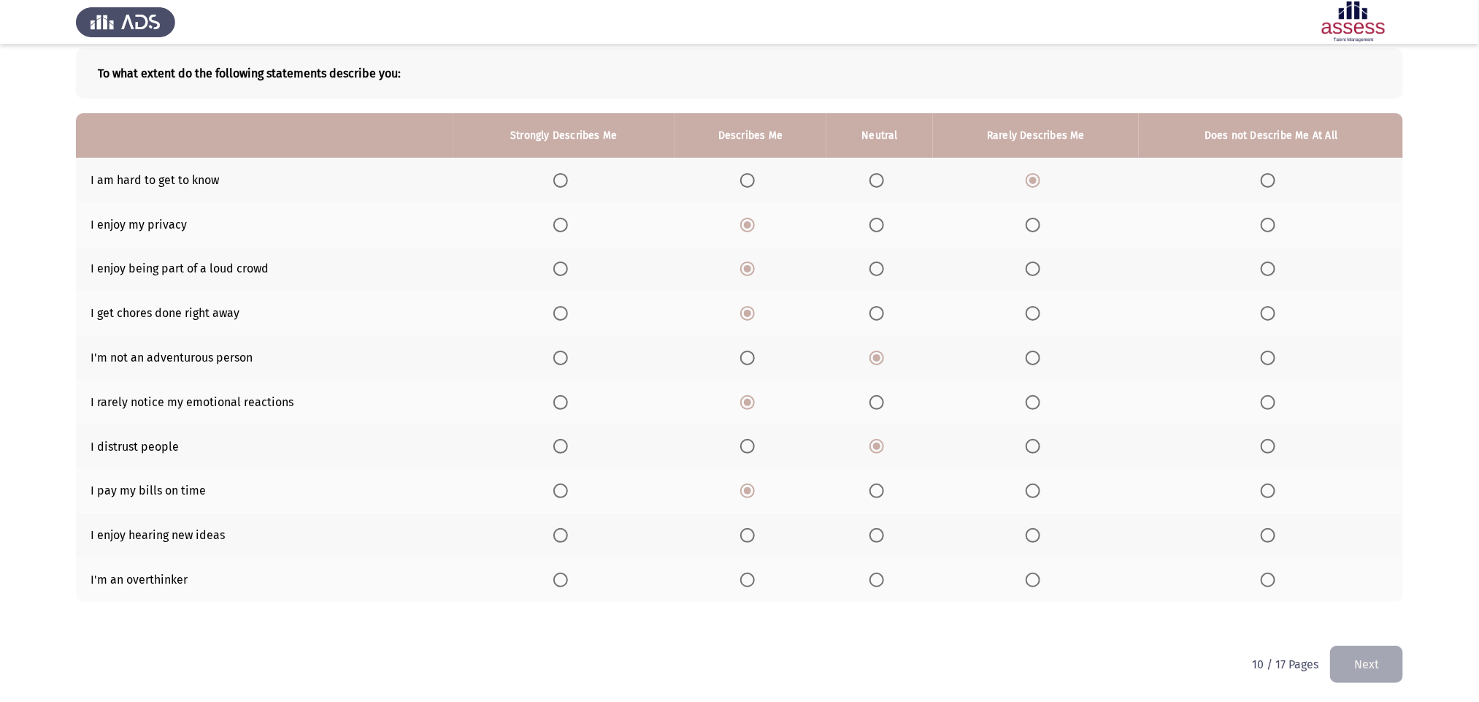
scroll to position [77, 0]
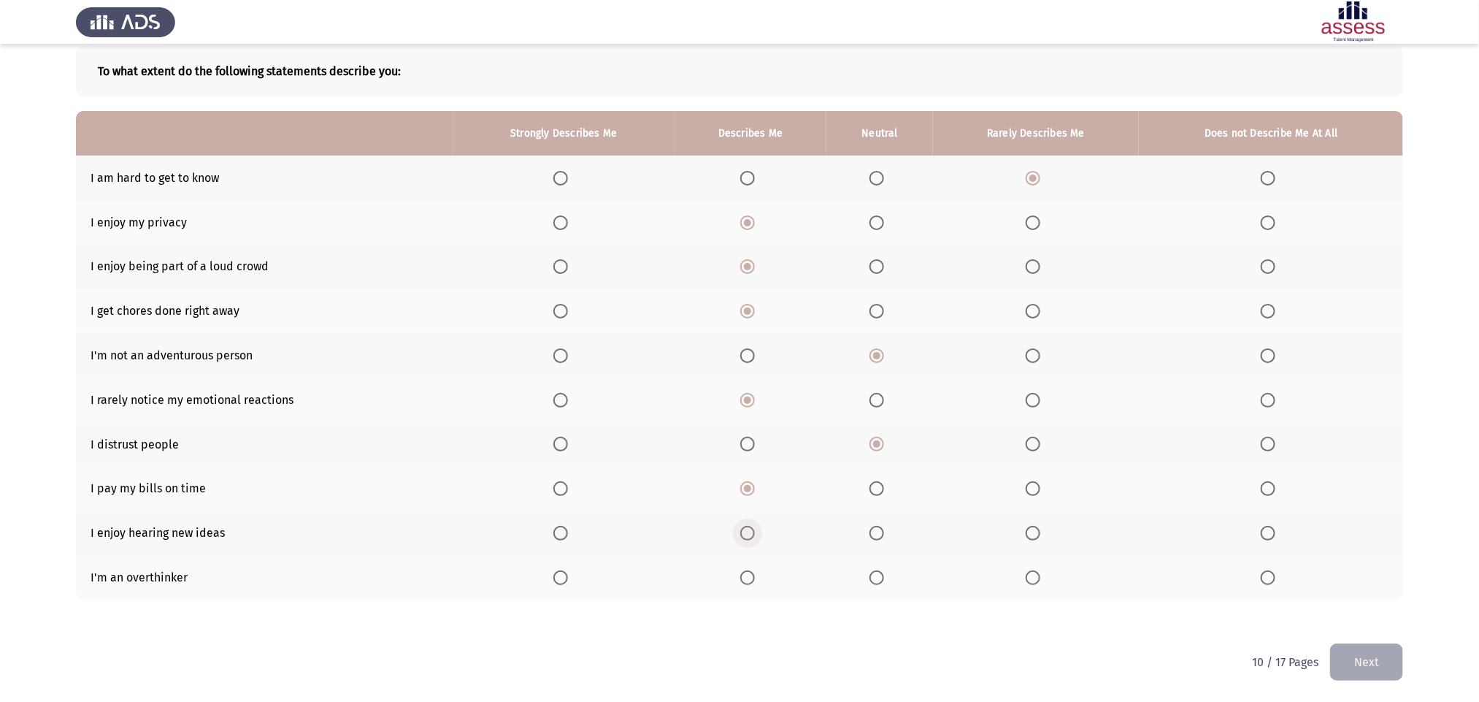
click at [752, 467] on span "Select an option" at bounding box center [747, 533] width 15 height 15
click at [752, 467] on input "Select an option" at bounding box center [747, 533] width 15 height 15
click at [883, 467] on span "Select an option" at bounding box center [877, 577] width 15 height 15
click at [883, 467] on input "Select an option" at bounding box center [877, 577] width 15 height 15
click at [997, 467] on button "Next" at bounding box center [1366, 661] width 73 height 37
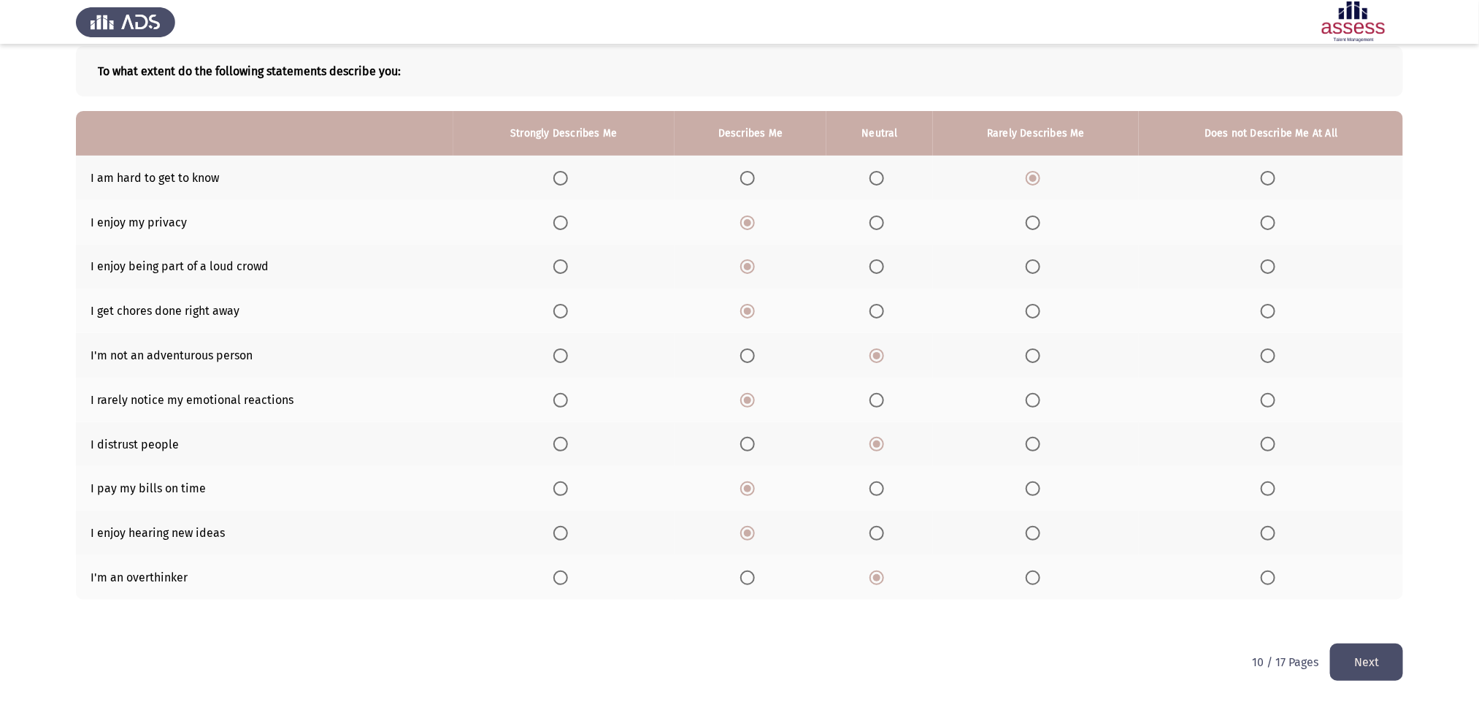
scroll to position [0, 0]
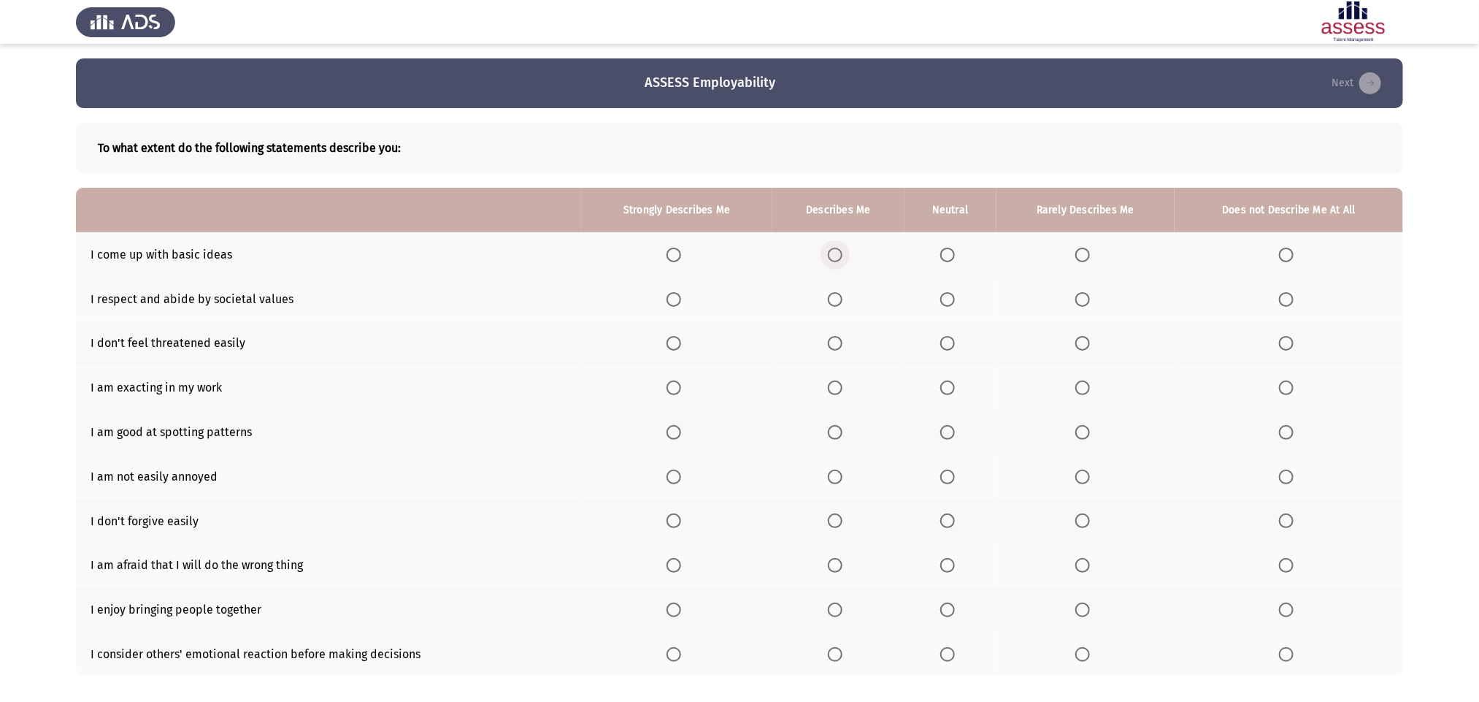
click at [842, 250] on span "Select an option" at bounding box center [835, 255] width 15 height 15
click at [842, 250] on input "Select an option" at bounding box center [835, 255] width 15 height 15
click at [672, 298] on span "Select an option" at bounding box center [674, 299] width 15 height 15
click at [672, 298] on input "Select an option" at bounding box center [674, 299] width 15 height 15
click at [677, 336] on span "Select an option" at bounding box center [674, 343] width 15 height 15
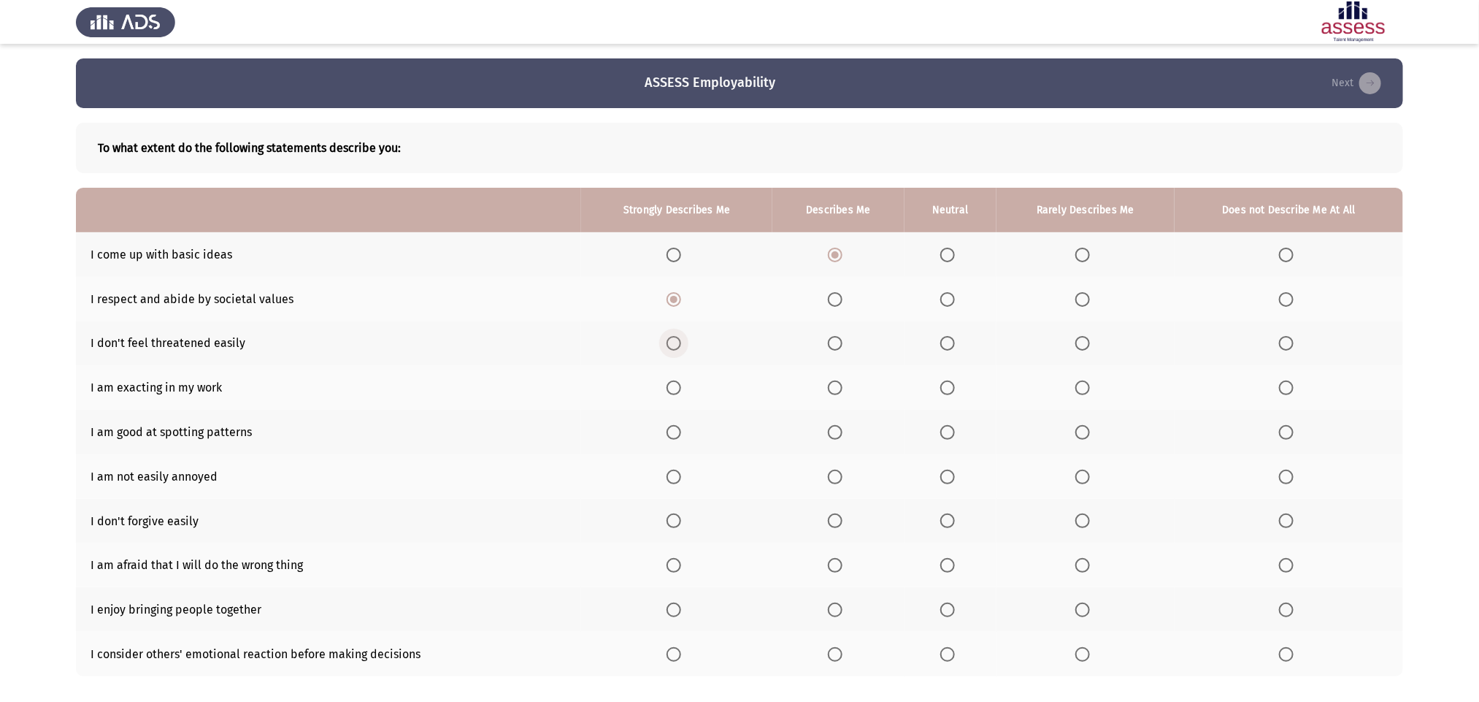
click at [677, 336] on input "Select an option" at bounding box center [674, 343] width 15 height 15
click at [675, 383] on span "Select an option" at bounding box center [674, 387] width 15 height 15
click at [675, 383] on input "Select an option" at bounding box center [674, 387] width 15 height 15
click at [947, 428] on span "Select an option" at bounding box center [947, 432] width 15 height 15
click at [947, 428] on input "Select an option" at bounding box center [947, 432] width 15 height 15
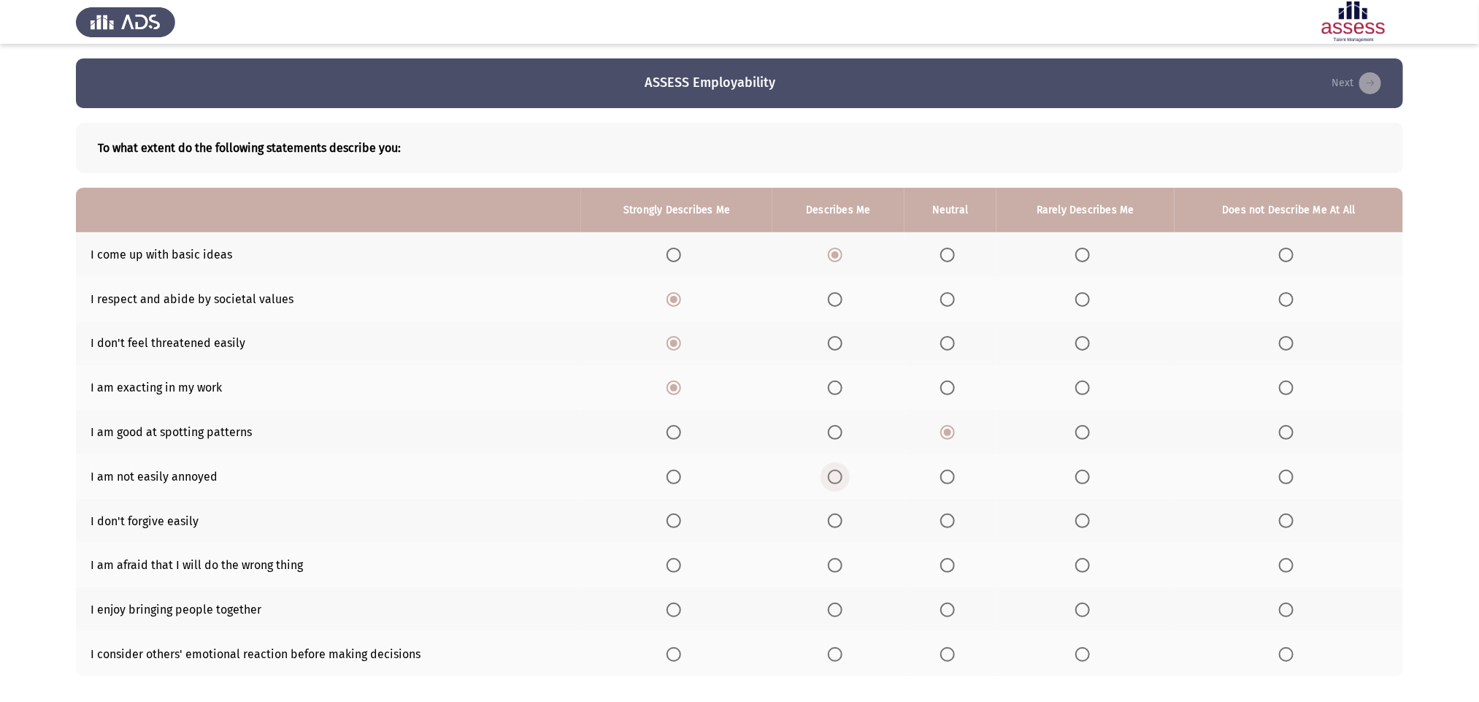
click at [842, 467] on span "Select an option" at bounding box center [835, 476] width 15 height 15
click at [842, 467] on input "Select an option" at bounding box center [835, 476] width 15 height 15
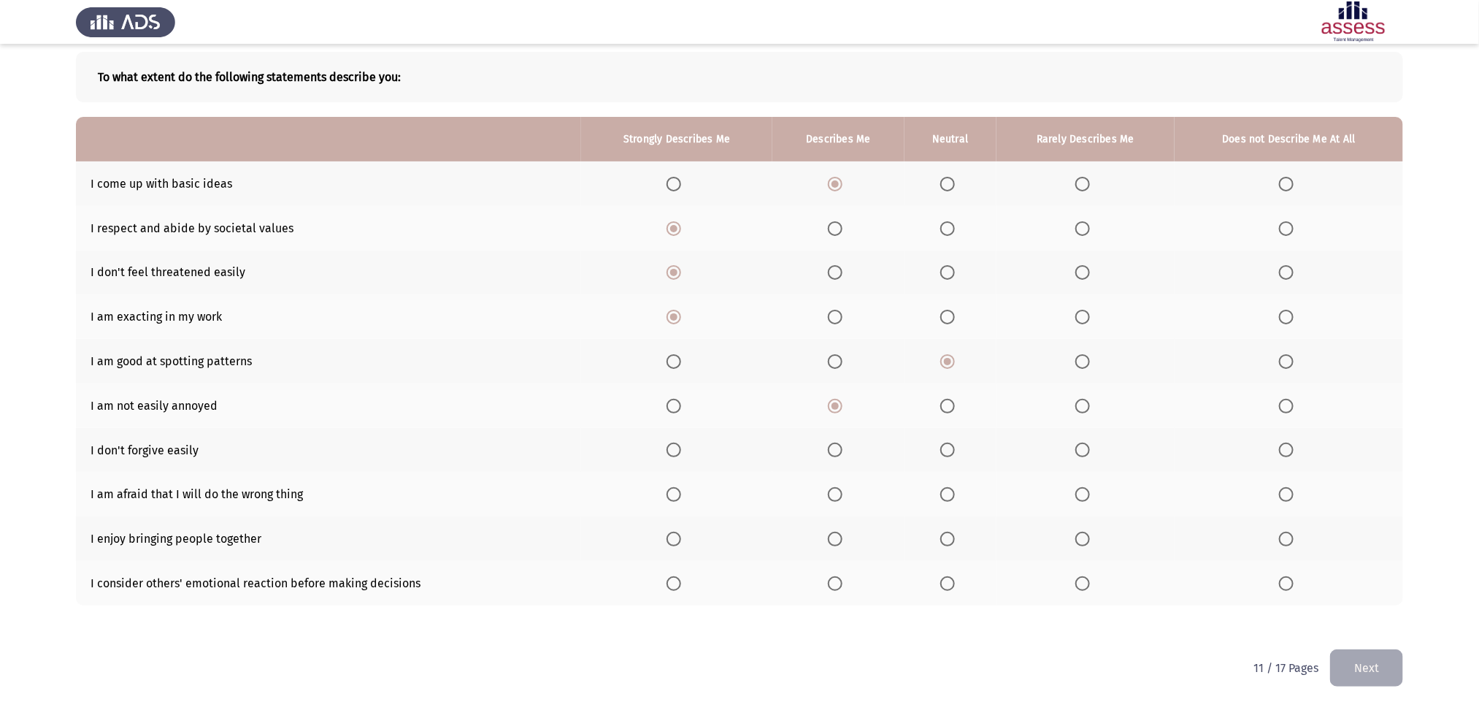
scroll to position [77, 0]
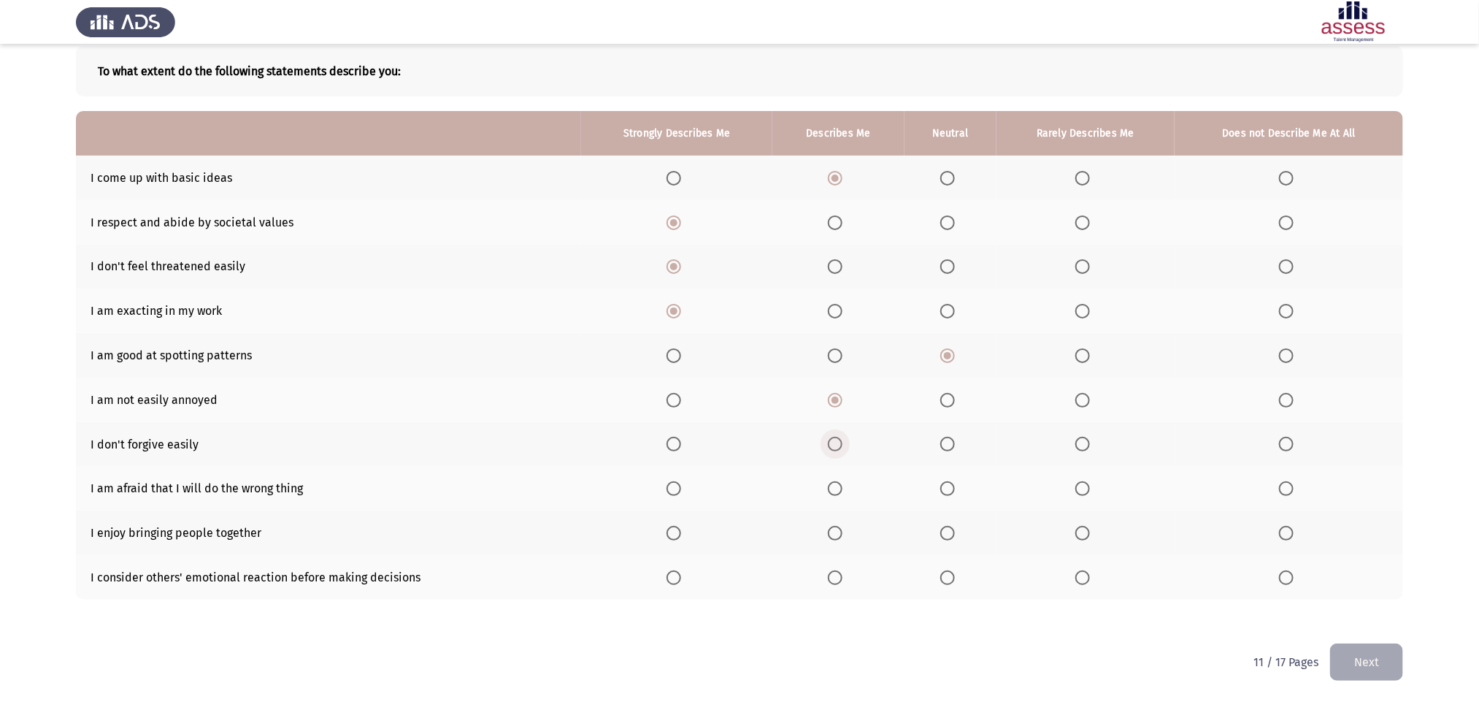
click at [835, 447] on span "Select an option" at bounding box center [835, 444] width 15 height 15
click at [835, 447] on input "Select an option" at bounding box center [835, 444] width 15 height 15
click at [835, 467] on span "Select an option" at bounding box center [835, 488] width 15 height 15
click at [835, 467] on input "Select an option" at bounding box center [835, 488] width 15 height 15
click at [997, 467] on span "Select an option" at bounding box center [1286, 533] width 15 height 15
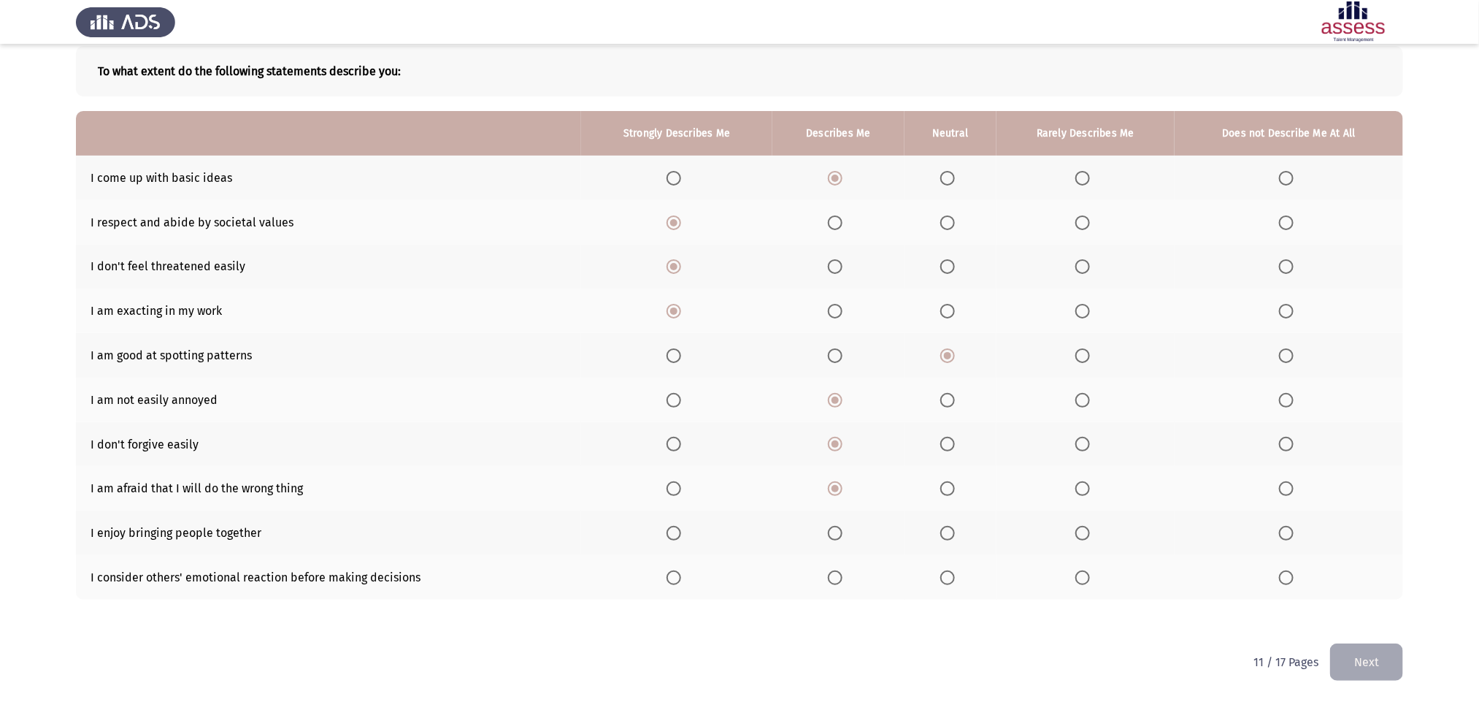
click at [997, 467] on input "Select an option" at bounding box center [1286, 533] width 15 height 15
click at [944, 467] on span "Select an option" at bounding box center [947, 577] width 15 height 15
click at [944, 467] on input "Select an option" at bounding box center [947, 577] width 15 height 15
click at [997, 467] on button "Next" at bounding box center [1366, 661] width 73 height 37
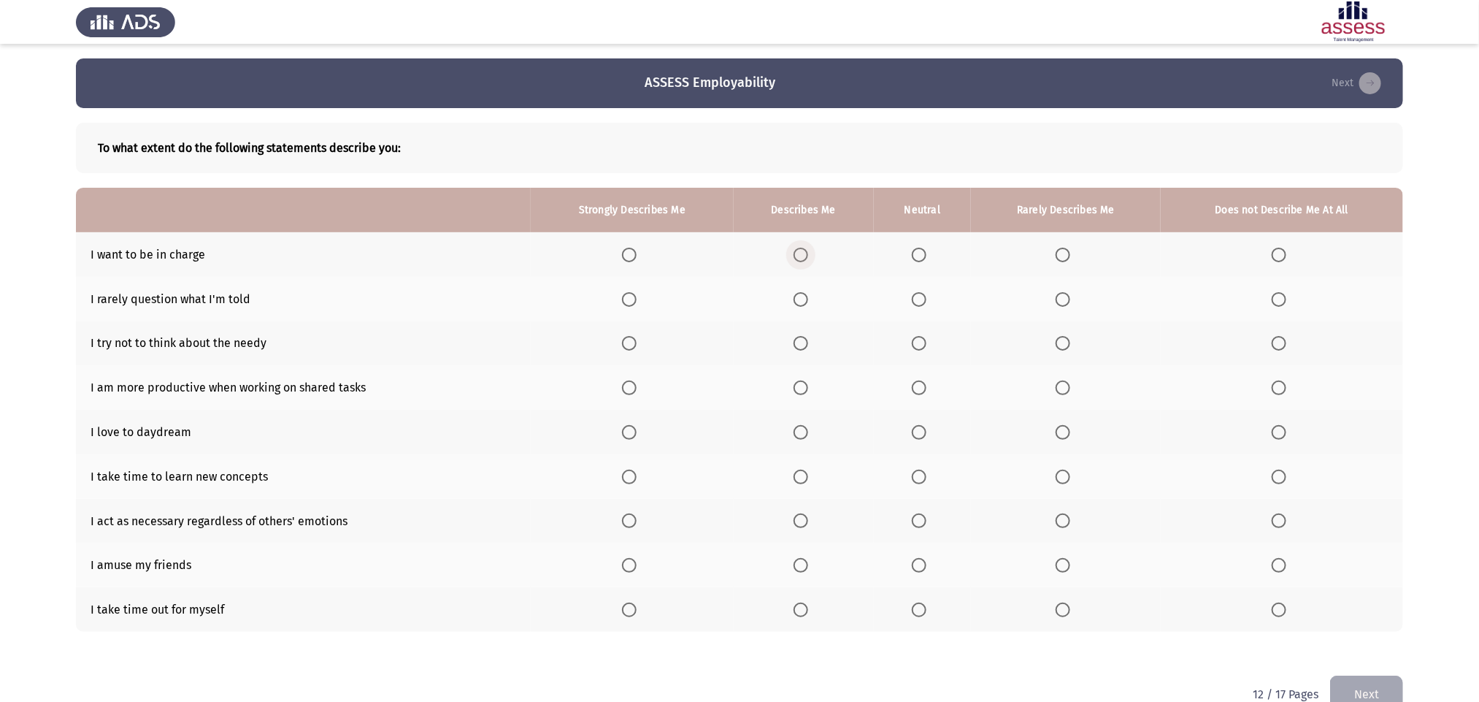
click at [806, 254] on span "Select an option" at bounding box center [801, 255] width 15 height 15
click at [806, 254] on input "Select an option" at bounding box center [801, 255] width 15 height 15
click at [631, 298] on span "Select an option" at bounding box center [629, 299] width 15 height 15
click at [631, 298] on input "Select an option" at bounding box center [629, 299] width 15 height 15
click at [997, 344] on span "Select an option" at bounding box center [1063, 343] width 15 height 15
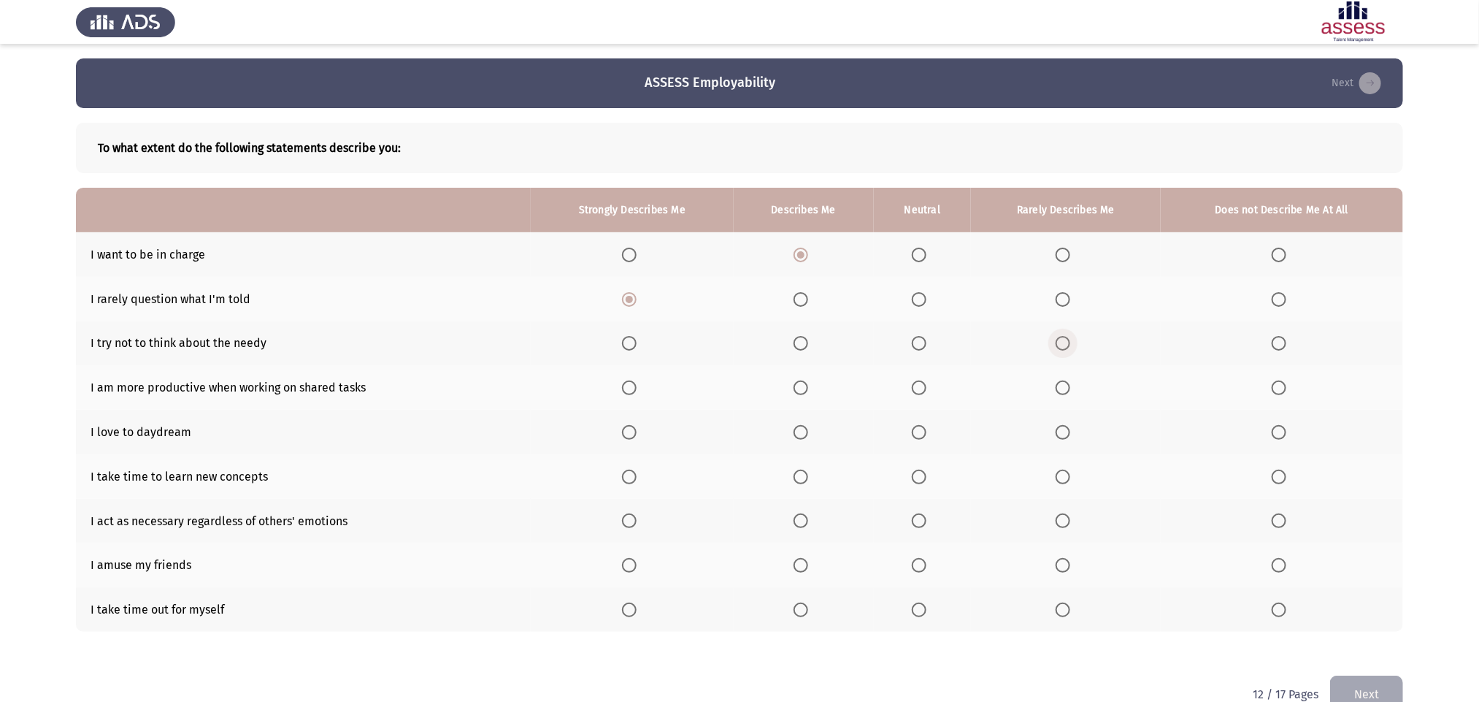
click at [997, 344] on input "Select an option" at bounding box center [1063, 343] width 15 height 15
click at [927, 393] on span "Select an option" at bounding box center [919, 387] width 15 height 15
click at [927, 393] on input "Select an option" at bounding box center [919, 387] width 15 height 15
click at [927, 429] on span "Select an option" at bounding box center [919, 432] width 15 height 15
click at [927, 429] on input "Select an option" at bounding box center [919, 432] width 15 height 15
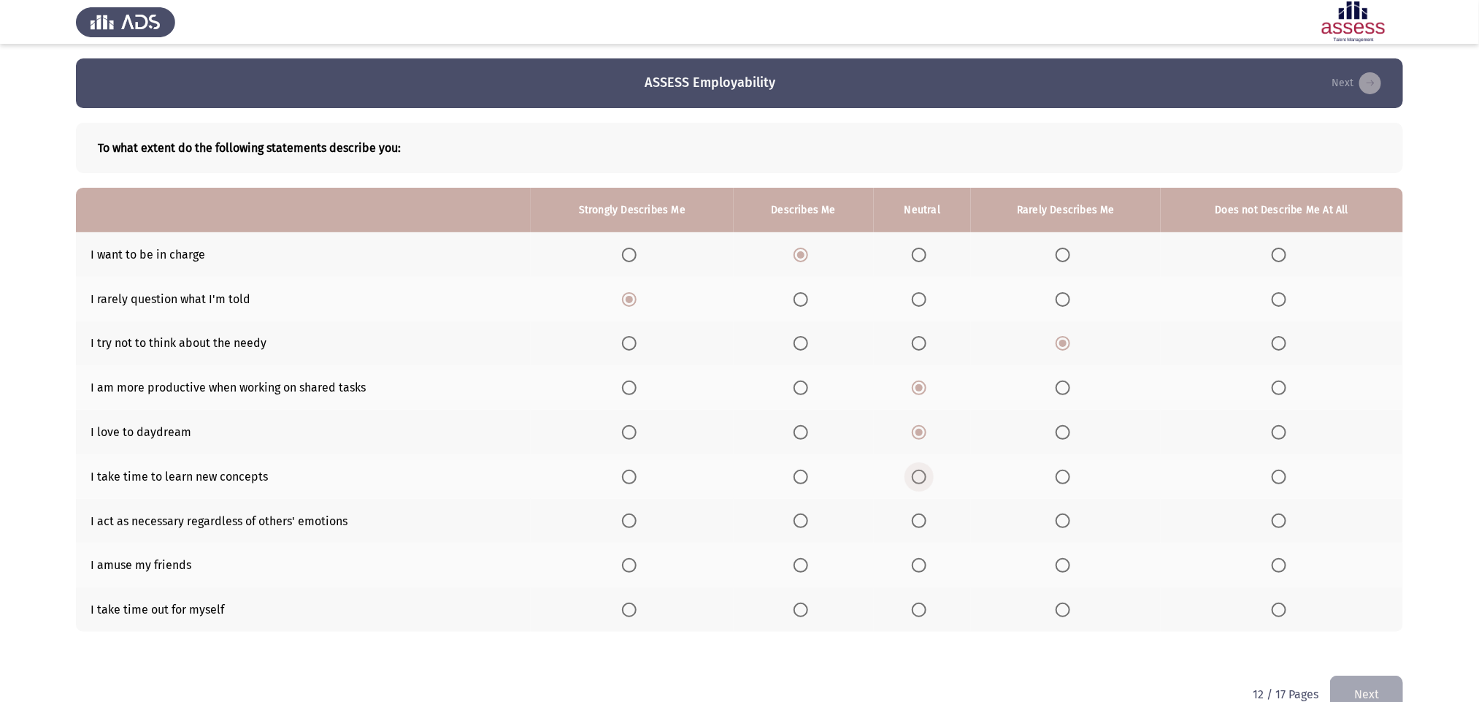
click at [919, 467] on span "Select an option" at bounding box center [919, 476] width 15 height 15
click at [919, 467] on input "Select an option" at bounding box center [919, 476] width 15 height 15
click at [925, 467] on span "Select an option" at bounding box center [919, 520] width 15 height 15
click at [925, 467] on input "Select an option" at bounding box center [919, 520] width 15 height 15
click at [927, 467] on span "Select an option" at bounding box center [919, 565] width 15 height 15
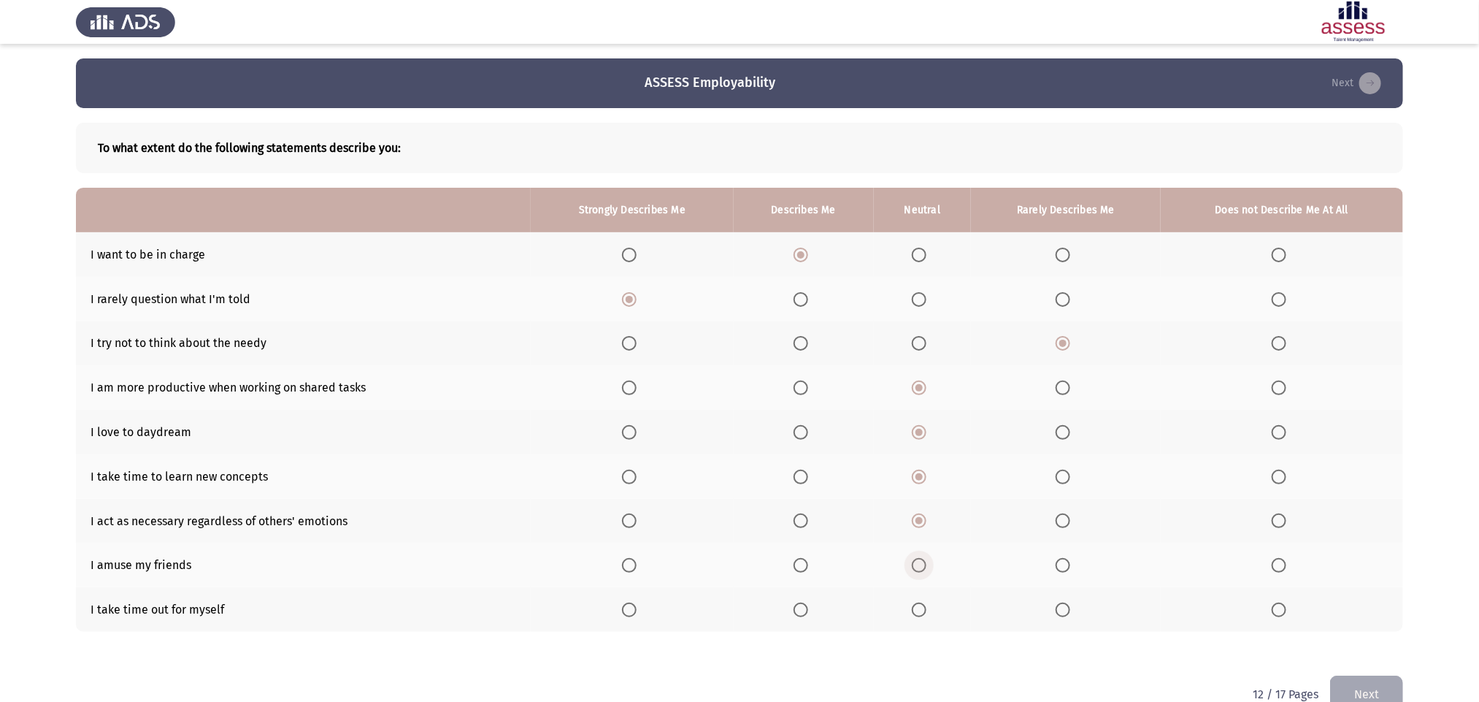
click at [927, 467] on input "Select an option" at bounding box center [919, 565] width 15 height 15
click at [924, 467] on span "Select an option" at bounding box center [919, 609] width 15 height 15
click at [924, 467] on input "Select an option" at bounding box center [919, 609] width 15 height 15
click at [997, 467] on button "Next" at bounding box center [1366, 693] width 73 height 37
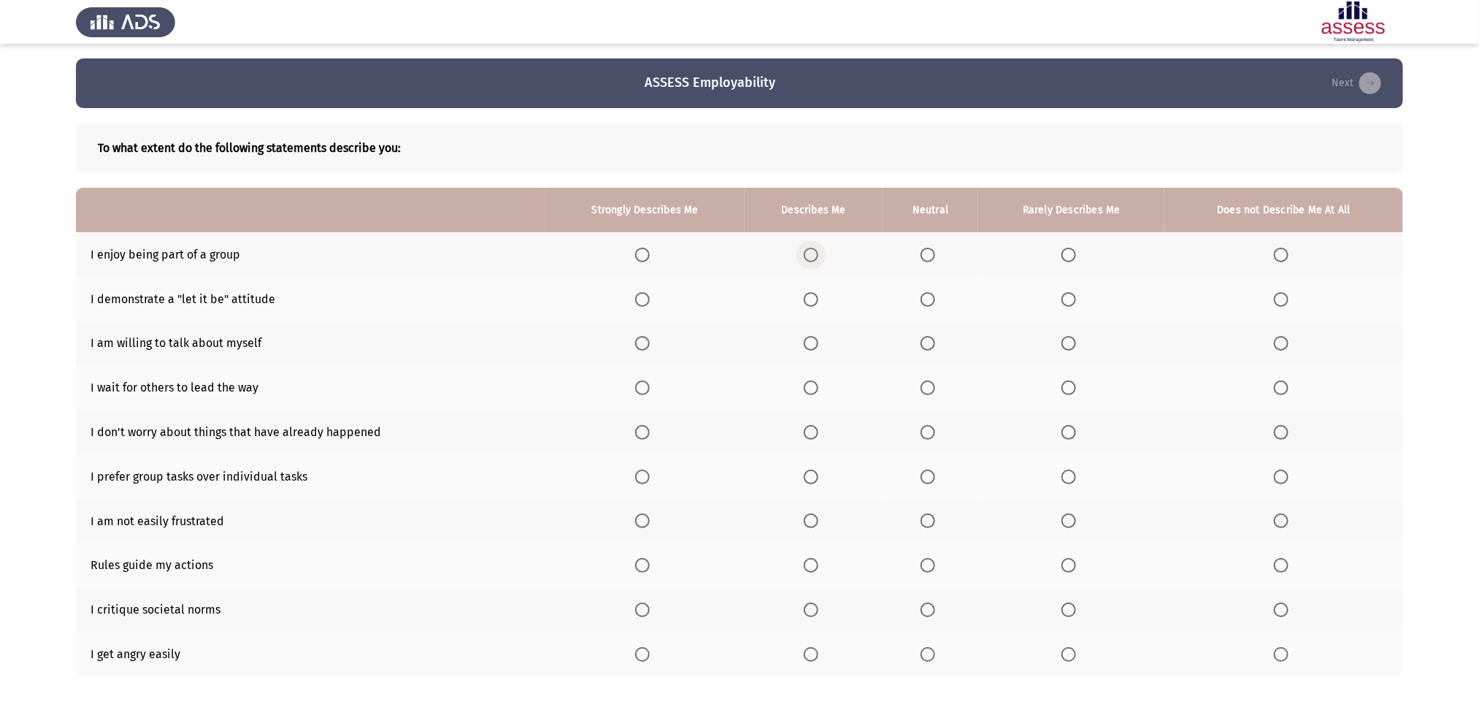
click at [810, 252] on span "Select an option" at bounding box center [811, 255] width 15 height 15
click at [810, 252] on input "Select an option" at bounding box center [811, 255] width 15 height 15
drag, startPoint x: 927, startPoint y: 296, endPoint x: 929, endPoint y: 338, distance: 42.4
click at [929, 338] on tbody "I enjoy being part of a group I demonstrate a "let it be" attitude I am willing…" at bounding box center [739, 454] width 1327 height 444
click at [929, 338] on span "Select an option" at bounding box center [928, 343] width 15 height 15
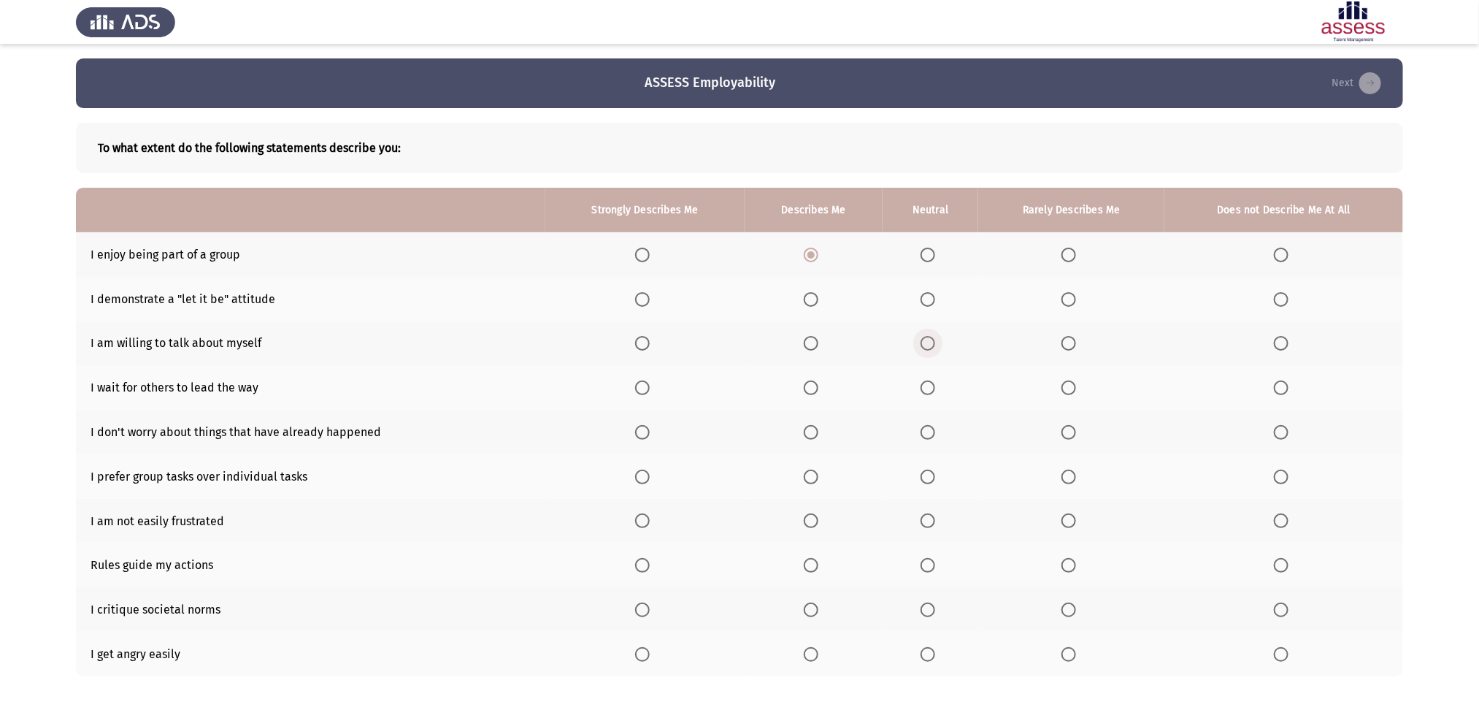
click at [929, 338] on input "Select an option" at bounding box center [928, 343] width 15 height 15
click at [929, 299] on span "Select an option" at bounding box center [928, 299] width 15 height 15
click at [929, 299] on input "Select an option" at bounding box center [928, 299] width 15 height 15
click at [935, 388] on span "Select an option" at bounding box center [928, 387] width 15 height 15
click at [935, 388] on input "Select an option" at bounding box center [928, 387] width 15 height 15
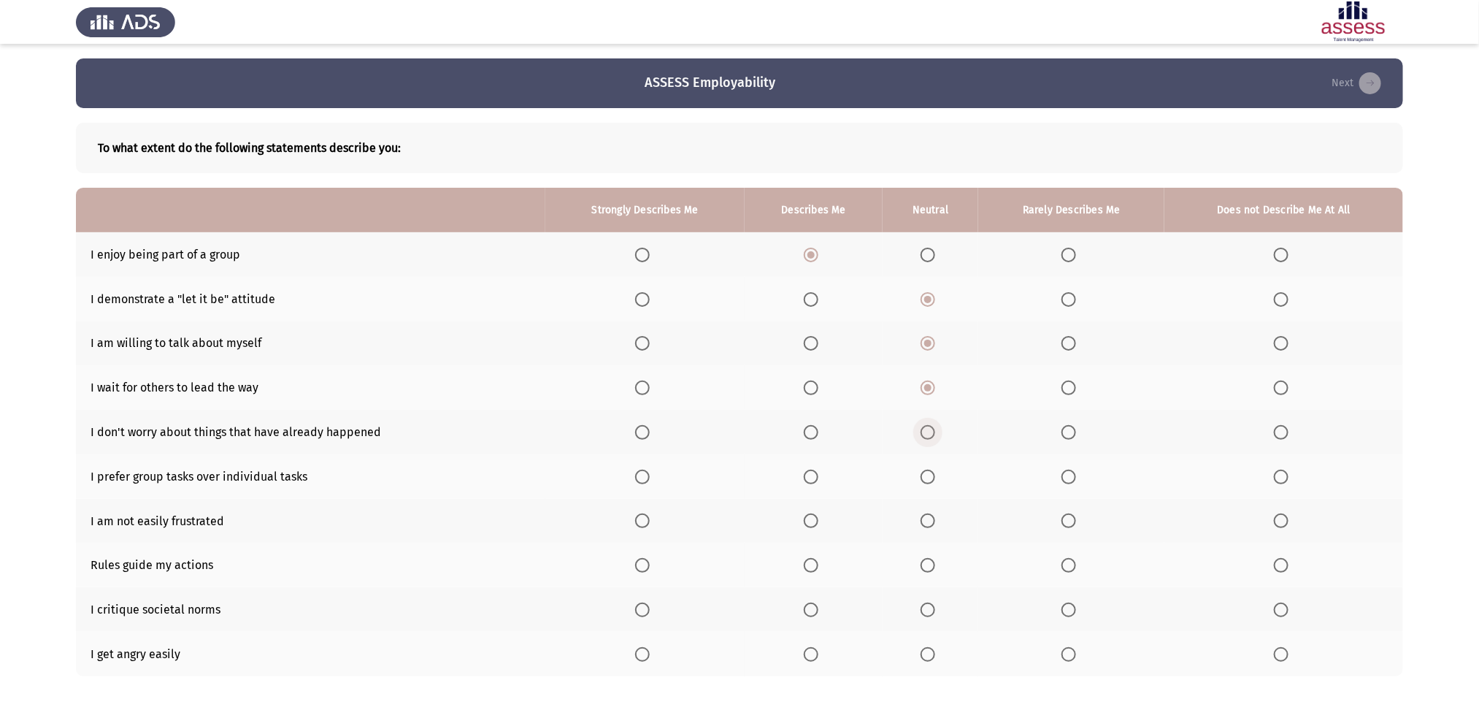
click at [929, 429] on span "Select an option" at bounding box center [928, 432] width 15 height 15
click at [929, 429] on input "Select an option" at bounding box center [928, 432] width 15 height 15
drag, startPoint x: 931, startPoint y: 478, endPoint x: 933, endPoint y: 471, distance: 7.6
click at [933, 467] on span "Select an option" at bounding box center [928, 476] width 15 height 15
click at [933, 467] on input "Select an option" at bounding box center [928, 476] width 15 height 15
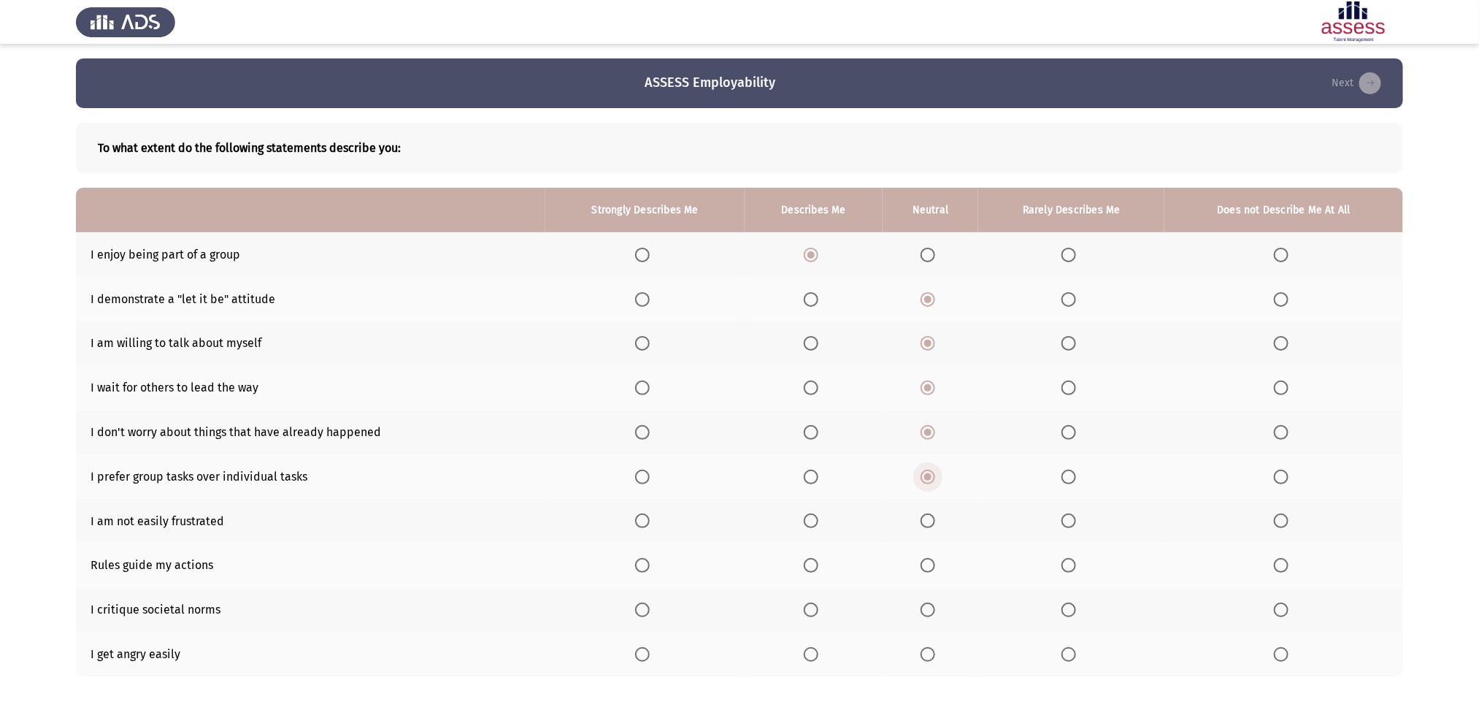
click at [933, 467] on span "Select an option" at bounding box center [928, 476] width 15 height 15
click at [933, 467] on input "Select an option" at bounding box center [928, 476] width 15 height 15
click at [927, 467] on span "Select an option" at bounding box center [928, 520] width 15 height 15
click at [927, 467] on input "Select an option" at bounding box center [928, 520] width 15 height 15
click at [931, 467] on span "Select an option" at bounding box center [928, 565] width 15 height 15
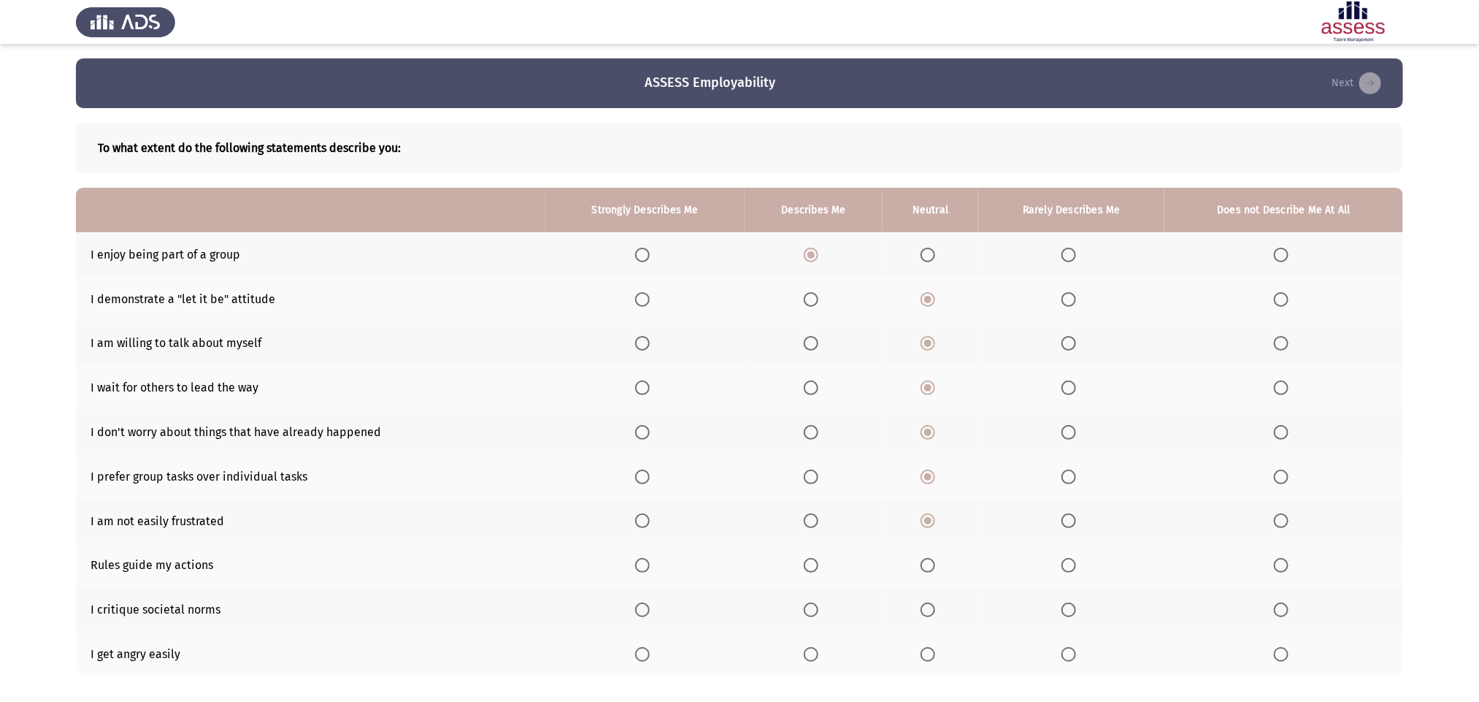
click at [931, 467] on input "Select an option" at bounding box center [928, 565] width 15 height 15
click at [931, 467] on span "Select an option" at bounding box center [928, 609] width 15 height 15
click at [931, 467] on input "Select an option" at bounding box center [928, 609] width 15 height 15
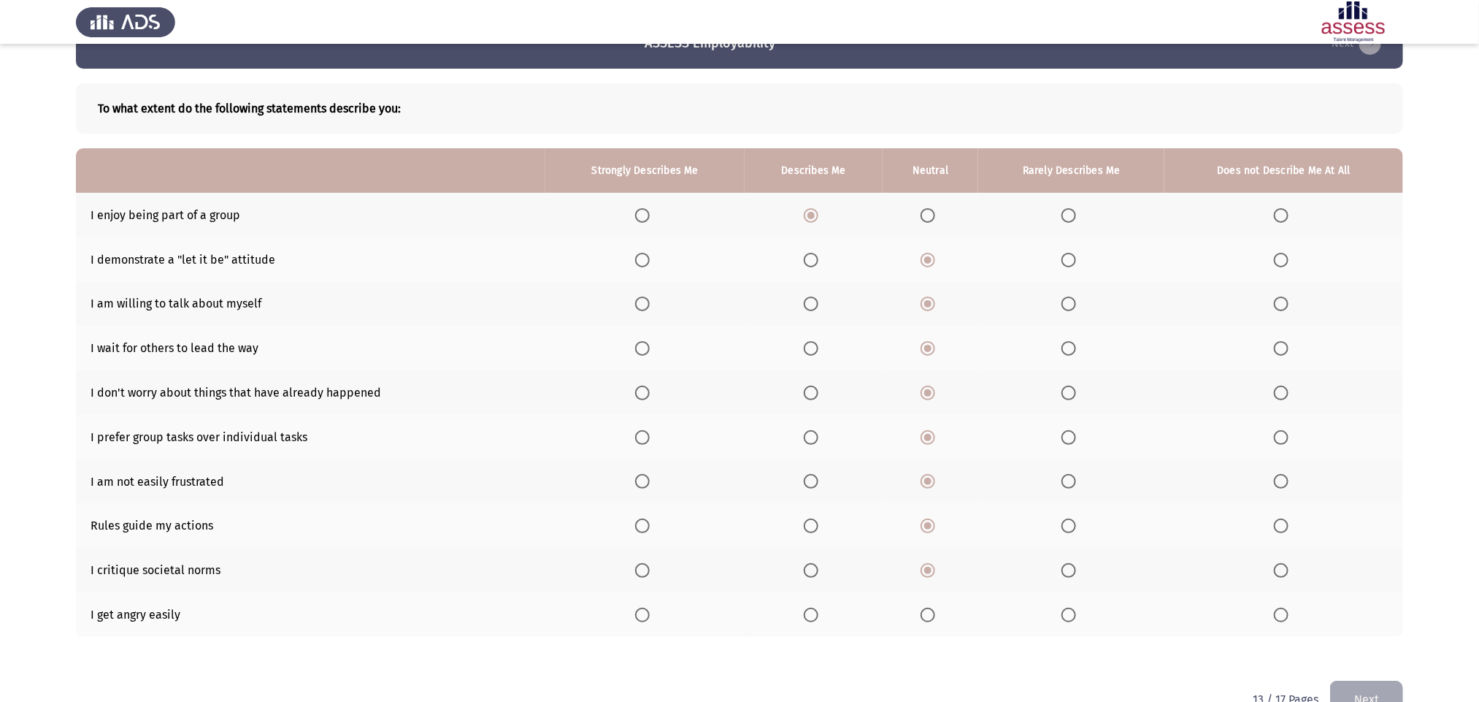
scroll to position [74, 0]
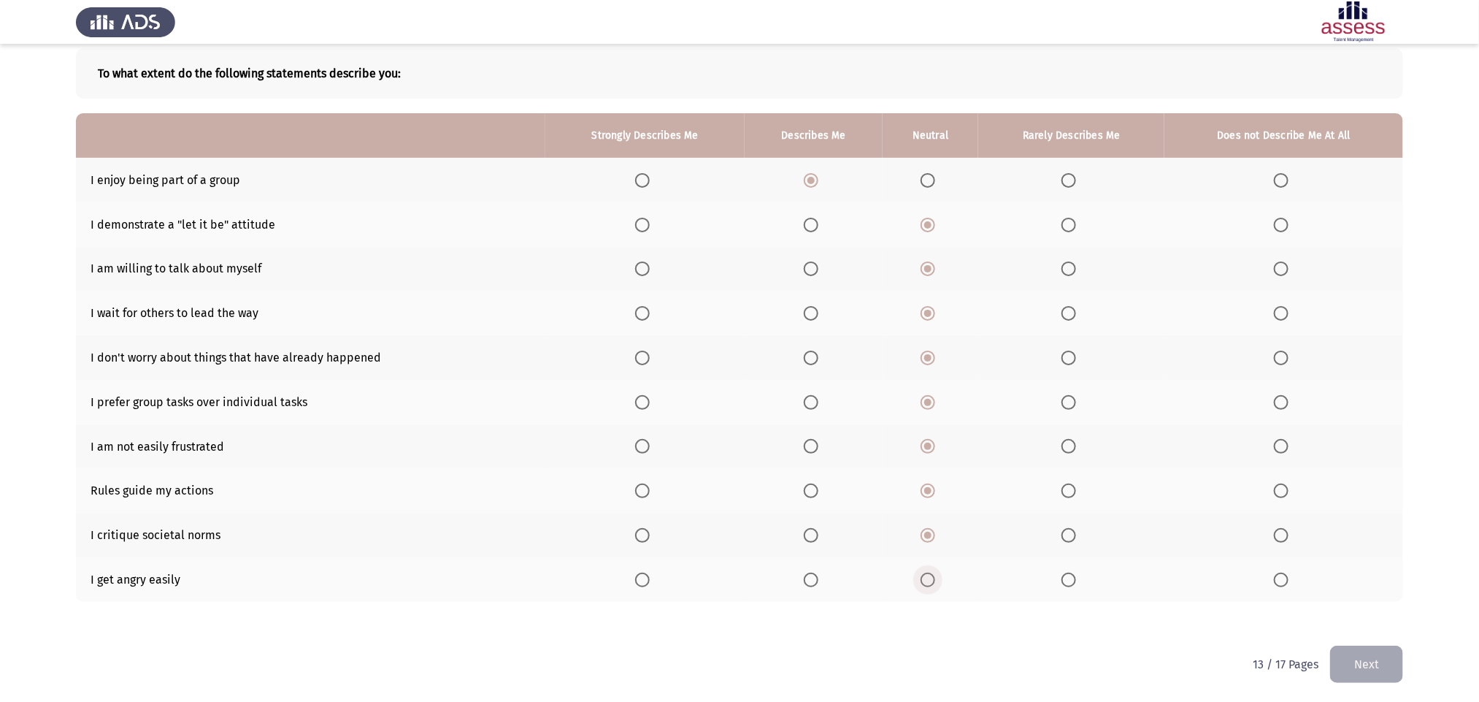
click at [931, 467] on span "Select an option" at bounding box center [928, 579] width 15 height 15
click at [931, 467] on input "Select an option" at bounding box center [928, 579] width 15 height 15
click at [997, 467] on button "Next" at bounding box center [1366, 663] width 73 height 37
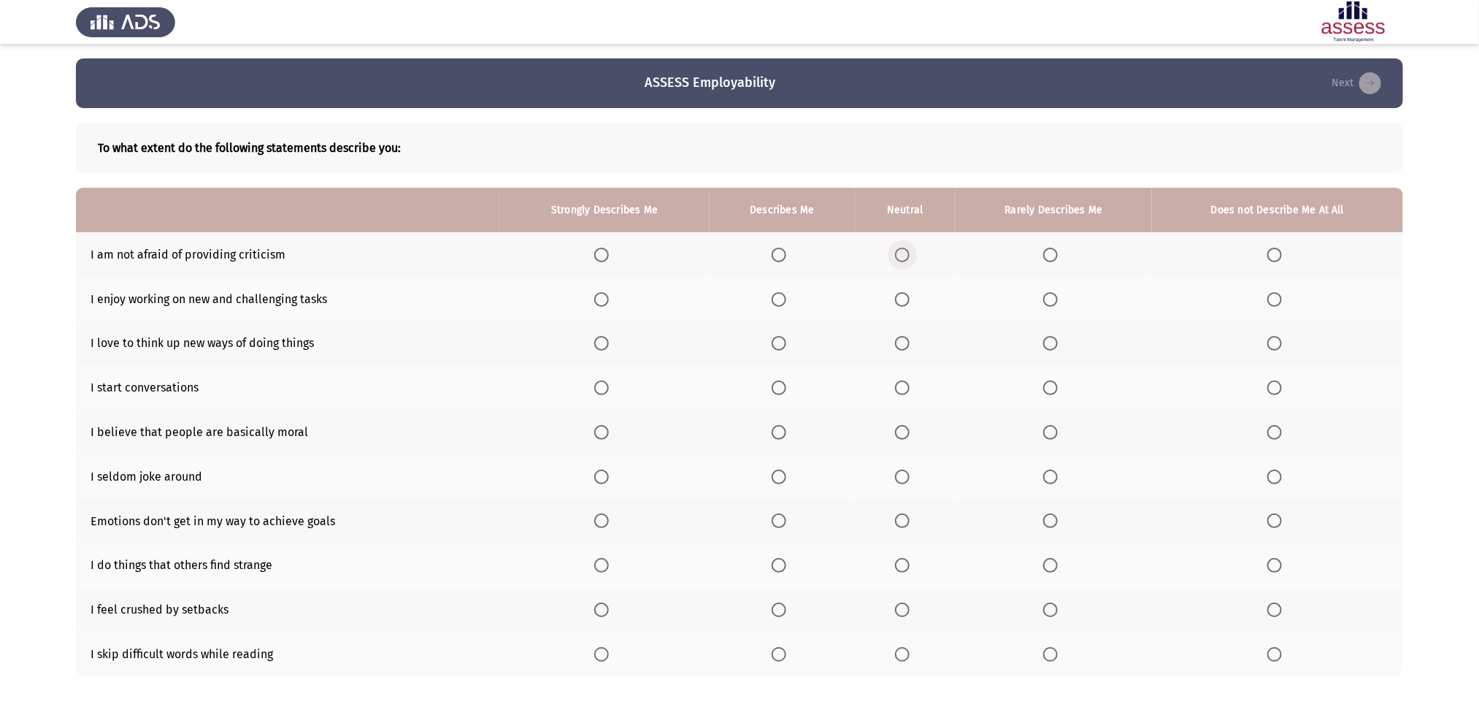
click at [903, 258] on span "Select an option" at bounding box center [902, 255] width 15 height 15
click at [903, 258] on input "Select an option" at bounding box center [902, 255] width 15 height 15
click at [905, 302] on span "Select an option" at bounding box center [902, 299] width 15 height 15
click at [905, 302] on input "Select an option" at bounding box center [902, 299] width 15 height 15
click at [900, 345] on span "Select an option" at bounding box center [902, 343] width 15 height 15
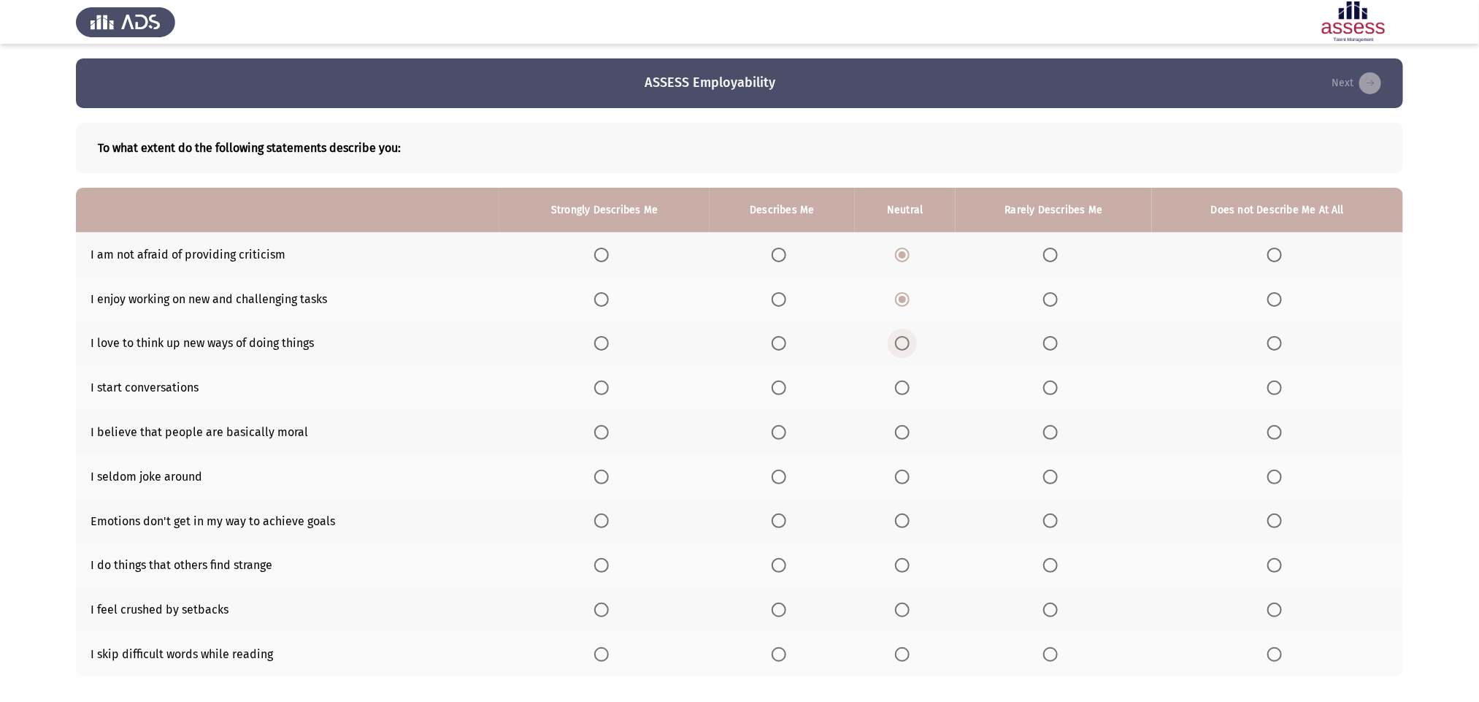
click at [900, 345] on input "Select an option" at bounding box center [902, 343] width 15 height 15
click at [908, 388] on span "Select an option" at bounding box center [902, 387] width 15 height 15
click at [908, 388] on input "Select an option" at bounding box center [902, 387] width 15 height 15
click at [908, 388] on span "Select an option" at bounding box center [902, 387] width 15 height 15
click at [908, 388] on input "Select an option" at bounding box center [902, 387] width 15 height 15
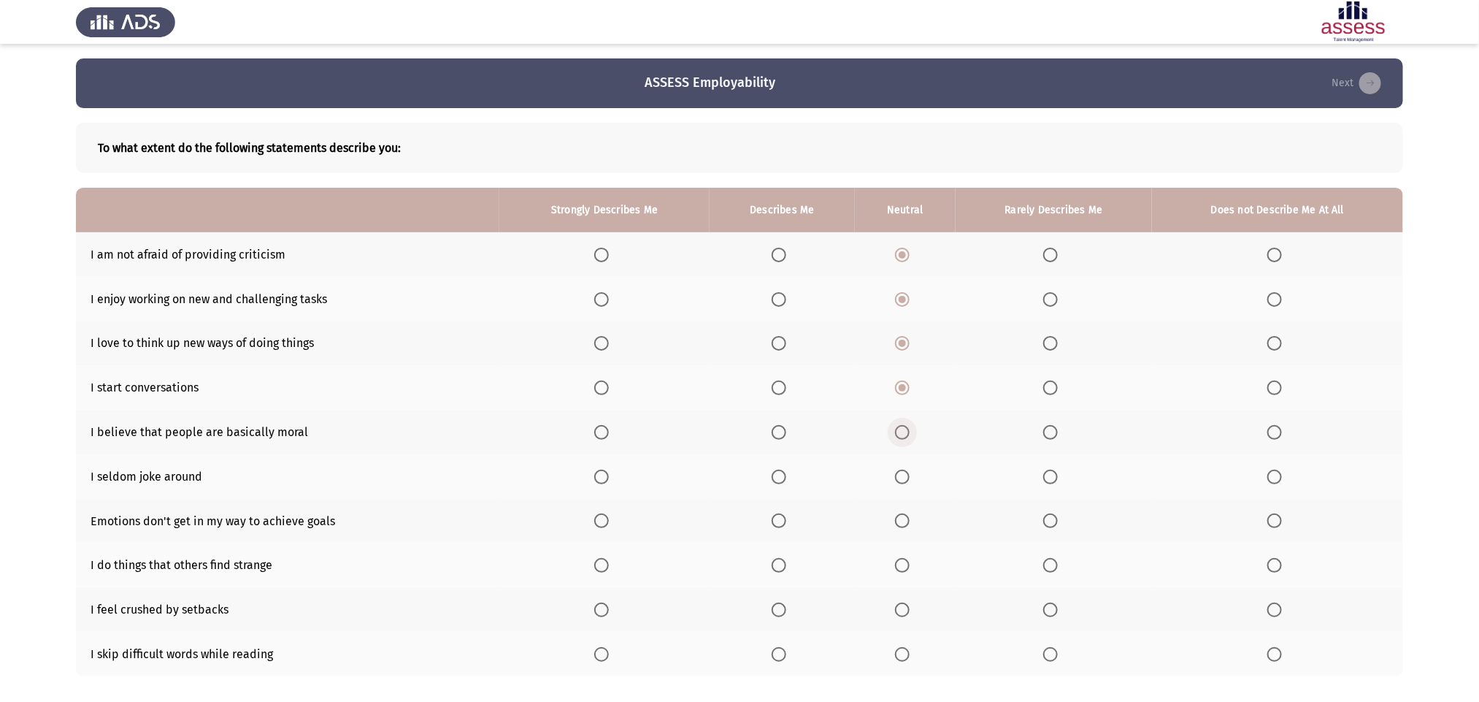
click at [902, 438] on span "Select an option" at bounding box center [902, 432] width 15 height 15
click at [902, 438] on input "Select an option" at bounding box center [902, 432] width 15 height 15
click at [902, 467] on span "Select an option" at bounding box center [902, 476] width 15 height 15
click at [902, 467] on input "Select an option" at bounding box center [902, 476] width 15 height 15
click at [903, 467] on span "Select an option" at bounding box center [902, 520] width 15 height 15
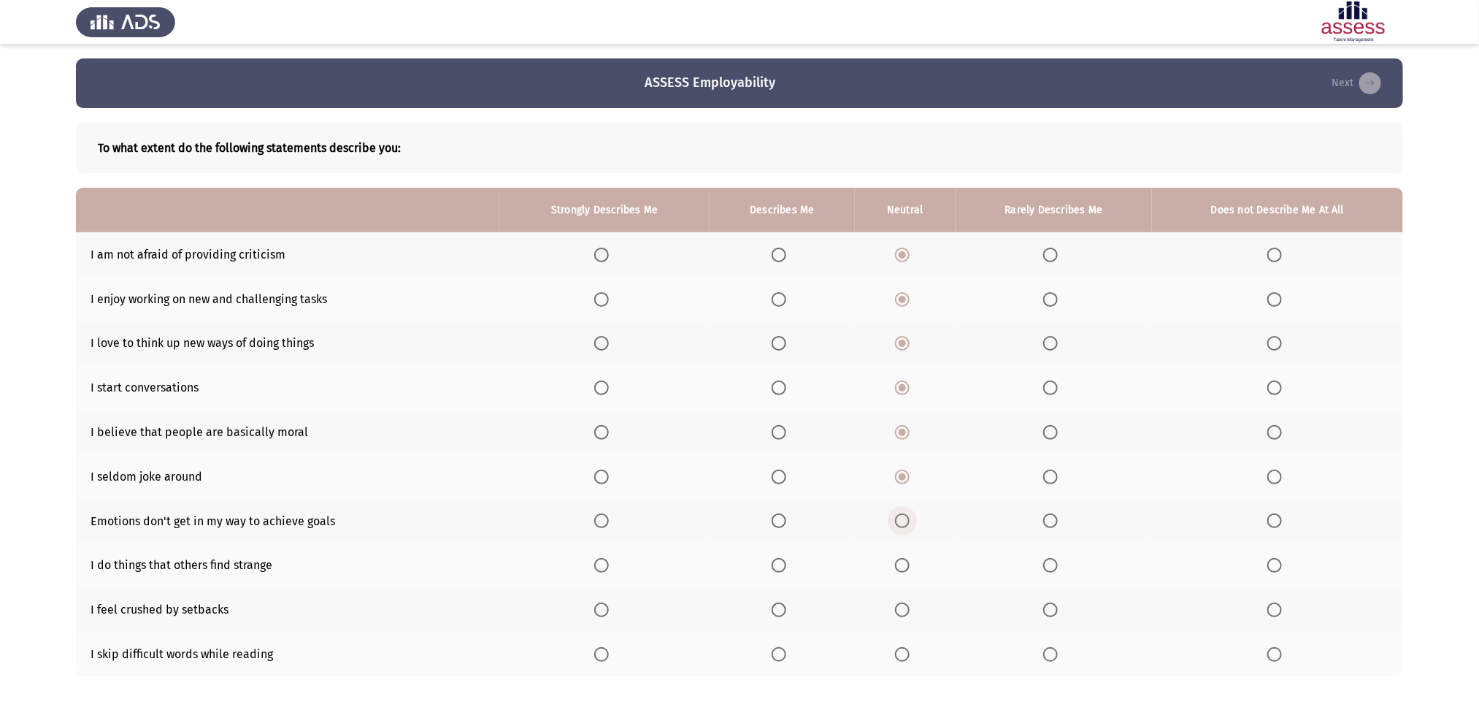
click at [903, 467] on input "Select an option" at bounding box center [902, 520] width 15 height 15
click at [907, 467] on span "Select an option" at bounding box center [902, 565] width 15 height 15
click at [907, 467] on input "Select an option" at bounding box center [902, 565] width 15 height 15
click at [908, 467] on span "Select an option" at bounding box center [902, 609] width 15 height 15
click at [908, 467] on input "Select an option" at bounding box center [902, 609] width 15 height 15
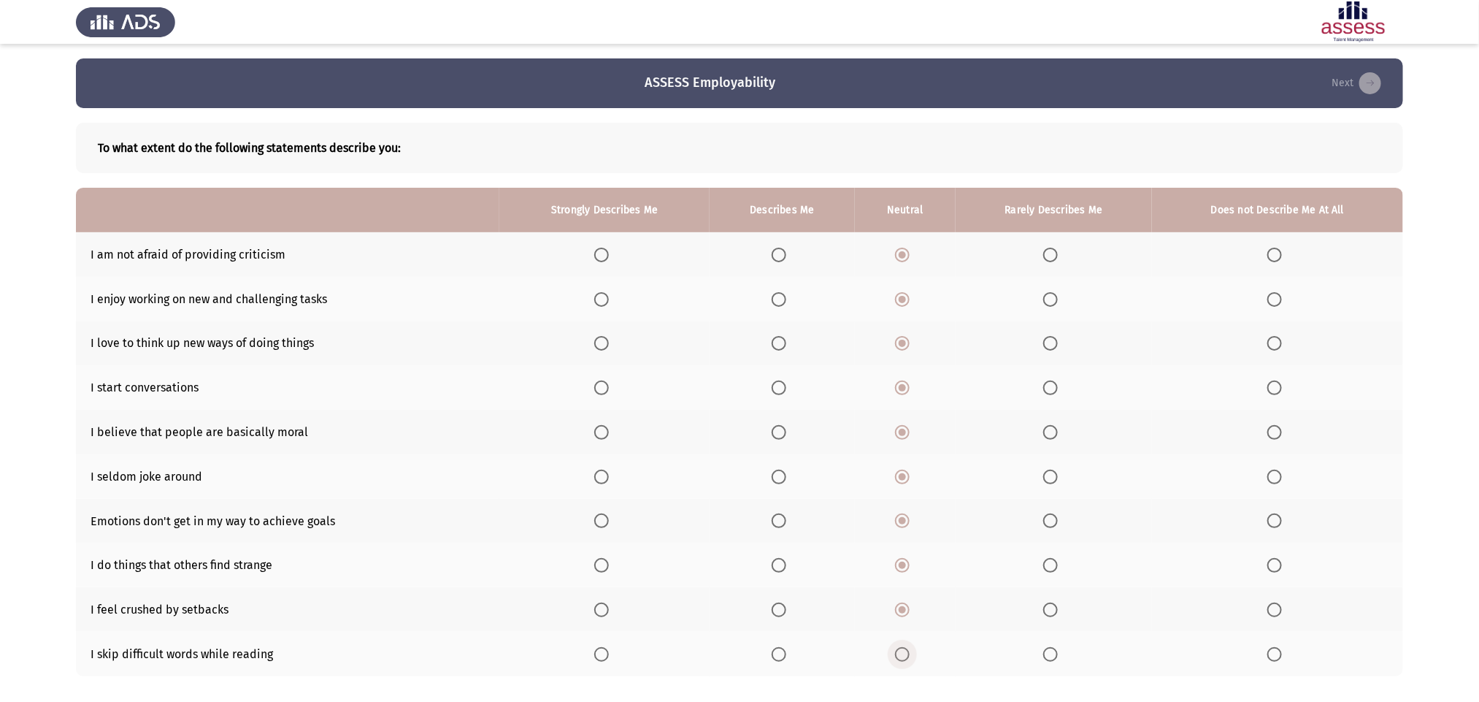
drag, startPoint x: 903, startPoint y: 643, endPoint x: 901, endPoint y: 656, distance: 13.3
click at [901, 467] on span "Select an option" at bounding box center [902, 654] width 15 height 15
click at [901, 467] on input "Select an option" at bounding box center [902, 654] width 15 height 15
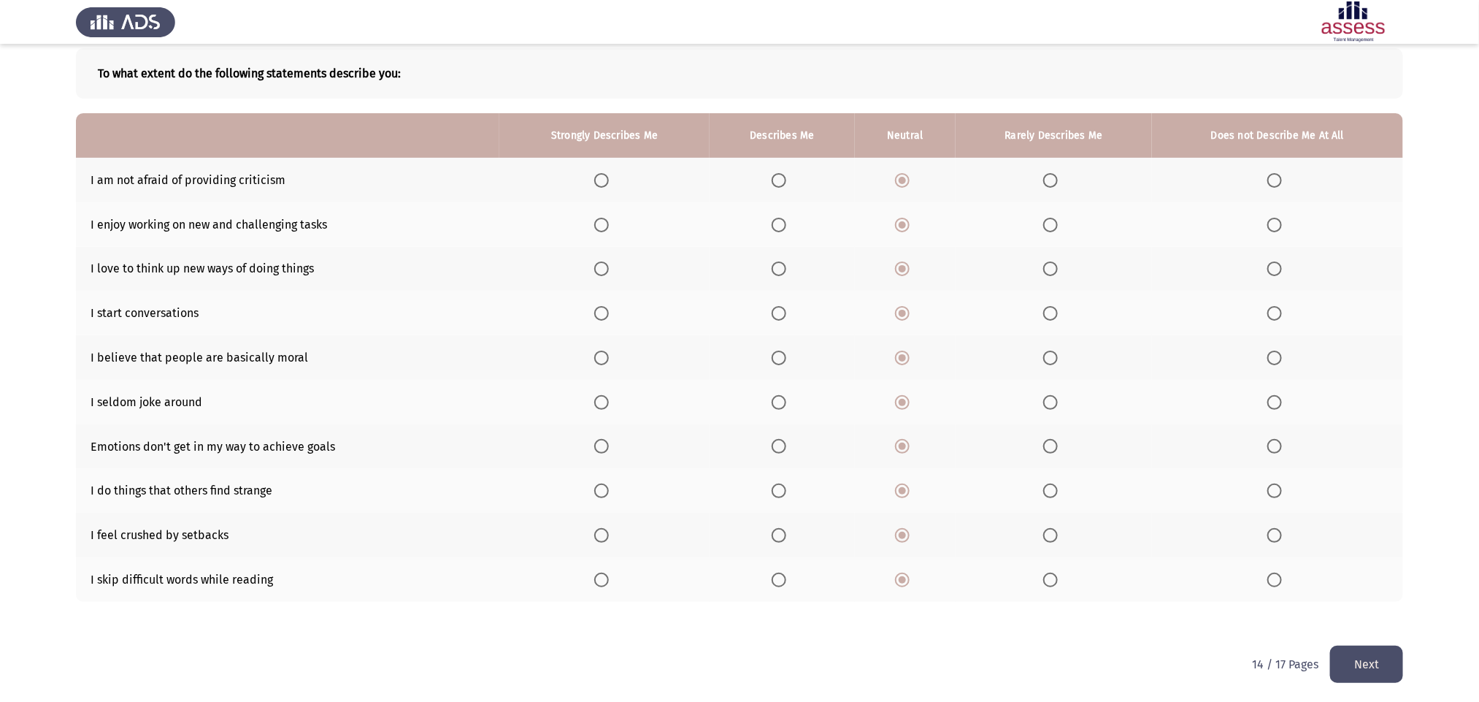
scroll to position [77, 0]
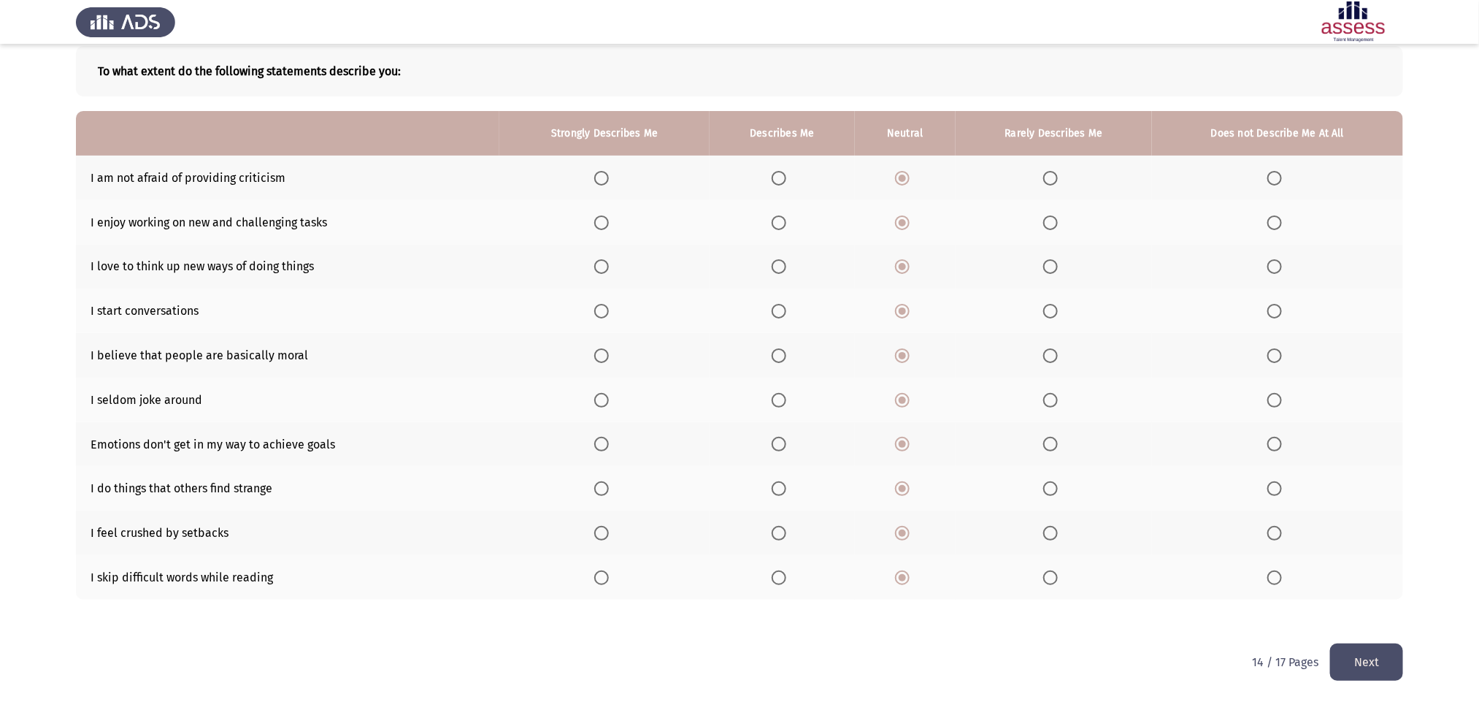
click at [997, 467] on button "Next" at bounding box center [1366, 661] width 73 height 37
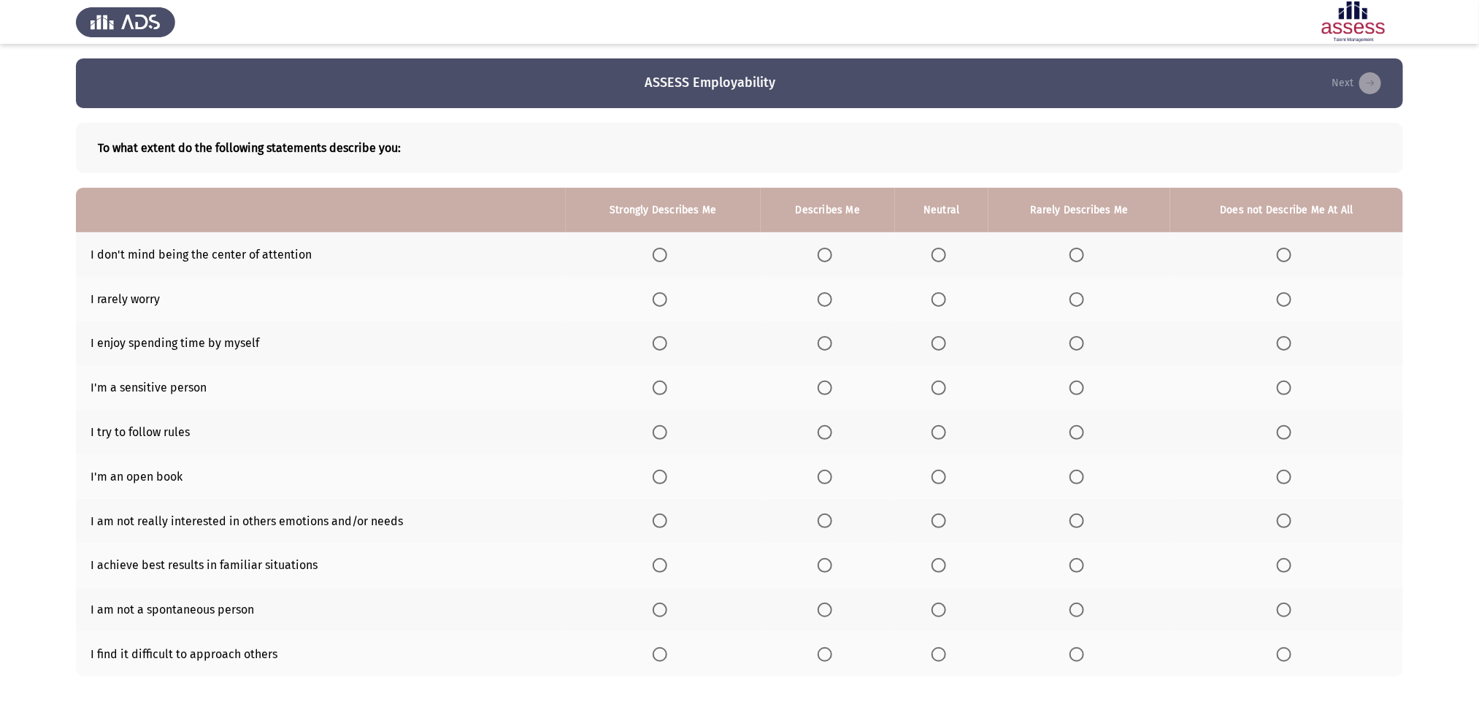
click at [944, 253] on span "Select an option" at bounding box center [939, 255] width 15 height 15
click at [944, 253] on input "Select an option" at bounding box center [939, 255] width 15 height 15
drag, startPoint x: 835, startPoint y: 303, endPoint x: 824, endPoint y: 302, distance: 11.0
click at [824, 302] on span "Select an option" at bounding box center [825, 299] width 15 height 15
click at [824, 302] on input "Select an option" at bounding box center [825, 299] width 15 height 15
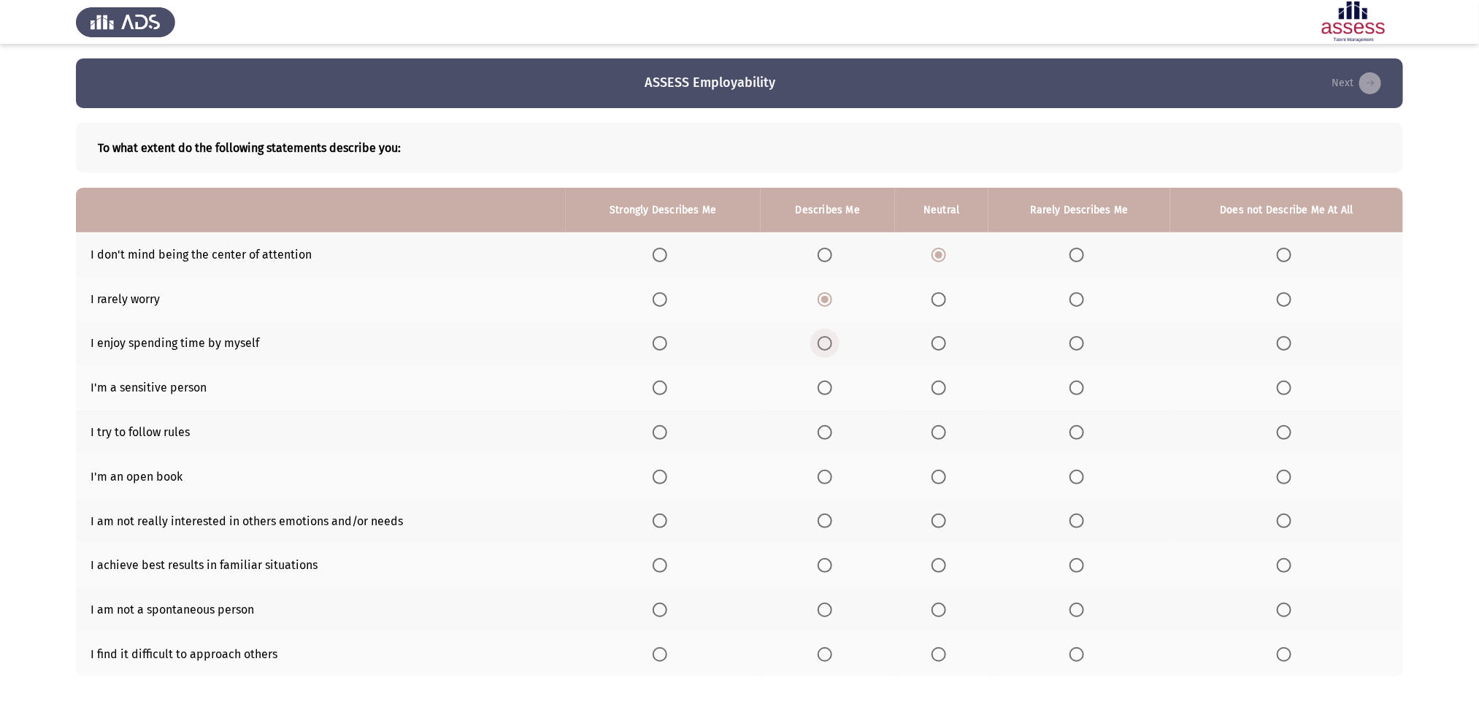
click at [827, 345] on span "Select an option" at bounding box center [825, 343] width 15 height 15
click at [827, 345] on input "Select an option" at bounding box center [825, 343] width 15 height 15
click at [831, 391] on span "Select an option" at bounding box center [825, 387] width 15 height 15
click at [831, 391] on input "Select an option" at bounding box center [825, 387] width 15 height 15
click at [825, 432] on span "Select an option" at bounding box center [825, 432] width 0 height 0
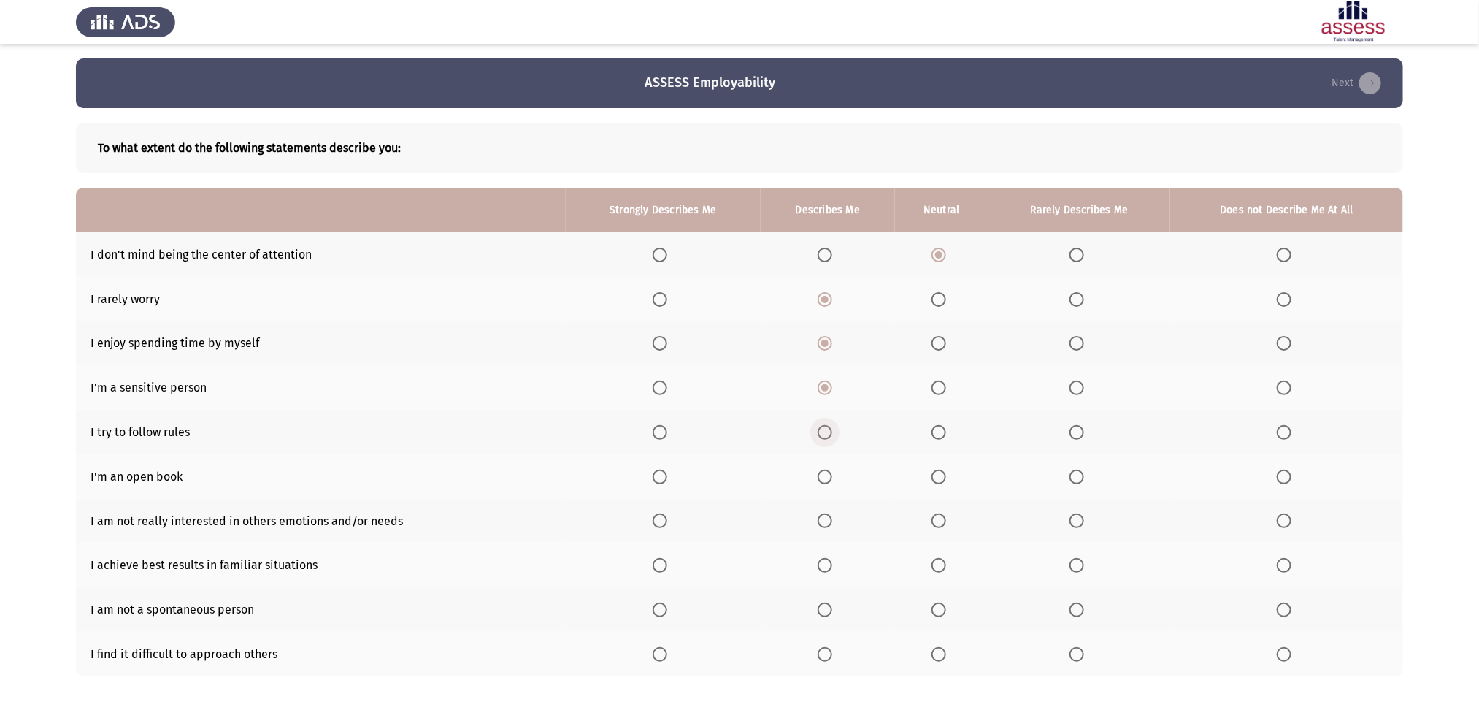
click at [827, 432] on input "Select an option" at bounding box center [825, 432] width 15 height 15
click at [824, 467] on span "Select an option" at bounding box center [825, 476] width 15 height 15
click at [824, 467] on input "Select an option" at bounding box center [825, 476] width 15 height 15
click at [940, 467] on span "Select an option" at bounding box center [939, 520] width 15 height 15
click at [940, 467] on input "Select an option" at bounding box center [939, 520] width 15 height 15
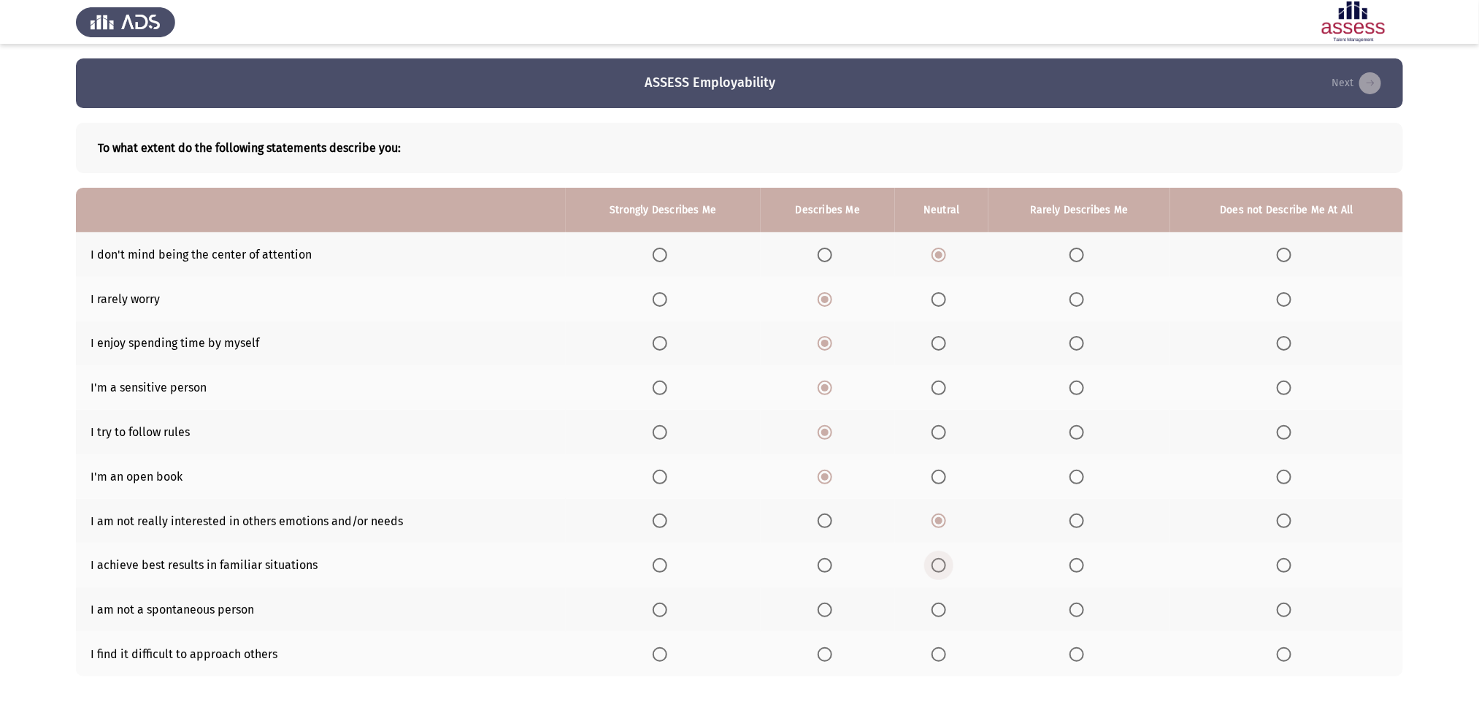
click at [944, 467] on span "Select an option" at bounding box center [939, 565] width 15 height 15
click at [944, 467] on input "Select an option" at bounding box center [939, 565] width 15 height 15
click at [945, 467] on span "Select an option" at bounding box center [939, 609] width 15 height 15
click at [945, 467] on input "Select an option" at bounding box center [939, 609] width 15 height 15
click at [946, 467] on span "Select an option" at bounding box center [939, 654] width 15 height 15
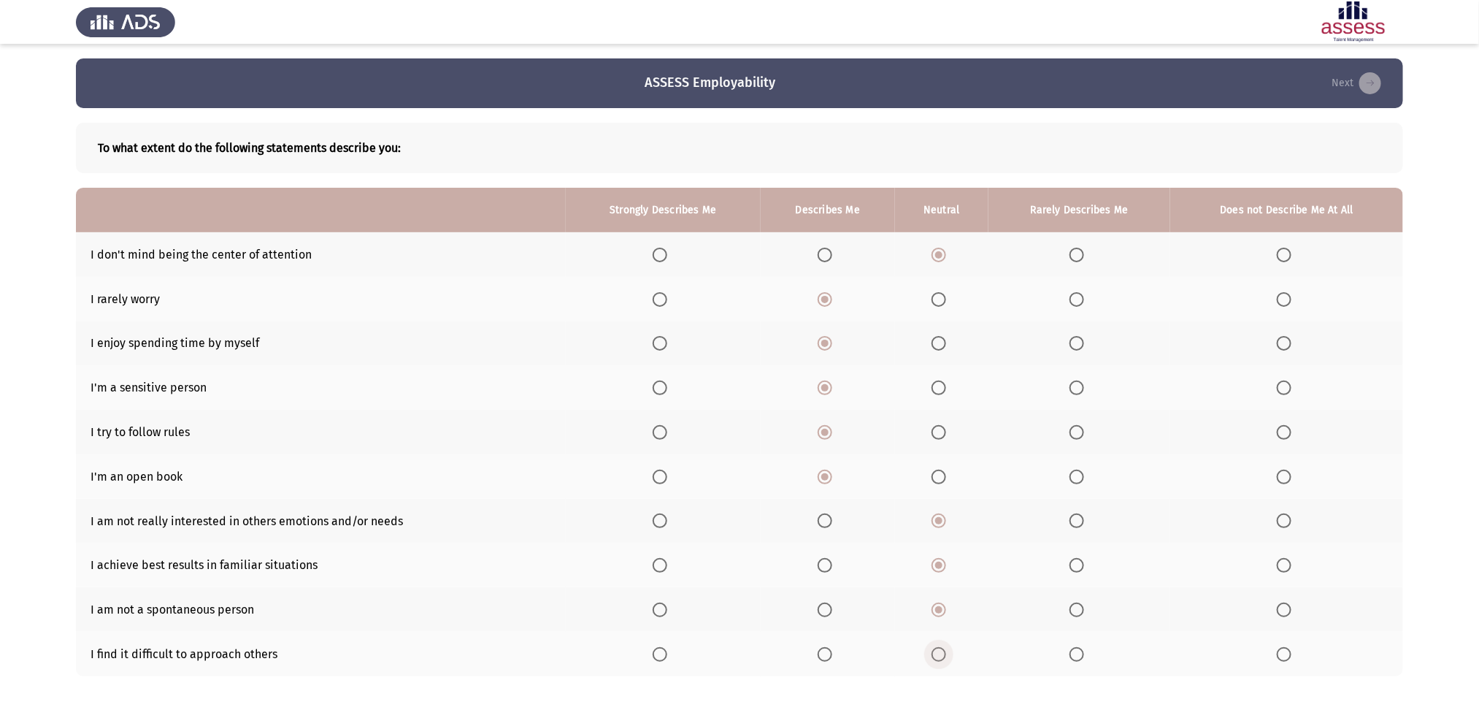
click at [946, 467] on input "Select an option" at bounding box center [939, 654] width 15 height 15
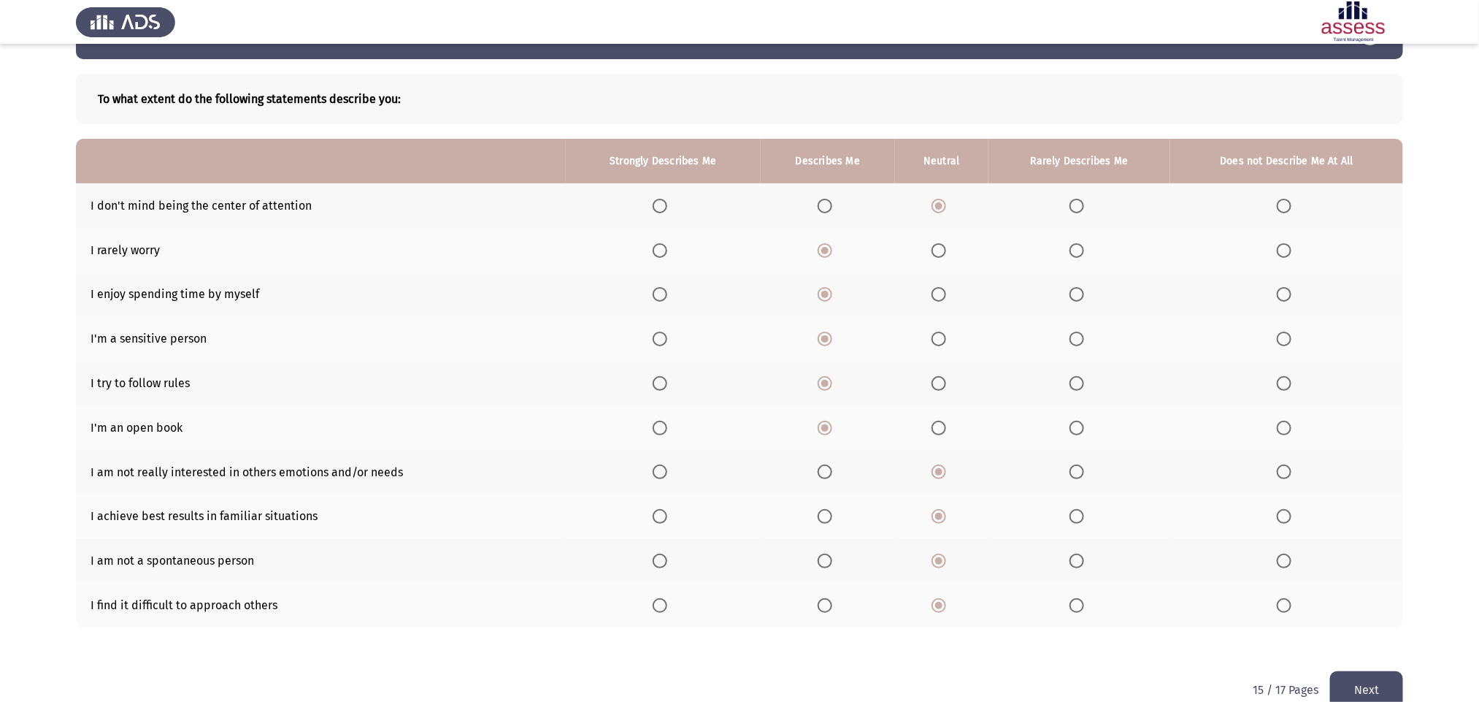
scroll to position [77, 0]
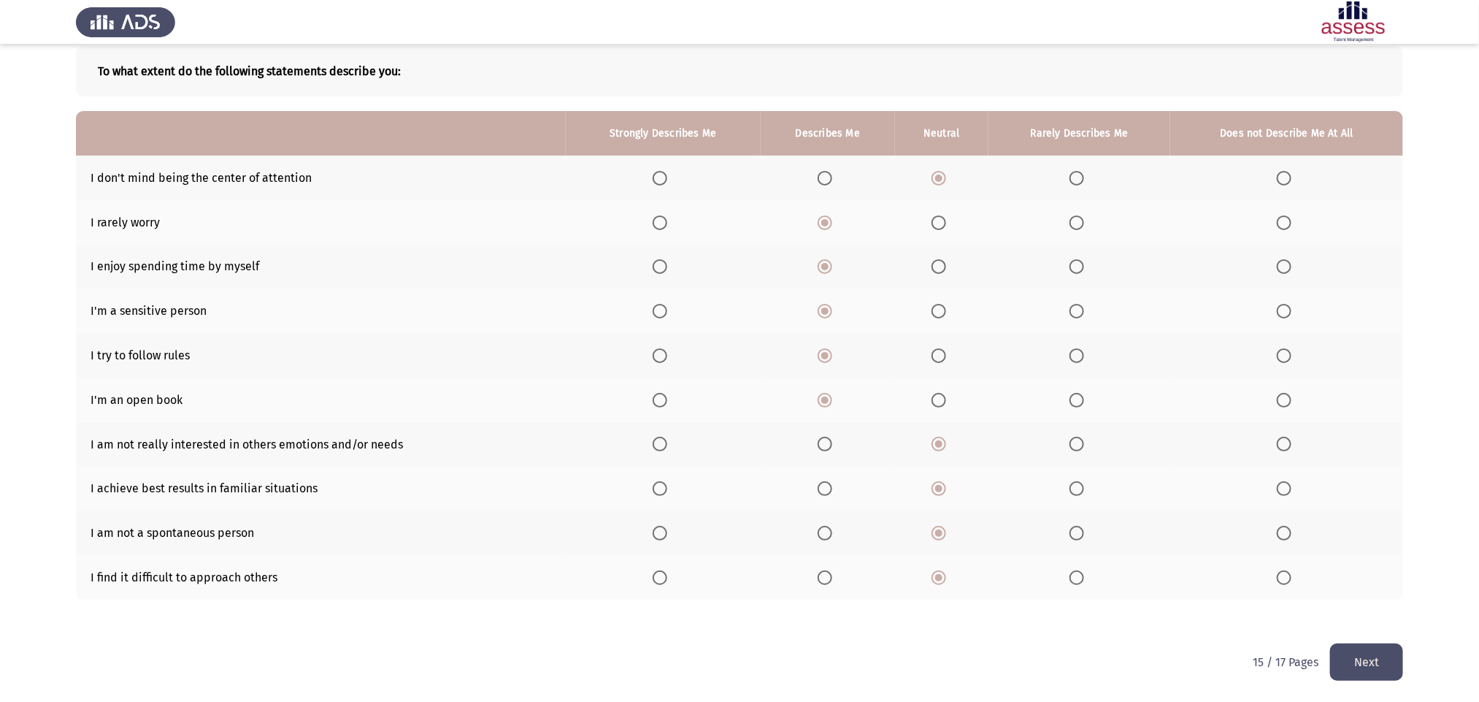
click at [997, 467] on button "Next" at bounding box center [1366, 661] width 73 height 37
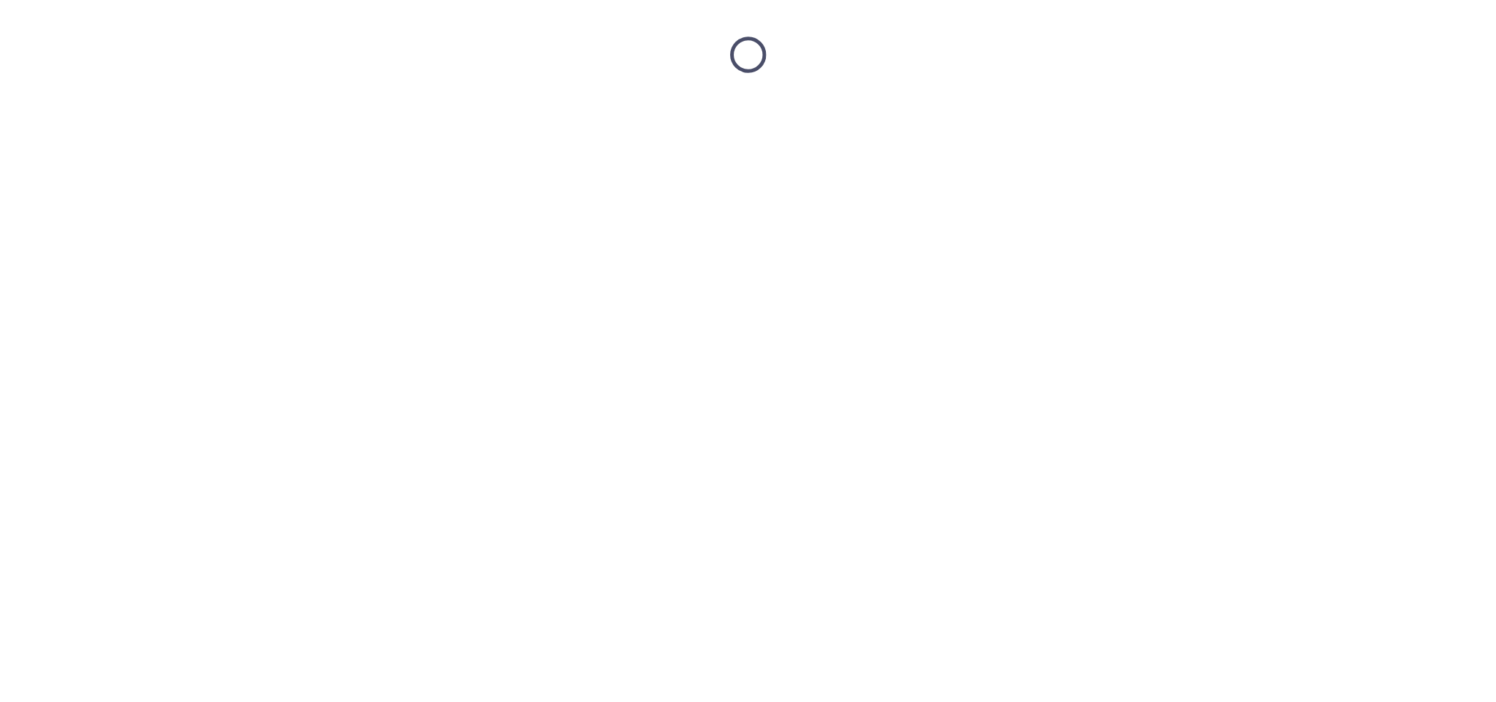
scroll to position [0, 0]
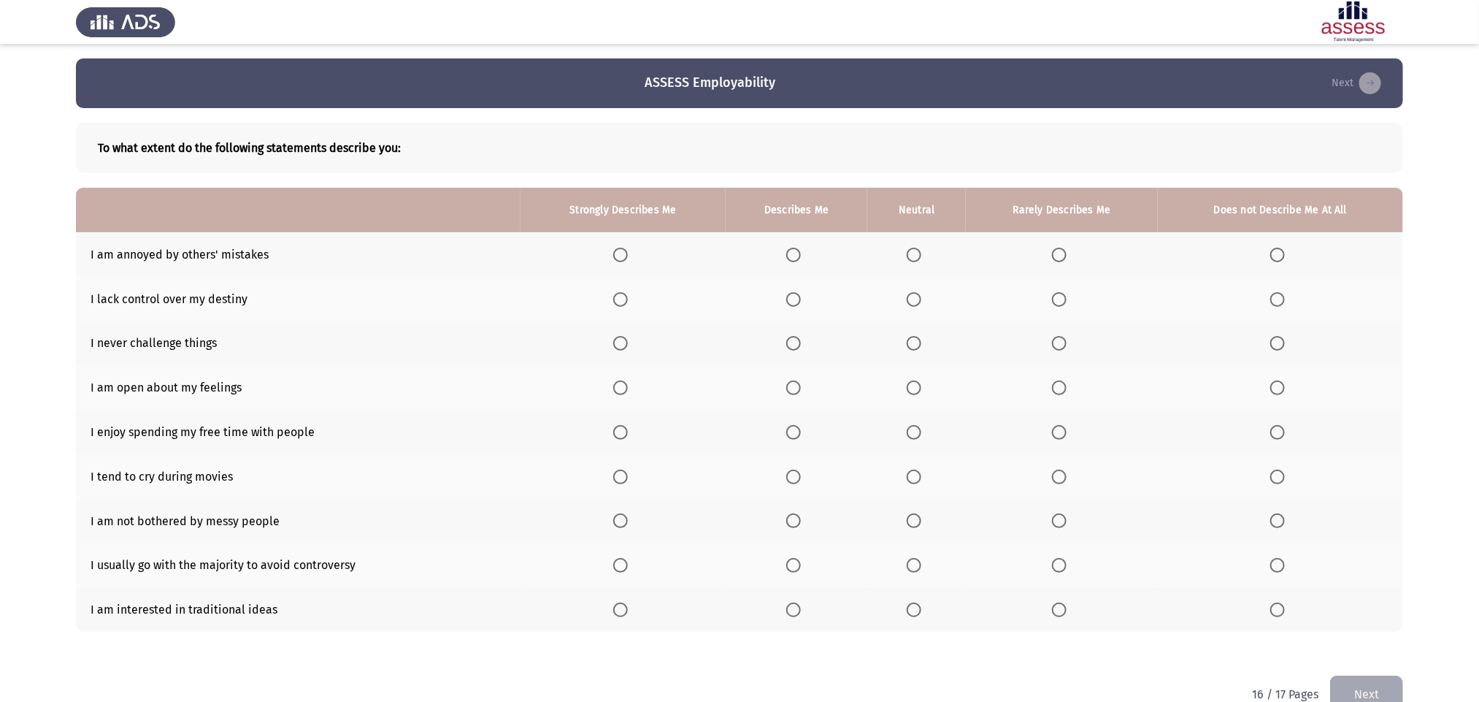
click at [835, 394] on th at bounding box center [797, 387] width 142 height 45
click at [913, 255] on span "Select an option" at bounding box center [914, 255] width 15 height 15
click at [913, 255] on input "Select an option" at bounding box center [914, 255] width 15 height 15
click at [997, 294] on span "Select an option" at bounding box center [1059, 299] width 15 height 15
click at [997, 294] on input "Select an option" at bounding box center [1059, 299] width 15 height 15
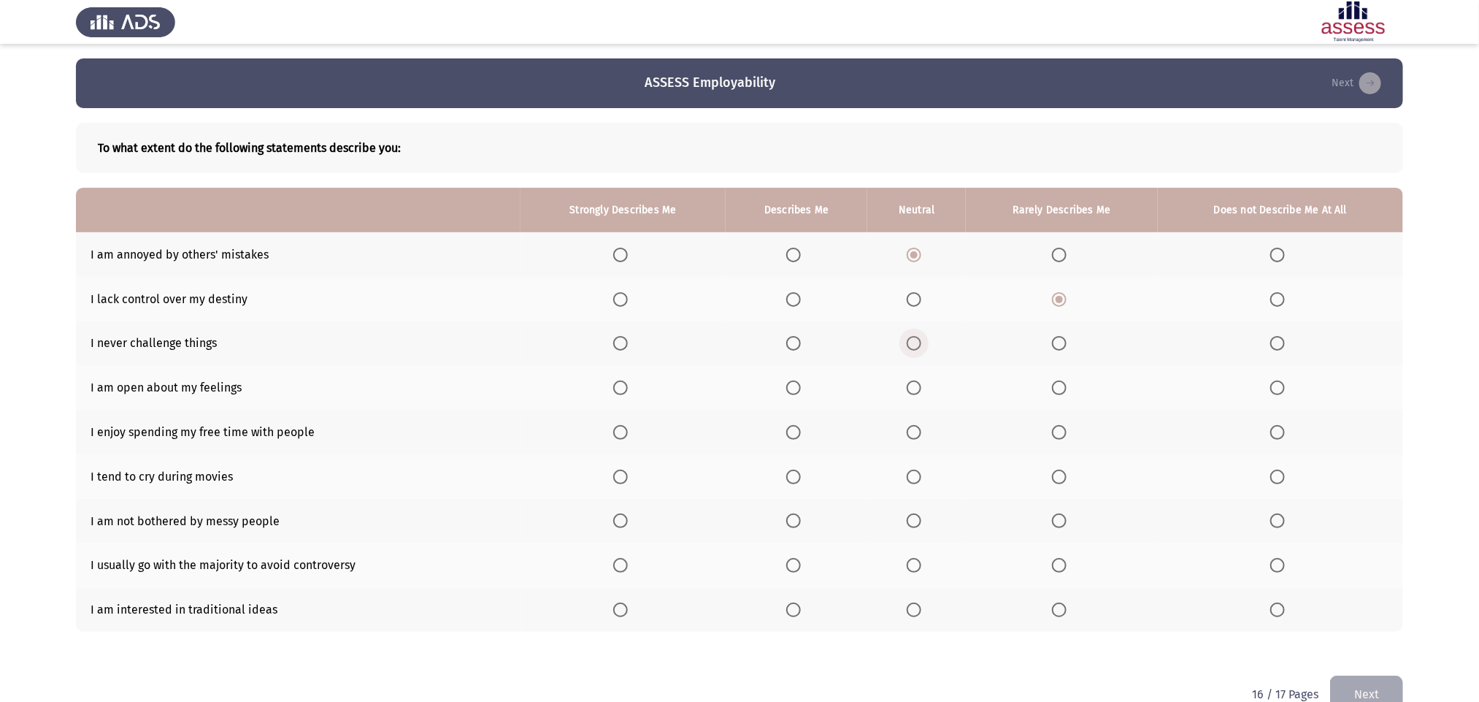
click at [914, 340] on span "Select an option" at bounding box center [914, 343] width 15 height 15
click at [914, 340] on input "Select an option" at bounding box center [914, 343] width 15 height 15
click at [997, 392] on span "Select an option" at bounding box center [1059, 387] width 15 height 15
click at [997, 392] on input "Select an option" at bounding box center [1059, 387] width 15 height 15
click at [793, 437] on span "Select an option" at bounding box center [793, 432] width 15 height 15
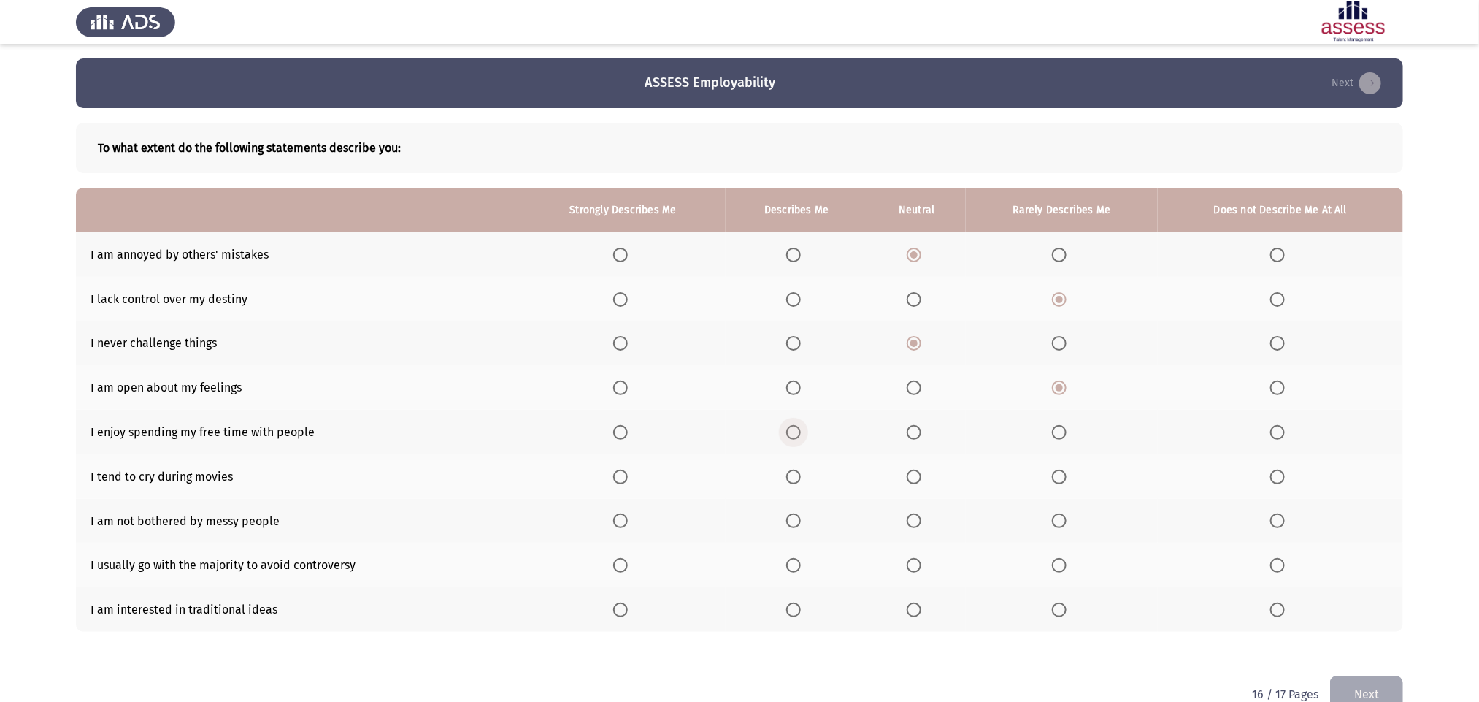
click at [793, 437] on input "Select an option" at bounding box center [793, 432] width 15 height 15
click at [997, 467] on span "Select an option" at bounding box center [1277, 476] width 15 height 15
click at [997, 467] on input "Select an option" at bounding box center [1277, 476] width 15 height 15
click at [616, 467] on span "Select an option" at bounding box center [620, 520] width 15 height 15
click at [616, 467] on input "Select an option" at bounding box center [620, 520] width 15 height 15
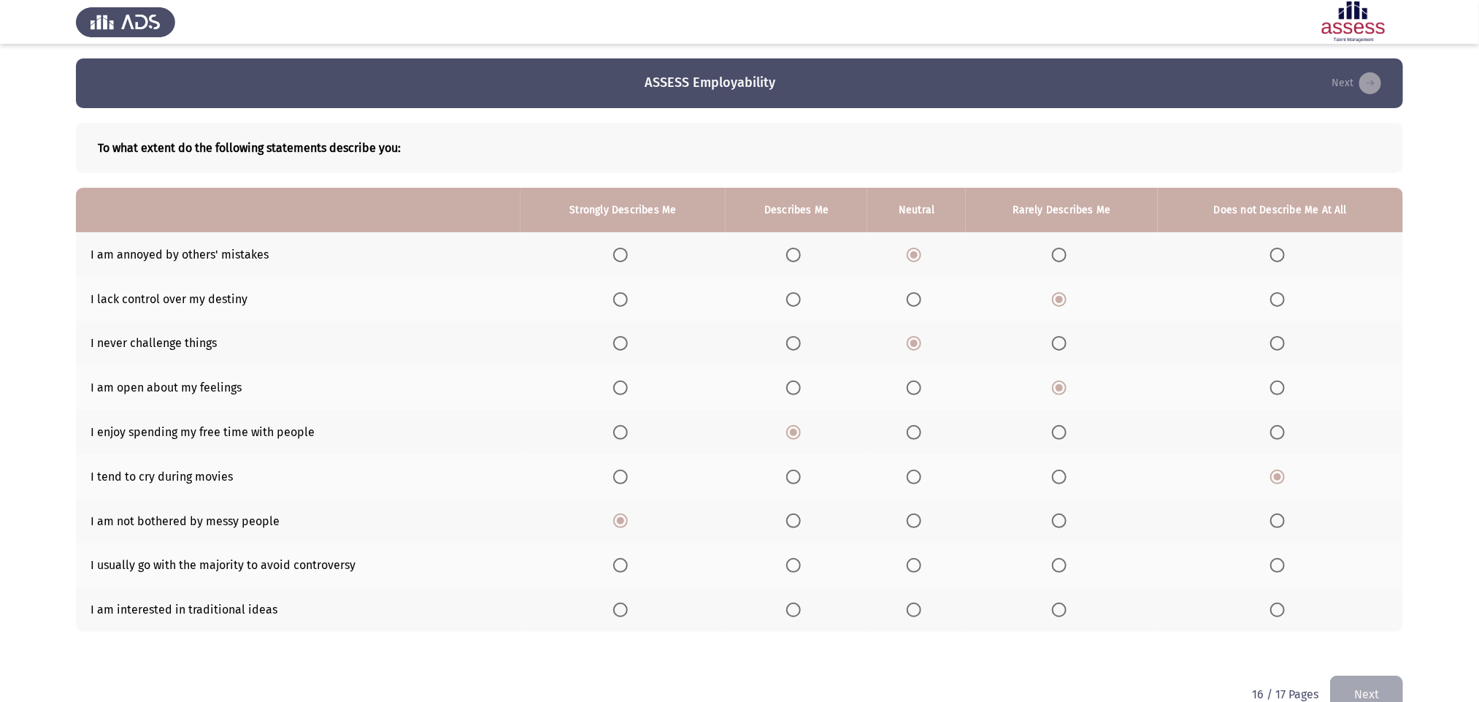
click at [916, 467] on span "Select an option" at bounding box center [914, 565] width 15 height 15
click at [916, 467] on input "Select an option" at bounding box center [914, 565] width 15 height 15
click at [914, 467] on span "Select an option" at bounding box center [914, 609] width 15 height 15
click at [914, 467] on input "Select an option" at bounding box center [914, 609] width 15 height 15
click at [997, 467] on button "Next" at bounding box center [1366, 693] width 73 height 37
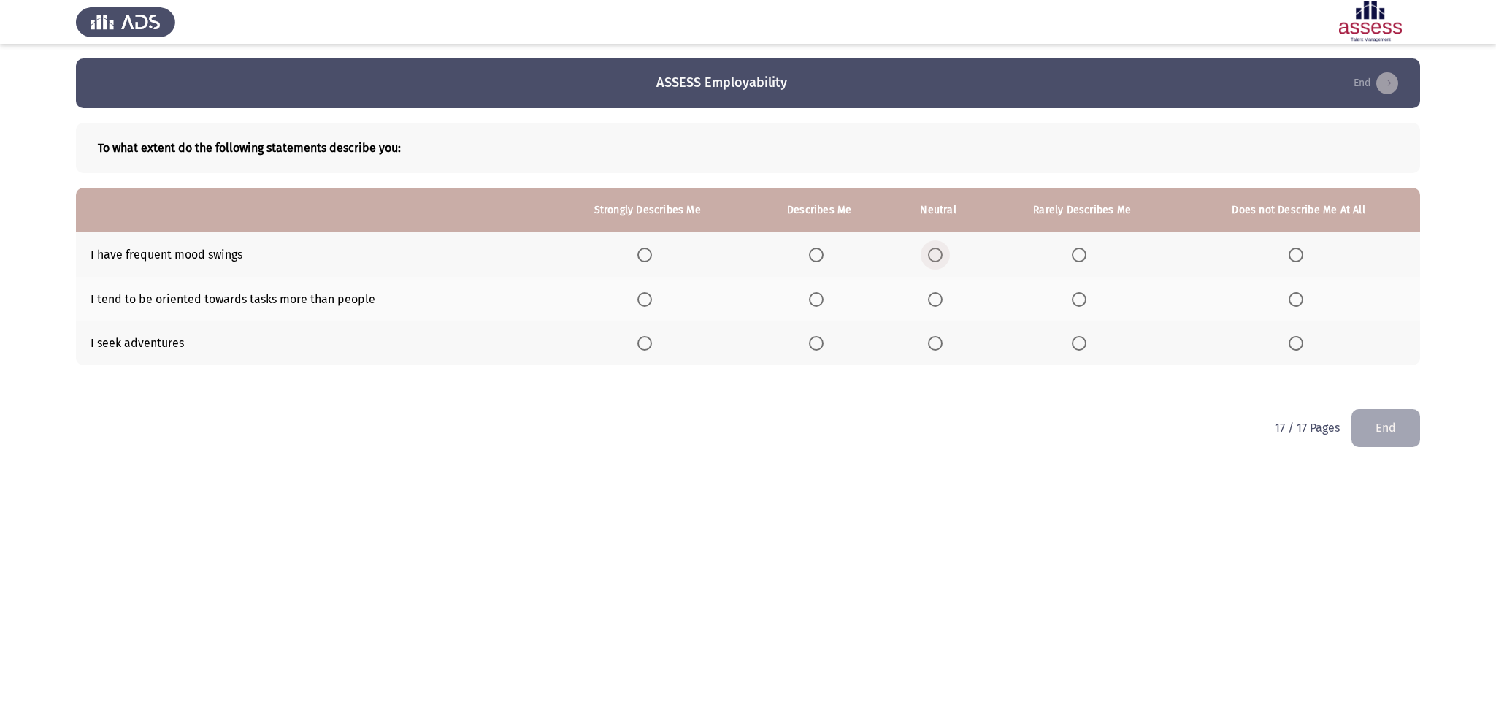
click at [940, 250] on span "Select an option" at bounding box center [935, 255] width 15 height 15
click at [940, 250] on input "Select an option" at bounding box center [935, 255] width 15 height 15
click at [819, 300] on span "Select an option" at bounding box center [816, 299] width 15 height 15
click at [819, 300] on input "Select an option" at bounding box center [816, 299] width 15 height 15
click at [932, 342] on span "Select an option" at bounding box center [935, 343] width 15 height 15
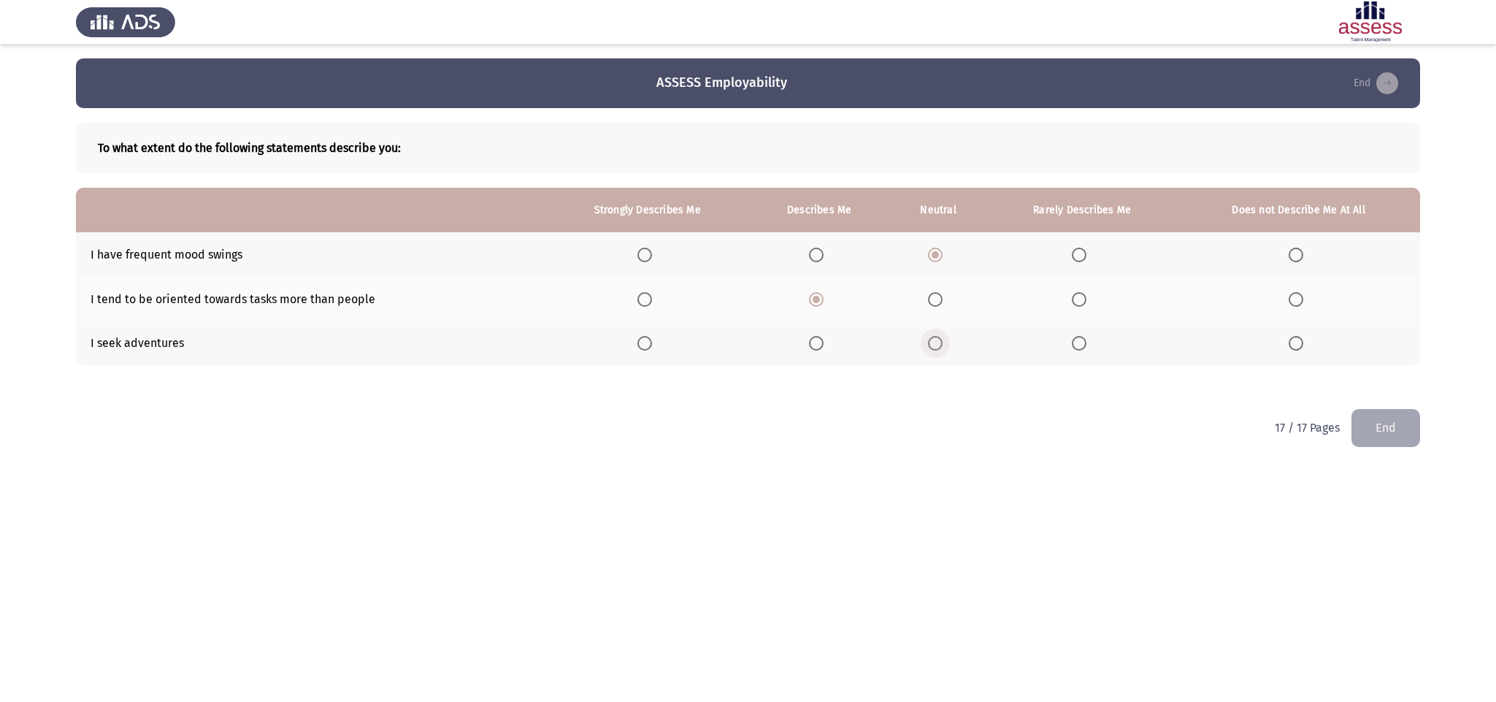
click at [932, 342] on input "Select an option" at bounding box center [935, 343] width 15 height 15
click at [997, 434] on button "End" at bounding box center [1385, 427] width 69 height 37
